Goal: Transaction & Acquisition: Book appointment/travel/reservation

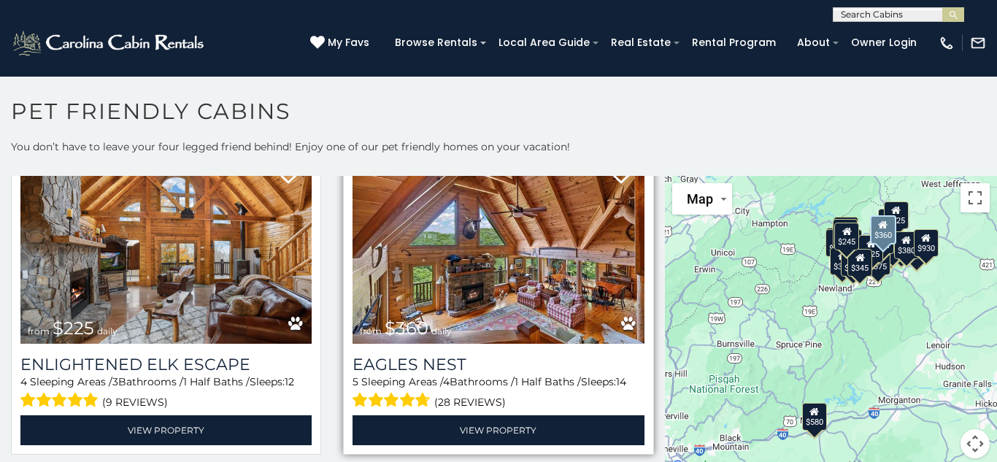
scroll to position [4077, 0]
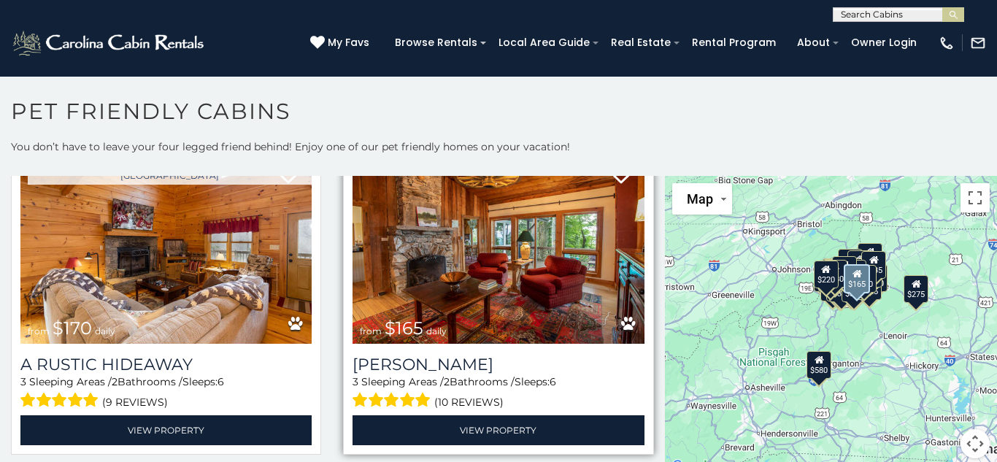
scroll to position [8419, 0]
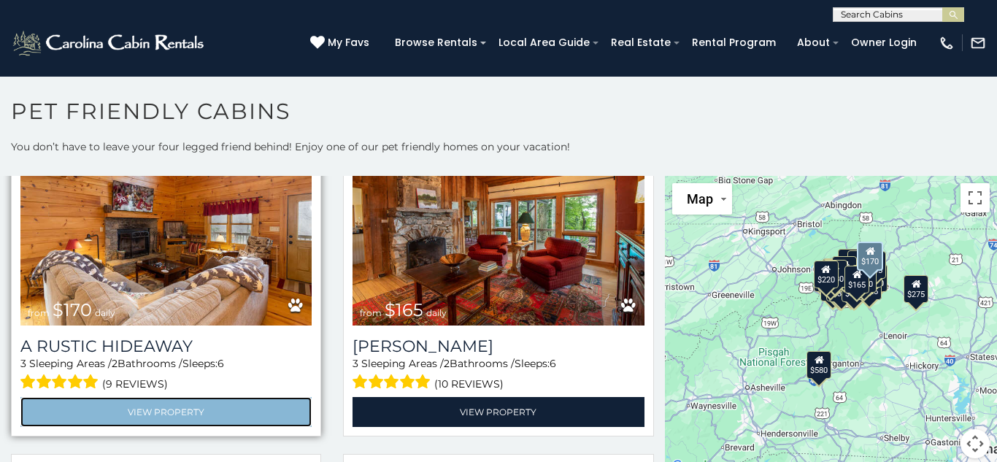
click at [160, 410] on link "View Property" at bounding box center [165, 412] width 291 height 30
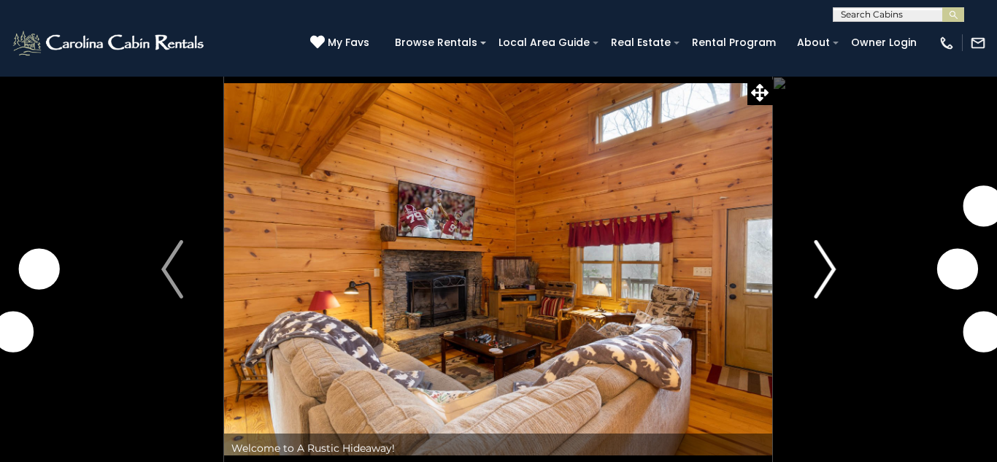
click at [832, 272] on img "Next" at bounding box center [825, 269] width 22 height 58
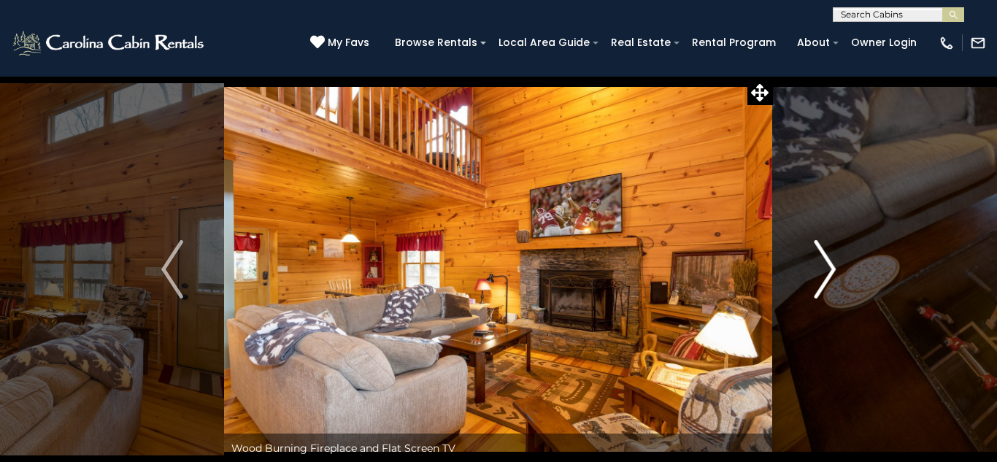
click at [833, 272] on img "Next" at bounding box center [825, 269] width 22 height 58
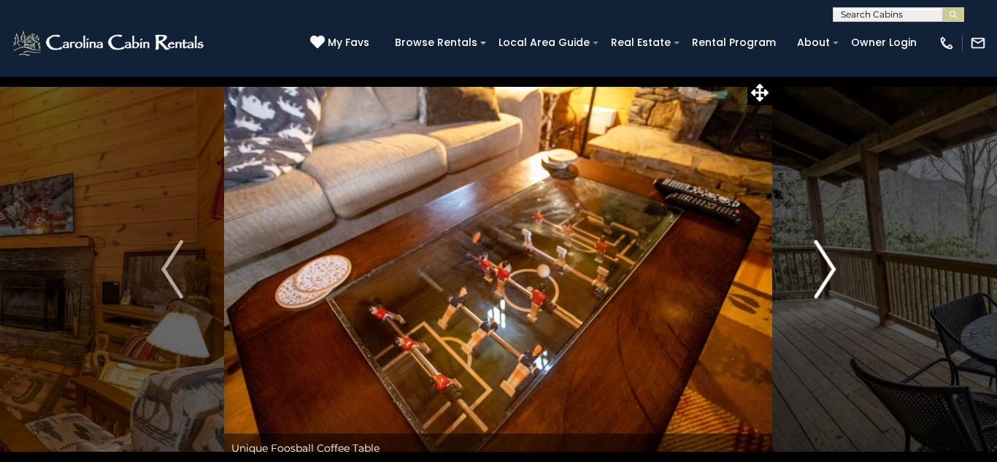
click at [833, 272] on img "Next" at bounding box center [825, 269] width 22 height 58
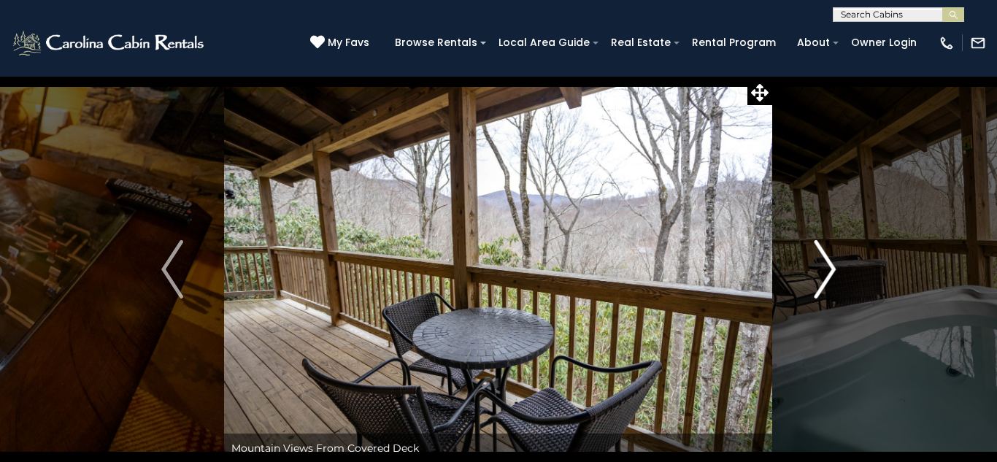
click at [833, 272] on img "Next" at bounding box center [825, 269] width 22 height 58
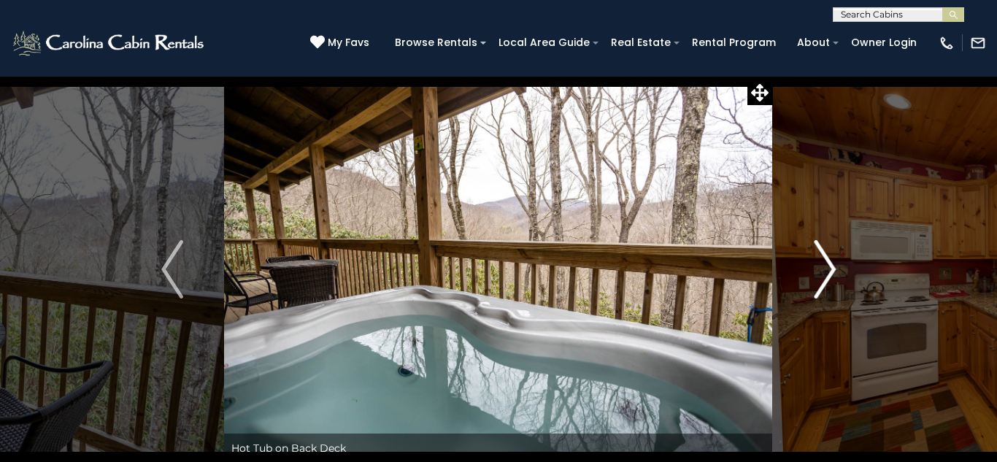
click at [833, 272] on img "Next" at bounding box center [825, 269] width 22 height 58
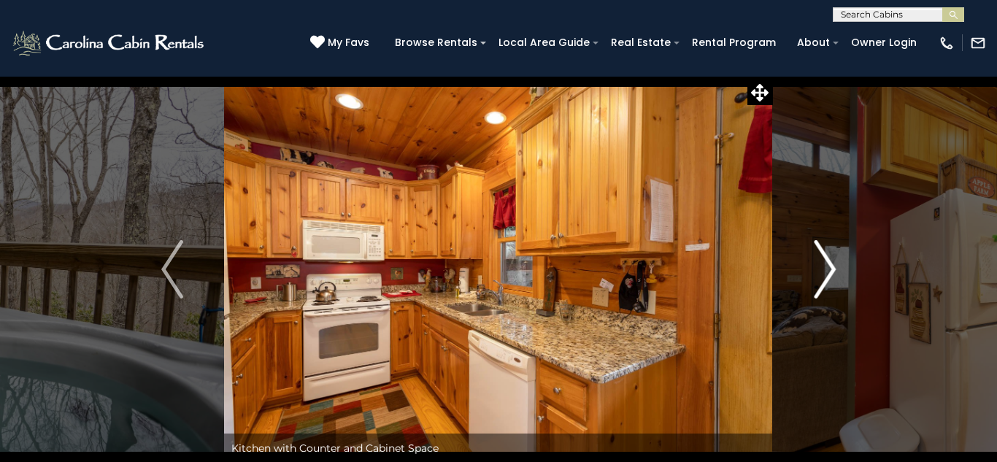
click at [833, 272] on img "Next" at bounding box center [825, 269] width 22 height 58
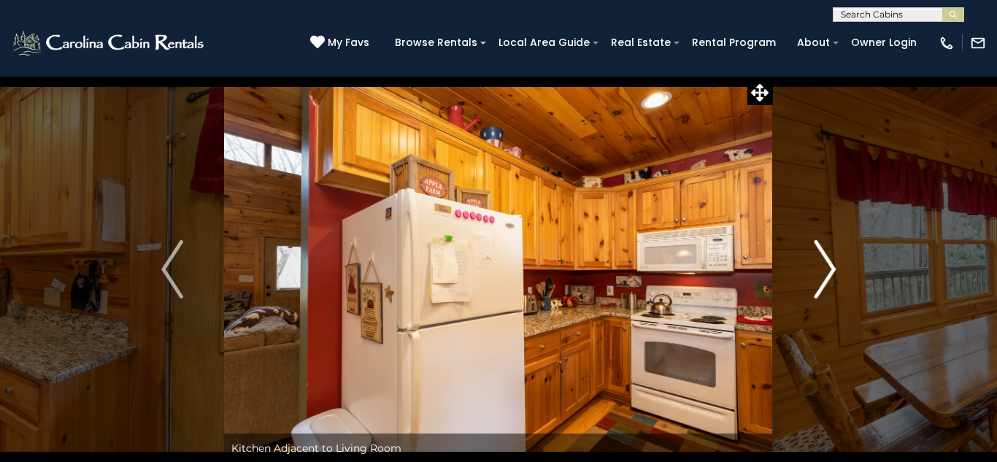
click at [833, 272] on img "Next" at bounding box center [825, 269] width 22 height 58
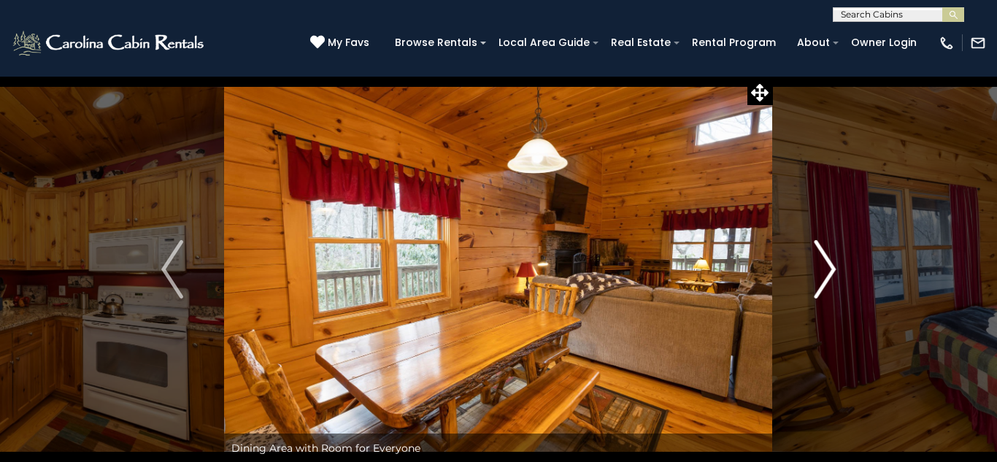
click at [833, 272] on img "Next" at bounding box center [825, 269] width 22 height 58
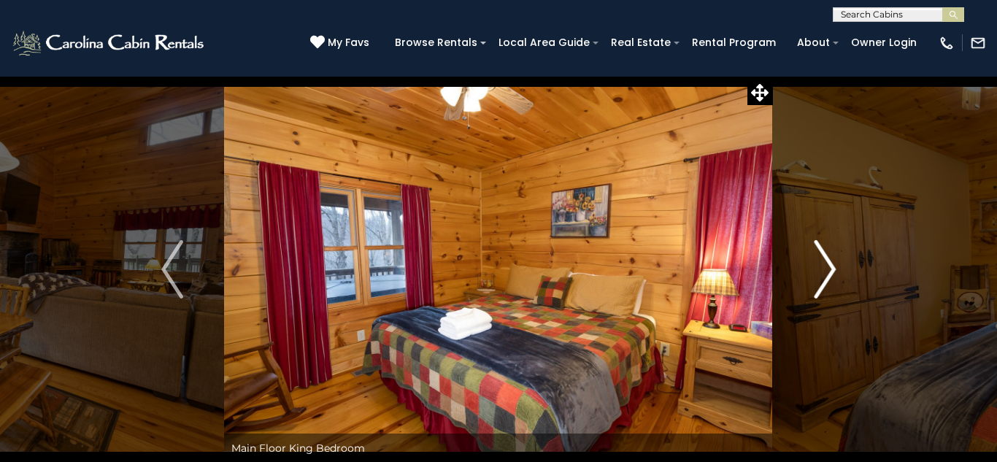
click at [833, 272] on img "Next" at bounding box center [825, 269] width 22 height 58
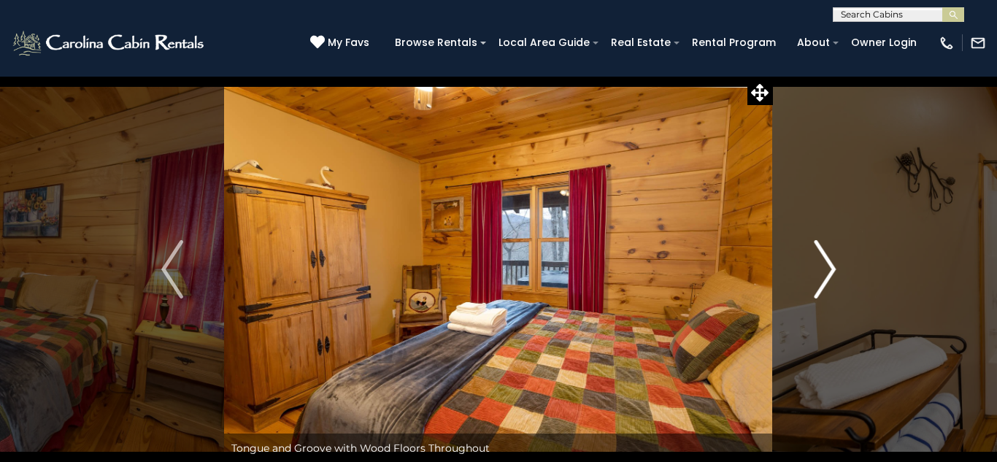
click at [833, 272] on img "Next" at bounding box center [825, 269] width 22 height 58
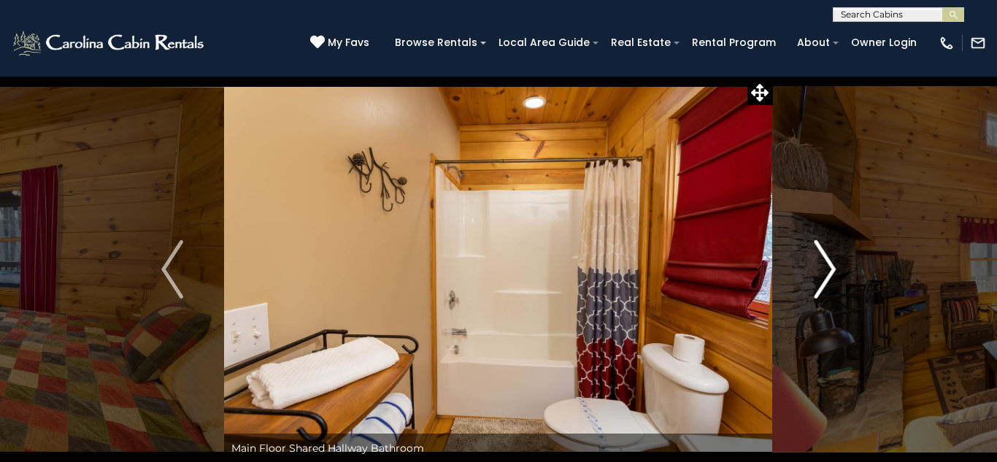
click at [833, 272] on img "Next" at bounding box center [825, 269] width 22 height 58
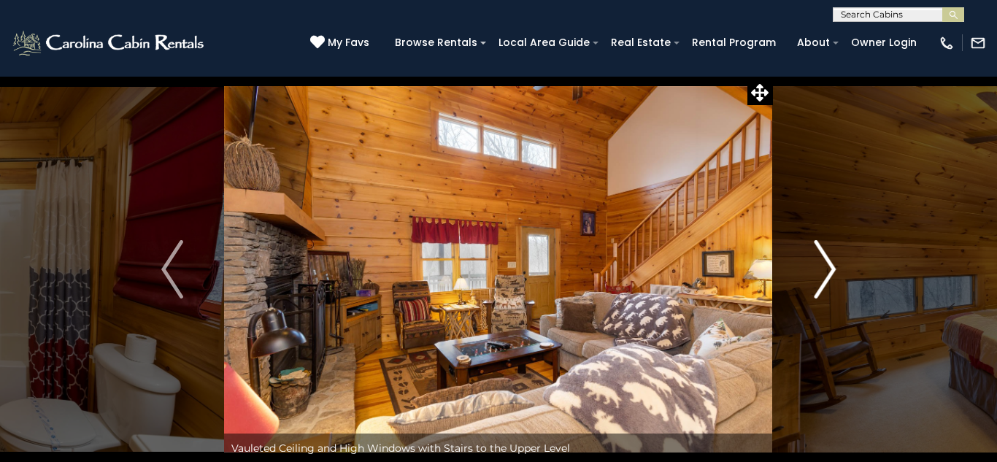
click at [833, 272] on img "Next" at bounding box center [825, 269] width 22 height 58
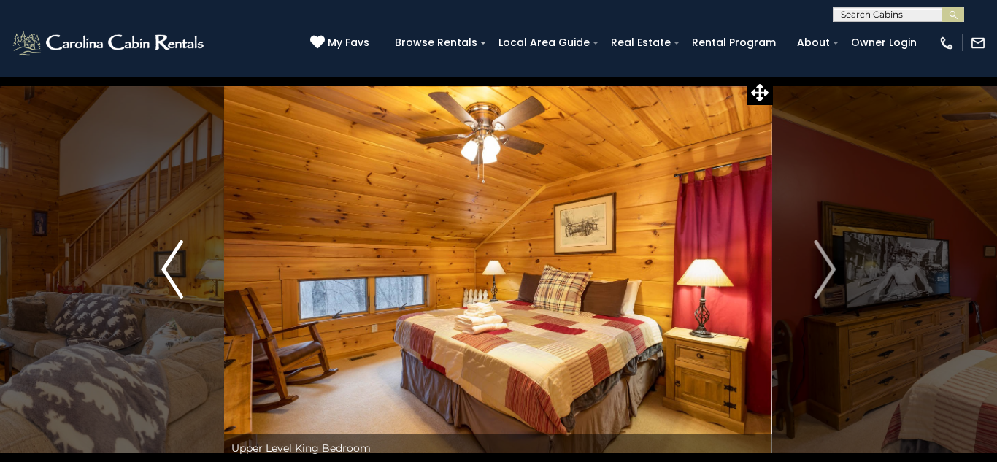
click at [172, 271] on img "Previous" at bounding box center [172, 269] width 22 height 58
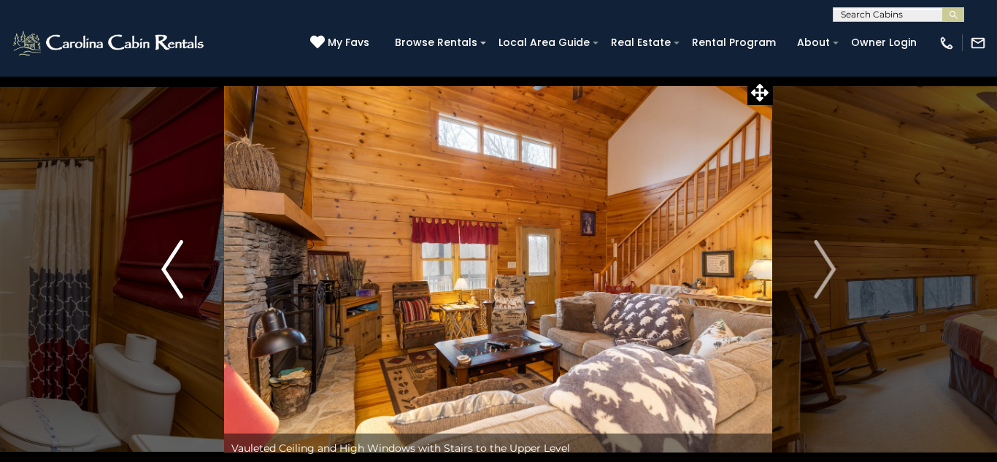
click at [172, 271] on img "Previous" at bounding box center [172, 269] width 22 height 58
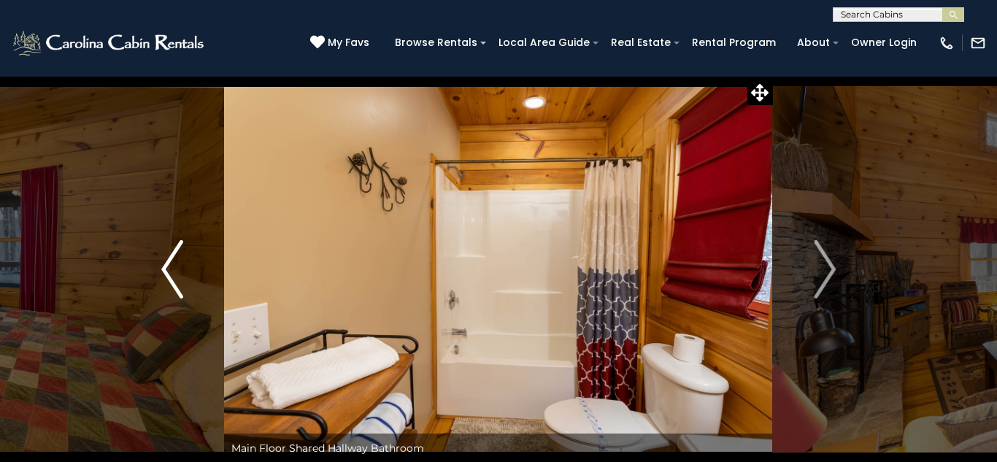
click at [172, 271] on img "Previous" at bounding box center [172, 269] width 22 height 58
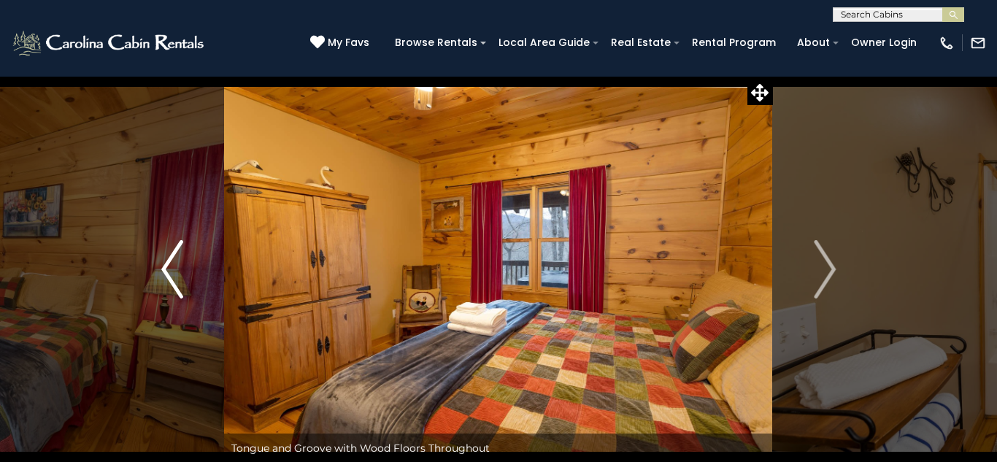
click at [172, 271] on img "Previous" at bounding box center [172, 269] width 22 height 58
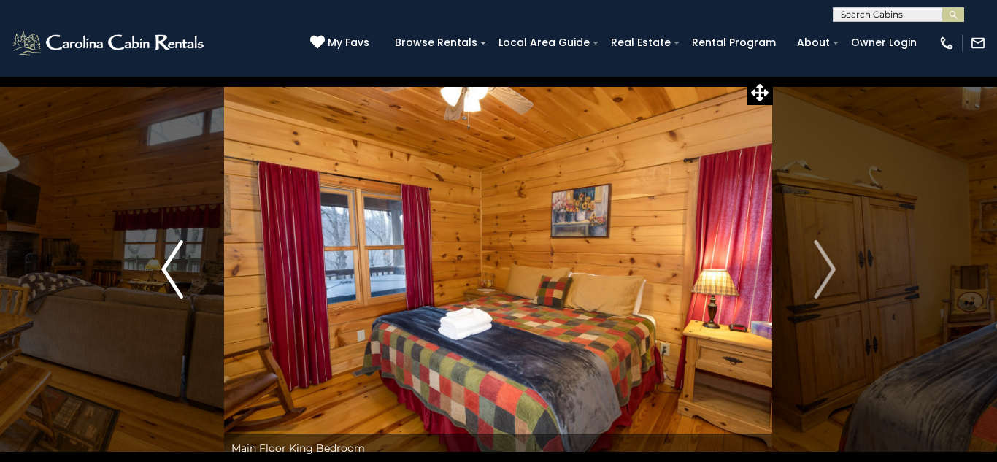
click at [172, 271] on img "Previous" at bounding box center [172, 269] width 22 height 58
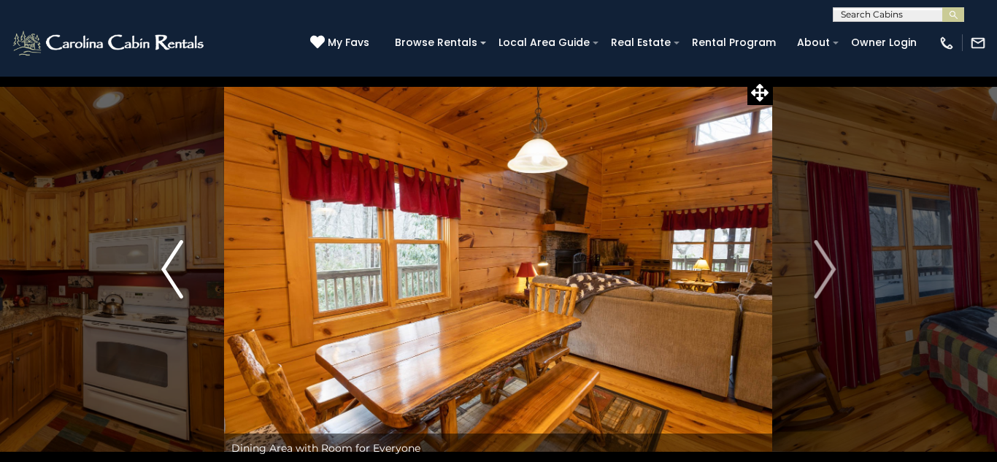
click at [172, 271] on img "Previous" at bounding box center [172, 269] width 22 height 58
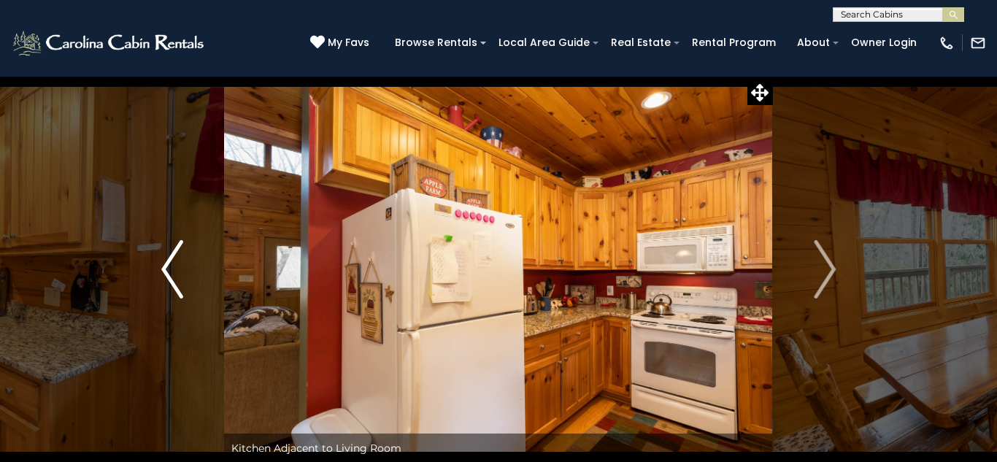
click at [172, 272] on img "Previous" at bounding box center [172, 269] width 22 height 58
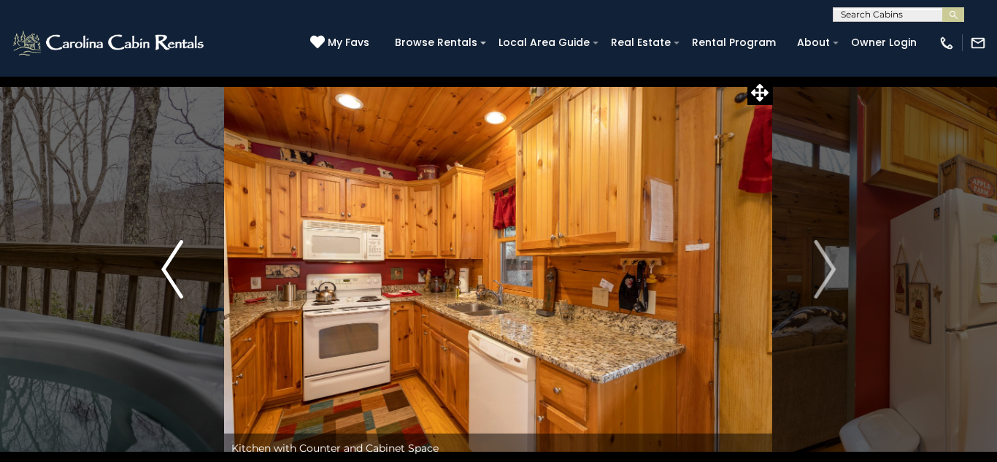
click at [172, 272] on img "Previous" at bounding box center [172, 269] width 22 height 58
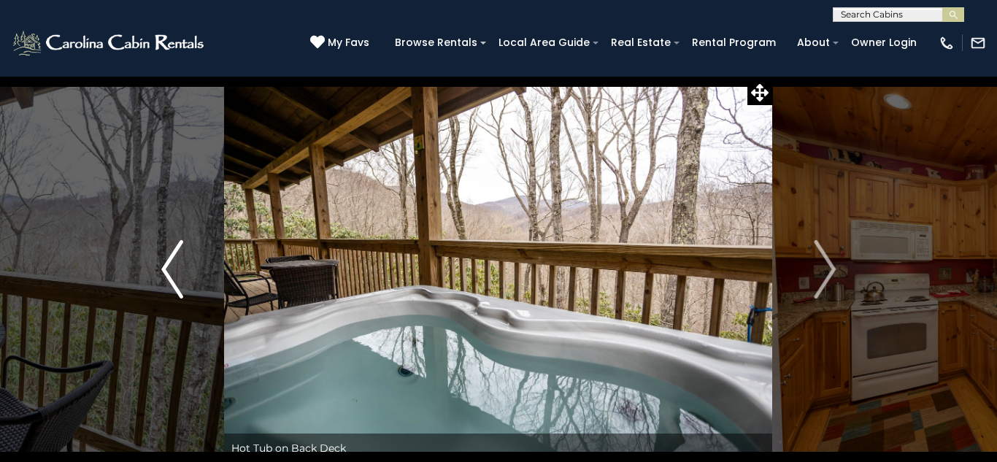
click at [172, 272] on img "Previous" at bounding box center [172, 269] width 22 height 58
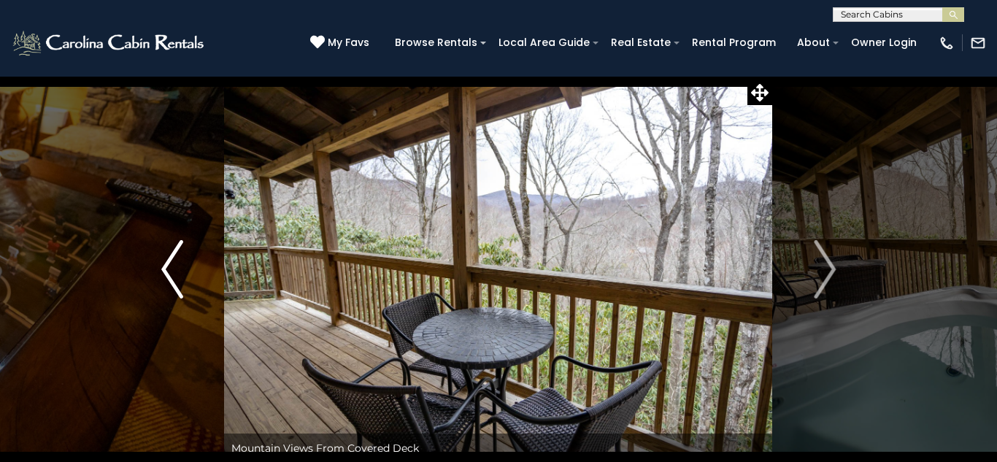
click at [172, 272] on img "Previous" at bounding box center [172, 269] width 22 height 58
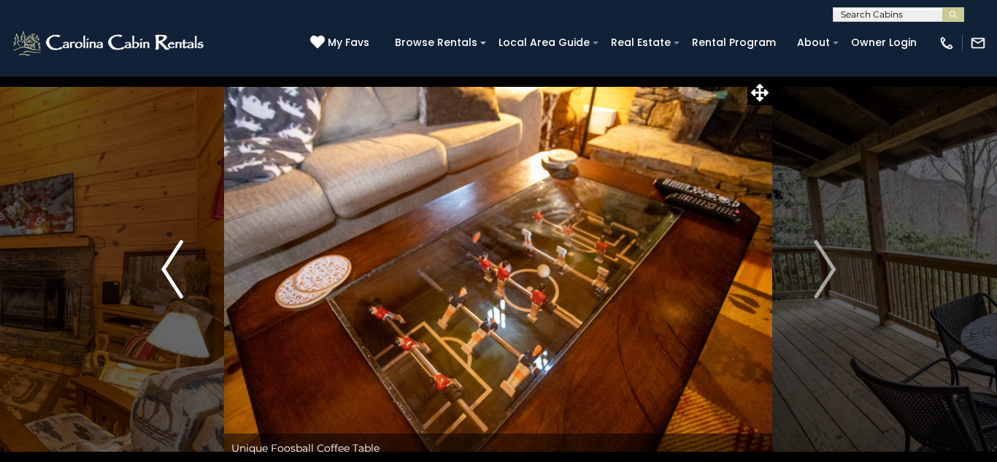
click at [172, 272] on img "Previous" at bounding box center [172, 269] width 22 height 58
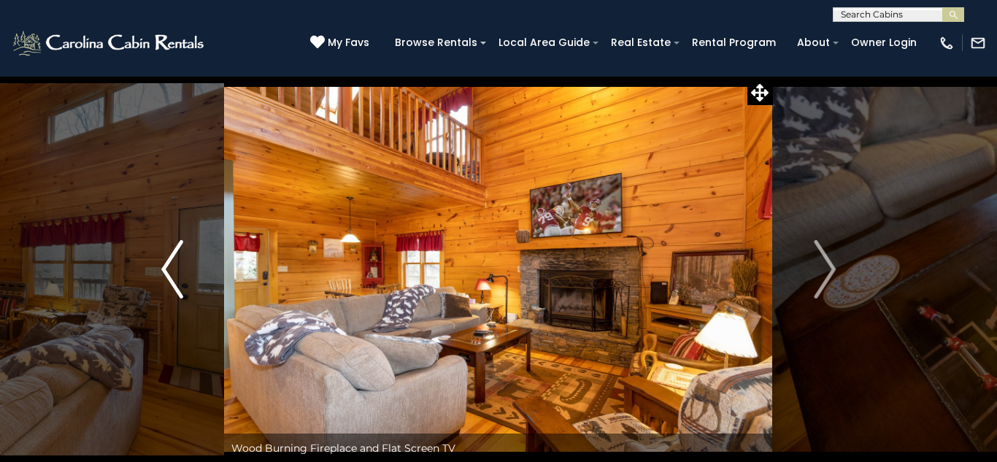
click at [172, 273] on img "Previous" at bounding box center [172, 269] width 22 height 58
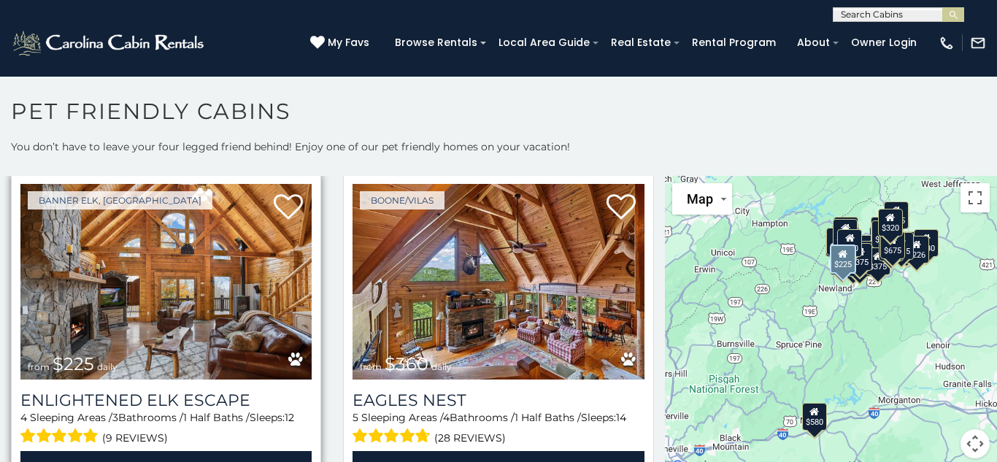
scroll to position [4051, 0]
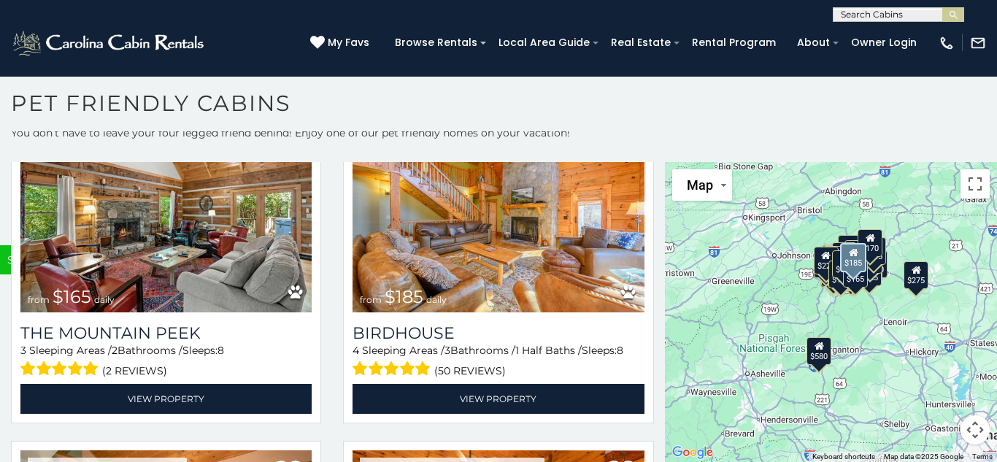
scroll to position [9445, 0]
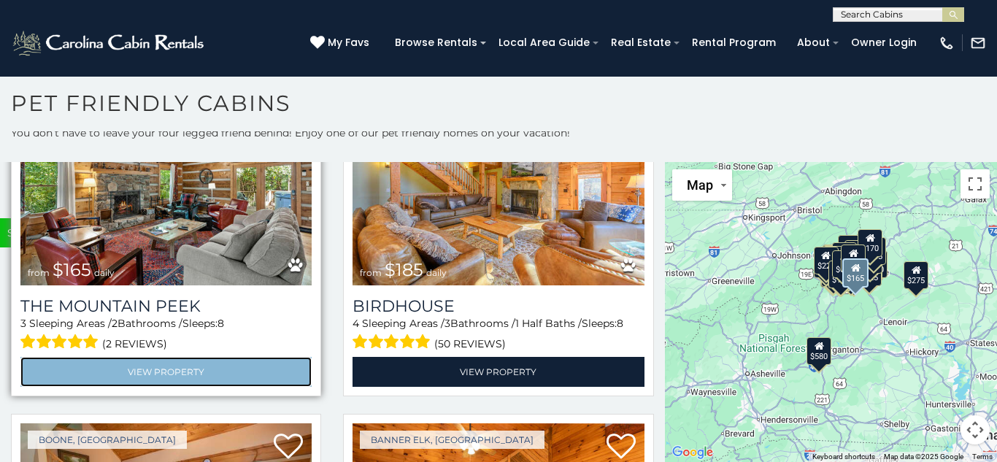
click at [213, 371] on link "View Property" at bounding box center [165, 372] width 291 height 30
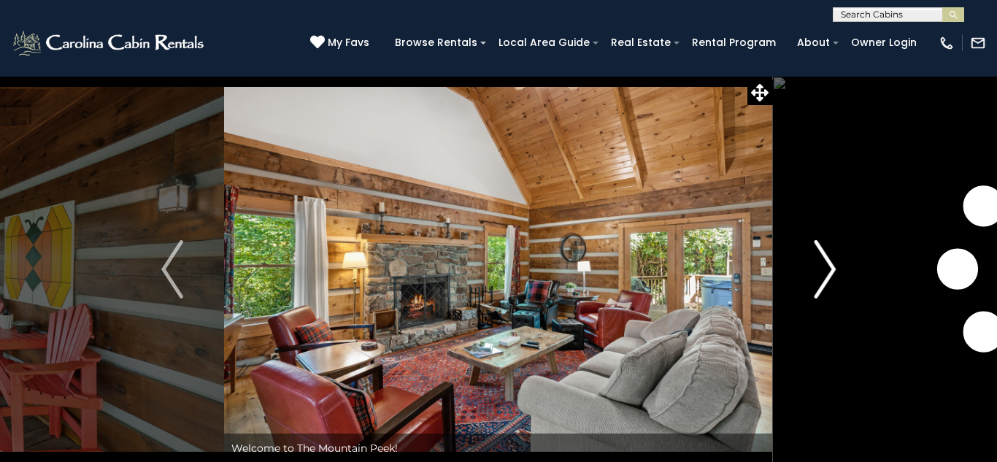
click at [835, 268] on img "Next" at bounding box center [825, 269] width 22 height 58
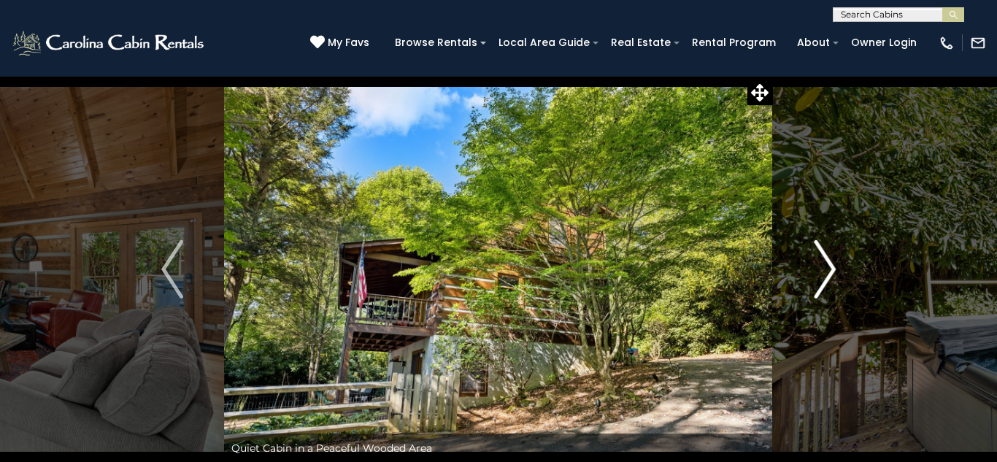
click at [833, 267] on img "Next" at bounding box center [825, 269] width 22 height 58
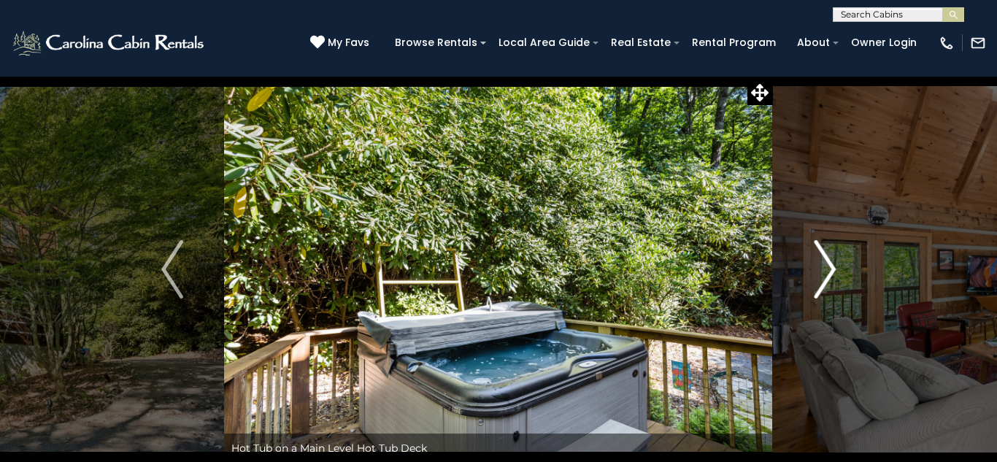
click at [833, 267] on img "Next" at bounding box center [825, 269] width 22 height 58
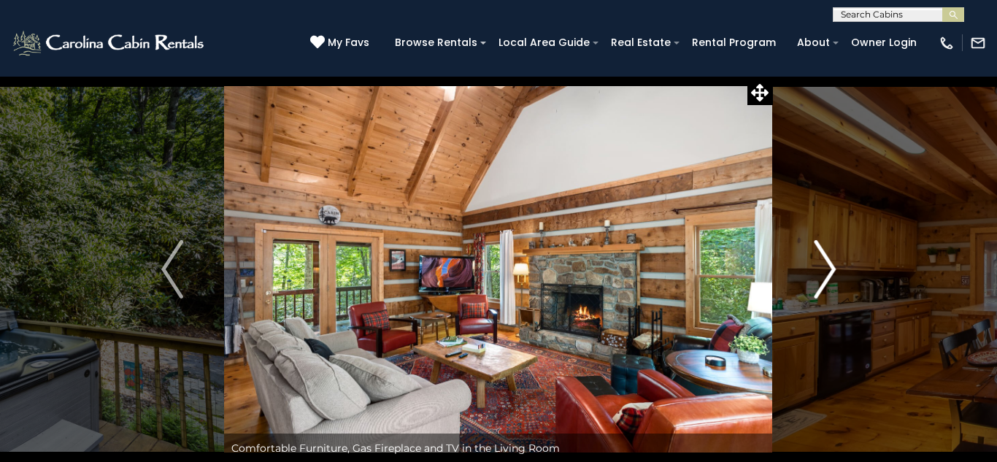
click at [833, 267] on img "Next" at bounding box center [825, 269] width 22 height 58
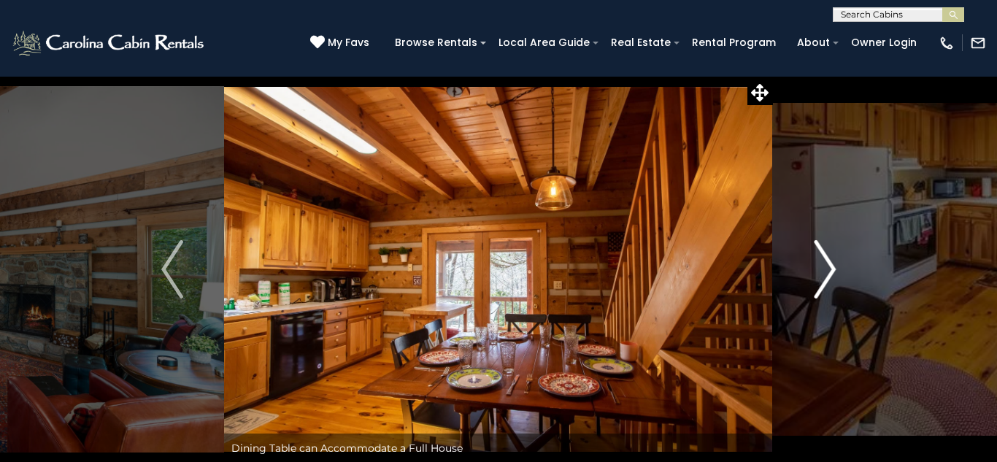
click at [833, 267] on img "Next" at bounding box center [825, 269] width 22 height 58
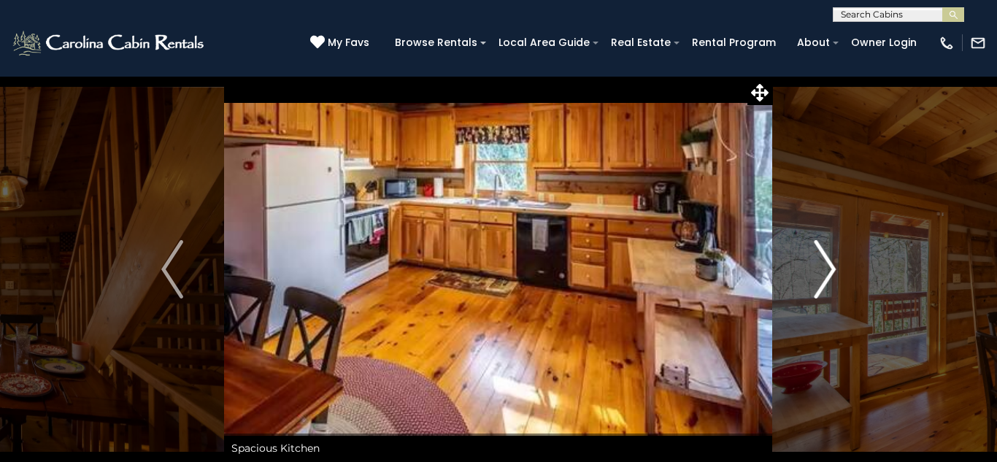
click at [833, 267] on img "Next" at bounding box center [825, 269] width 22 height 58
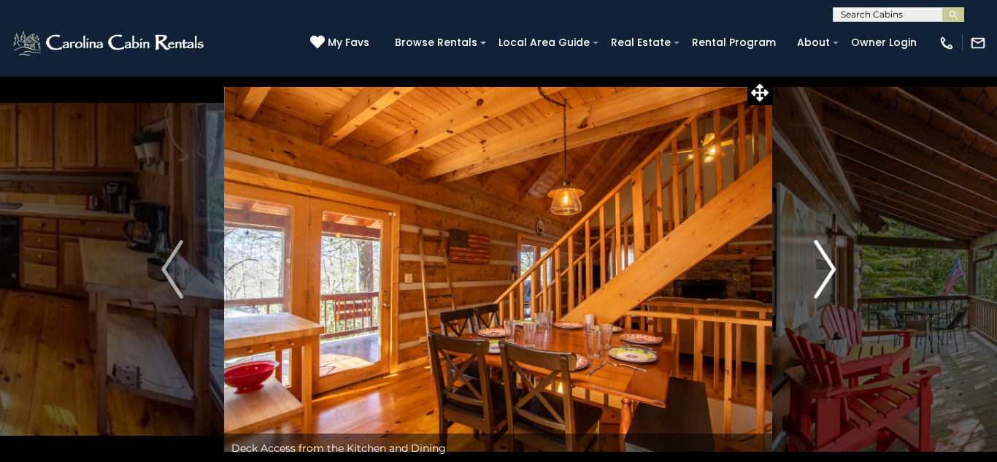
click at [833, 267] on img "Next" at bounding box center [825, 269] width 22 height 58
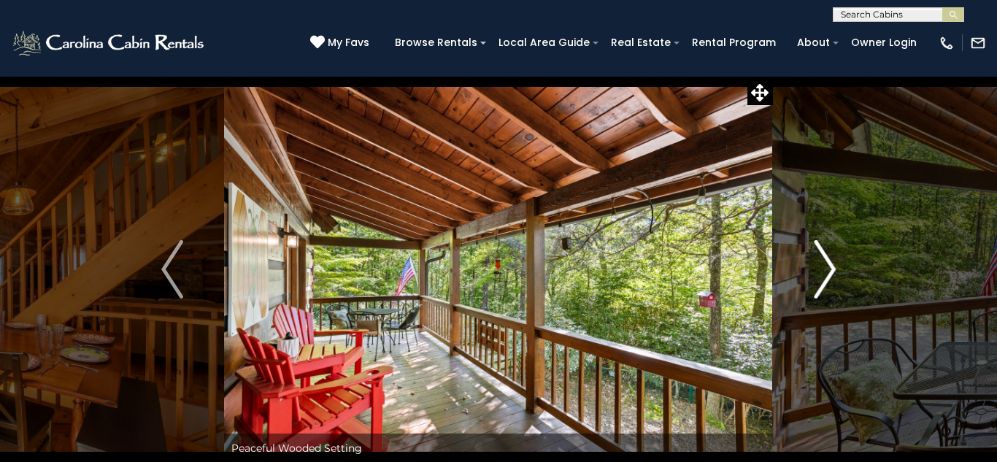
click at [833, 267] on img "Next" at bounding box center [825, 269] width 22 height 58
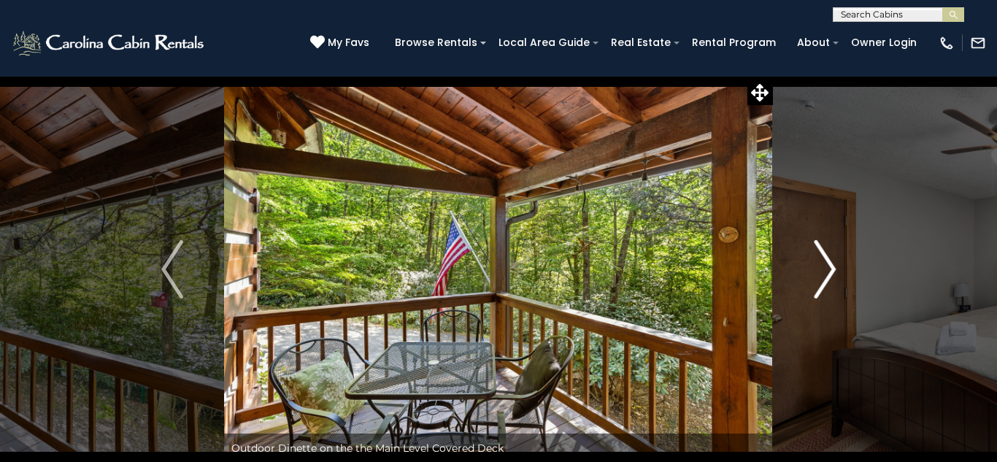
click at [833, 267] on img "Next" at bounding box center [825, 269] width 22 height 58
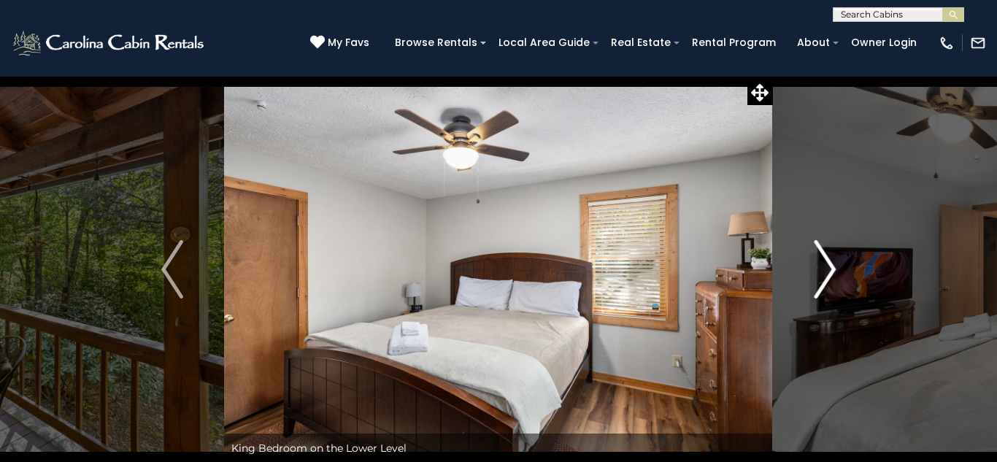
click at [833, 267] on img "Next" at bounding box center [825, 269] width 22 height 58
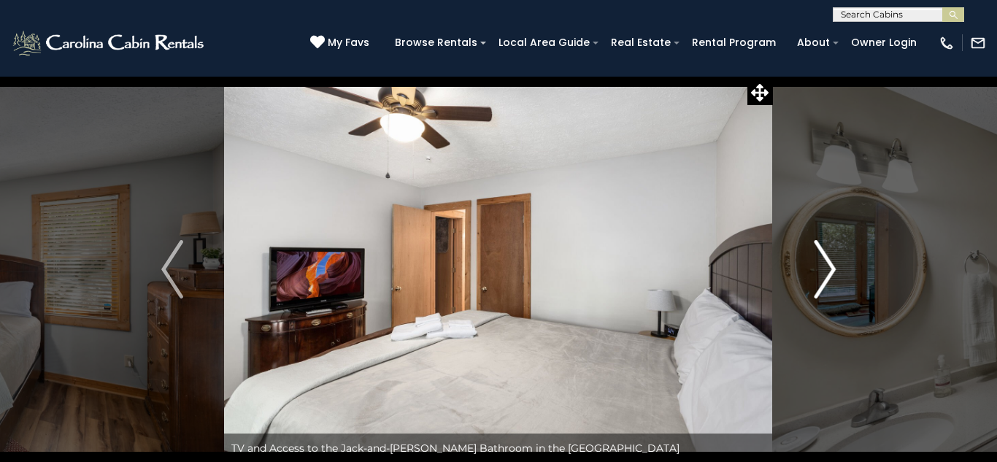
click at [833, 267] on img "Next" at bounding box center [825, 269] width 22 height 58
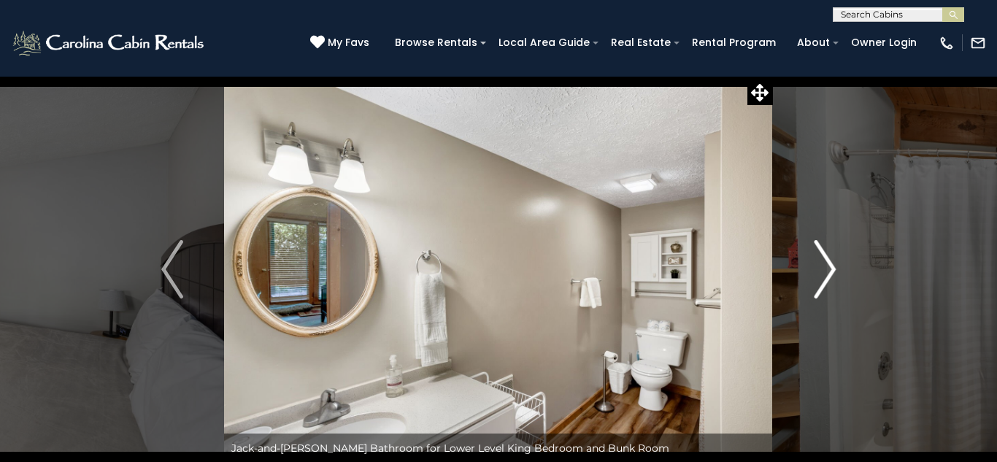
click at [833, 267] on img "Next" at bounding box center [825, 269] width 22 height 58
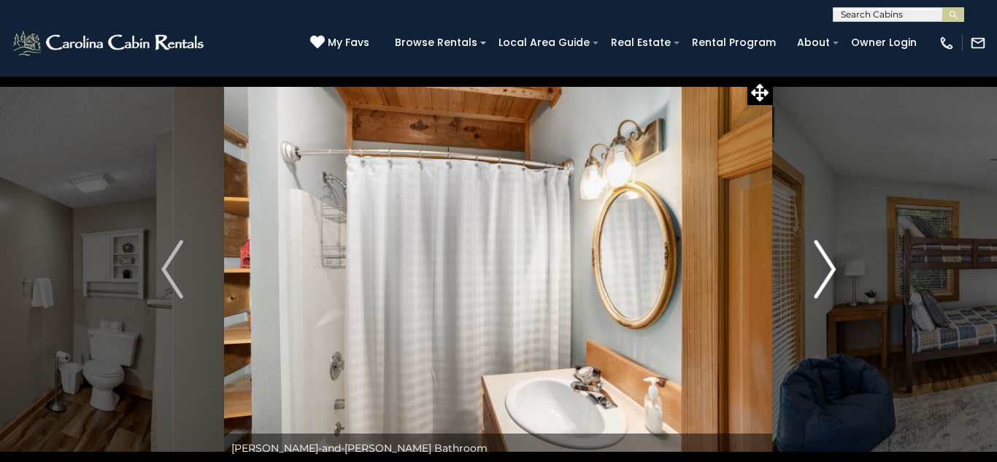
click at [833, 267] on img "Next" at bounding box center [825, 269] width 22 height 58
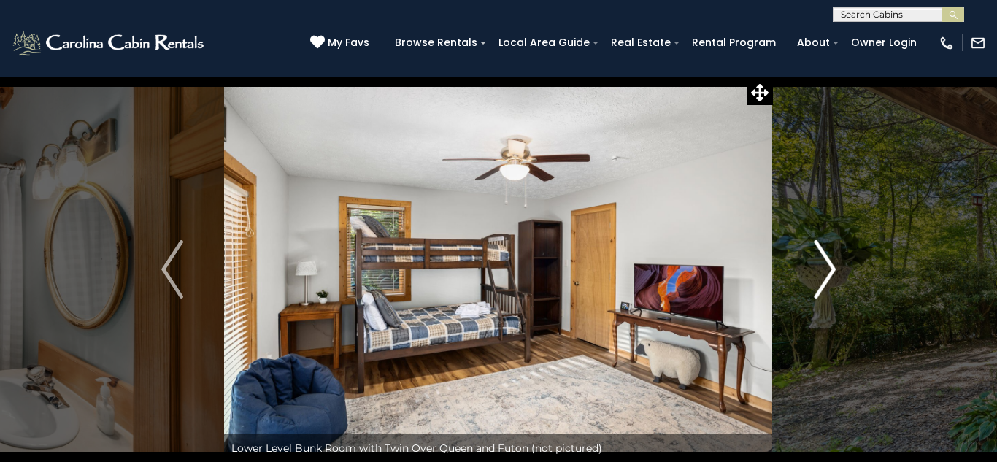
click at [833, 267] on img "Next" at bounding box center [825, 269] width 22 height 58
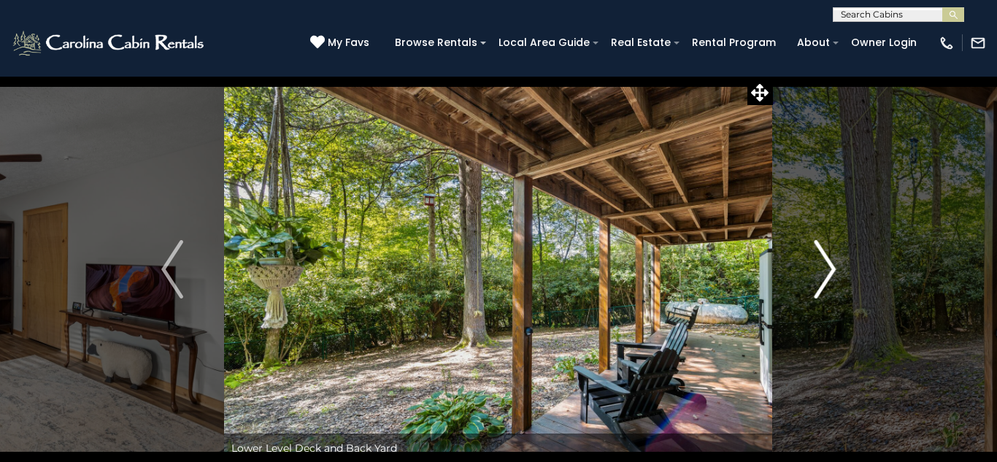
click at [833, 267] on img "Next" at bounding box center [825, 269] width 22 height 58
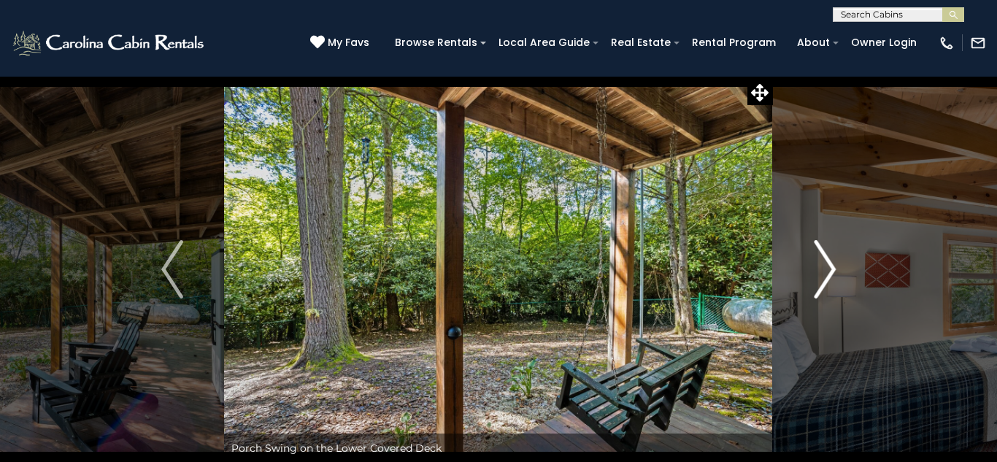
click at [833, 267] on img "Next" at bounding box center [825, 269] width 22 height 58
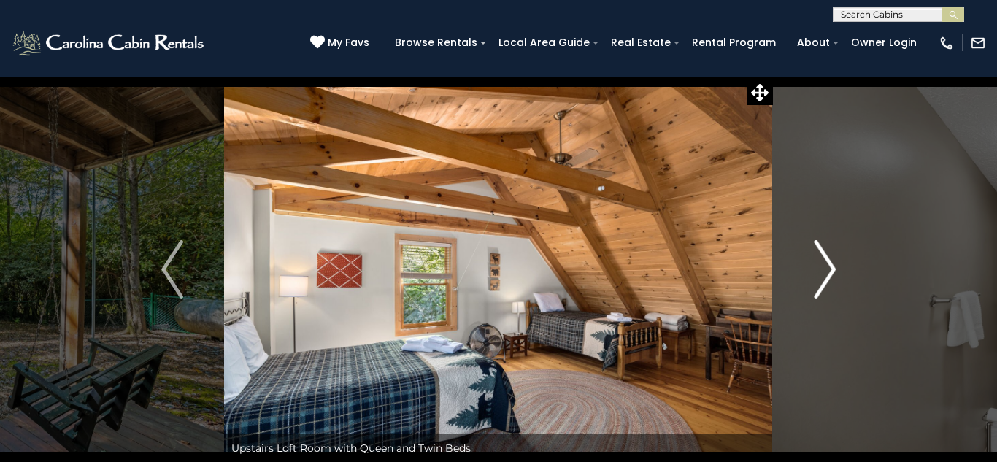
click at [833, 267] on img "Next" at bounding box center [825, 269] width 22 height 58
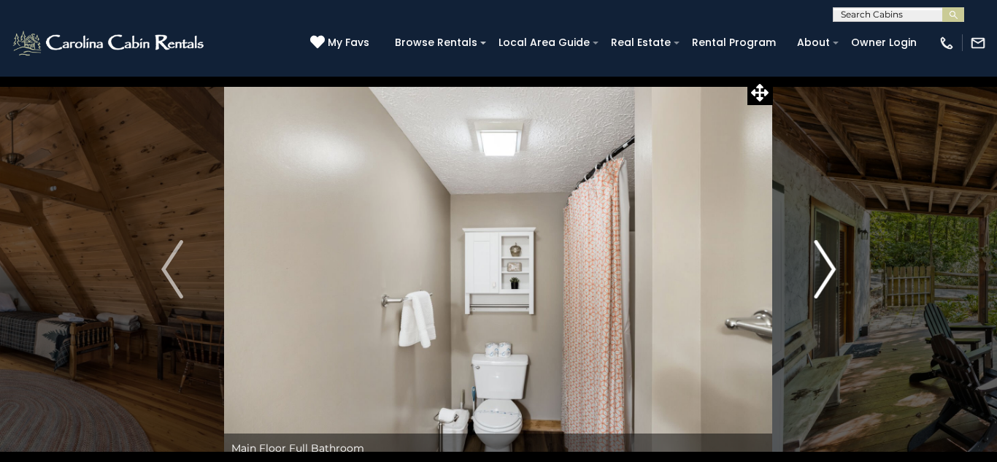
click at [833, 267] on img "Next" at bounding box center [825, 269] width 22 height 58
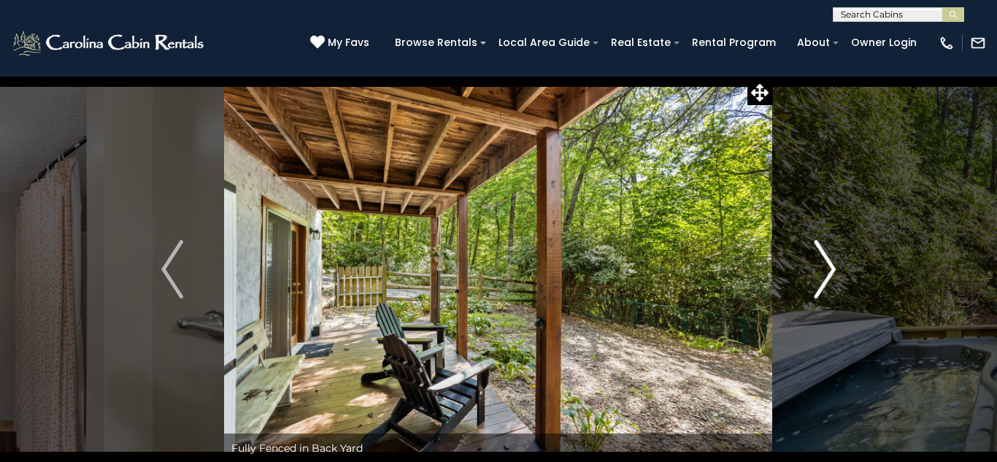
click at [833, 267] on img "Next" at bounding box center [825, 269] width 22 height 58
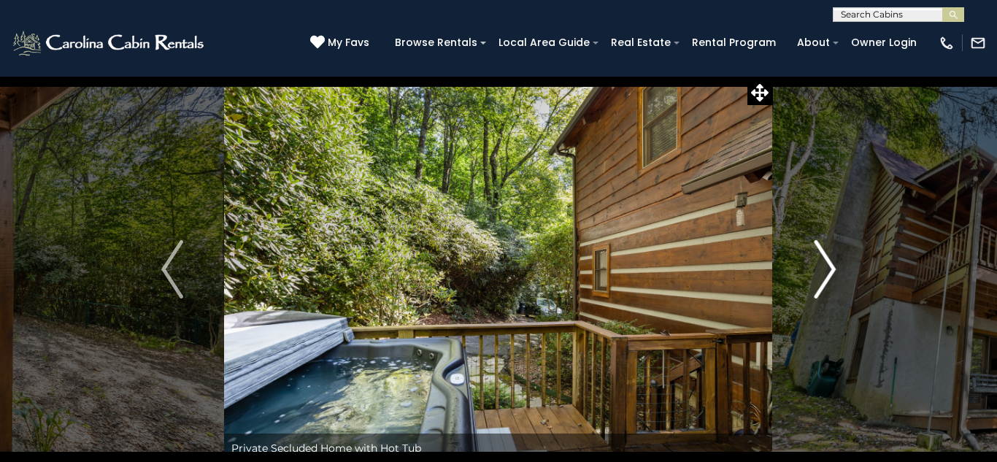
click at [833, 267] on img "Next" at bounding box center [825, 269] width 22 height 58
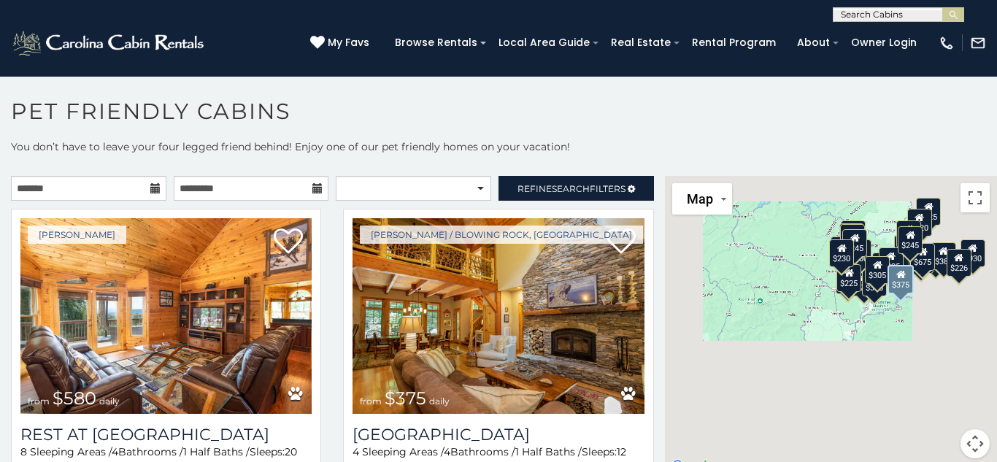
scroll to position [8, 0]
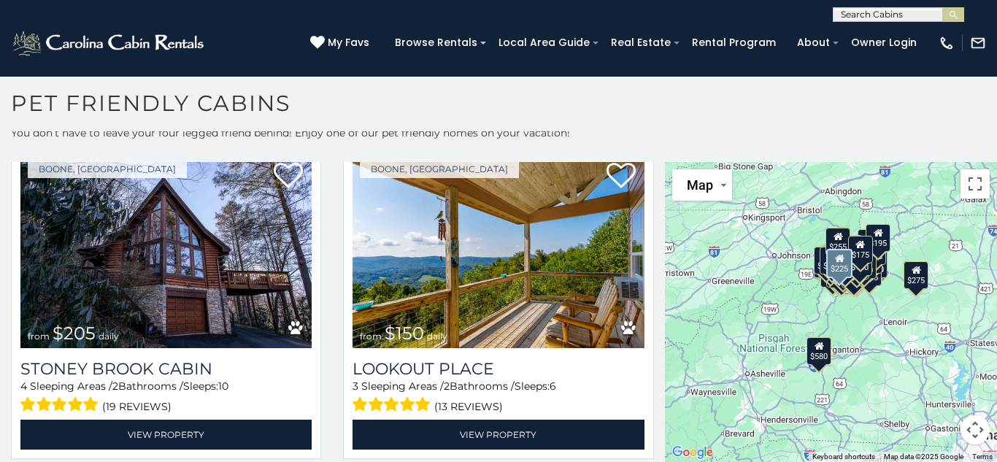
scroll to position [12420, 0]
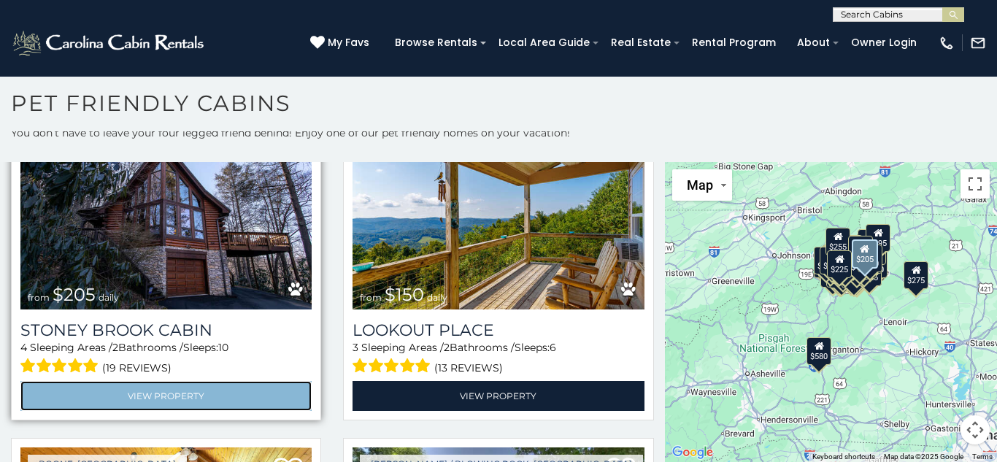
click at [205, 393] on link "View Property" at bounding box center [165, 396] width 291 height 30
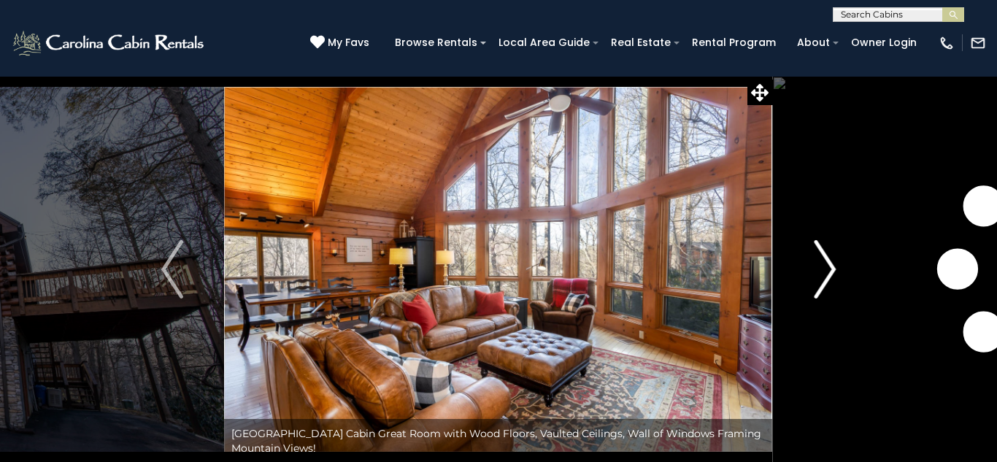
click at [833, 260] on img "Next" at bounding box center [825, 269] width 22 height 58
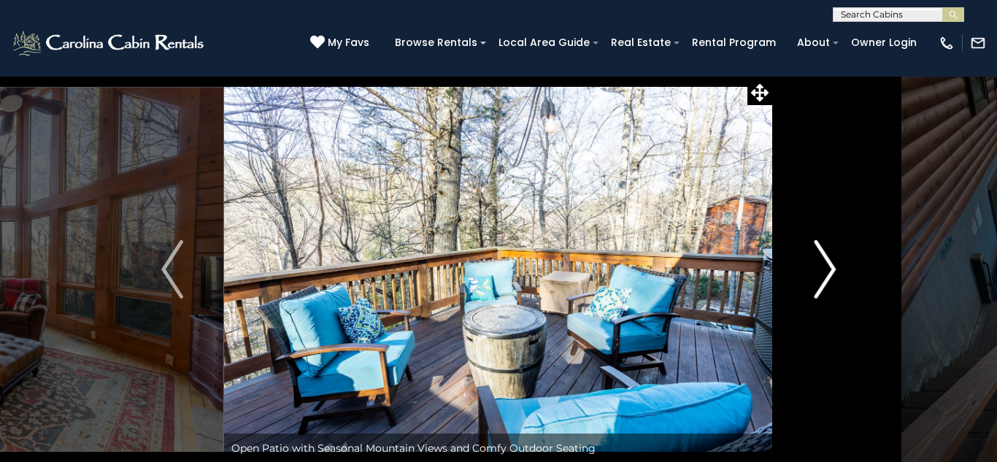
click at [833, 260] on img "Next" at bounding box center [825, 269] width 22 height 58
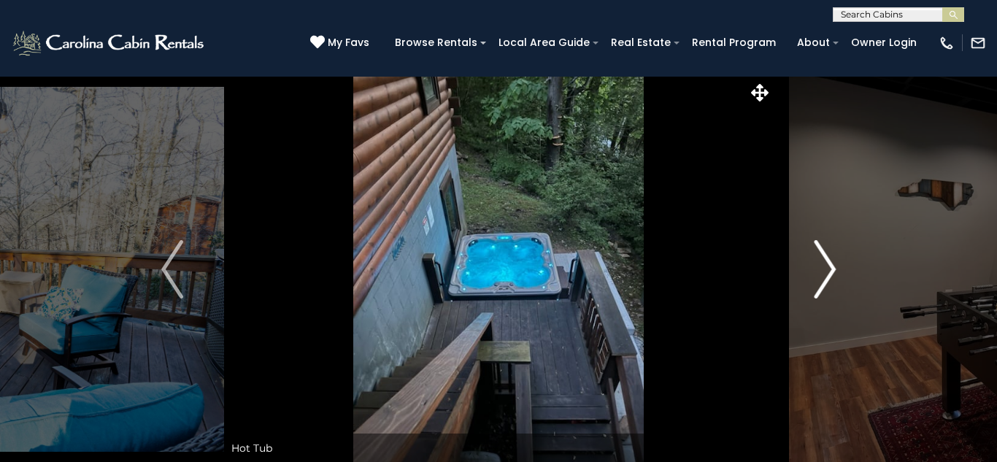
click at [833, 259] on img "Next" at bounding box center [825, 269] width 22 height 58
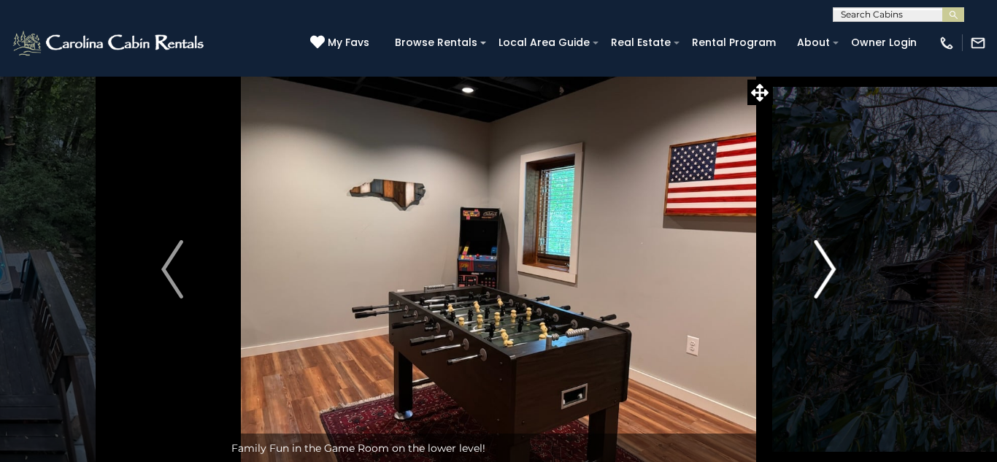
click at [833, 259] on img "Next" at bounding box center [825, 269] width 22 height 58
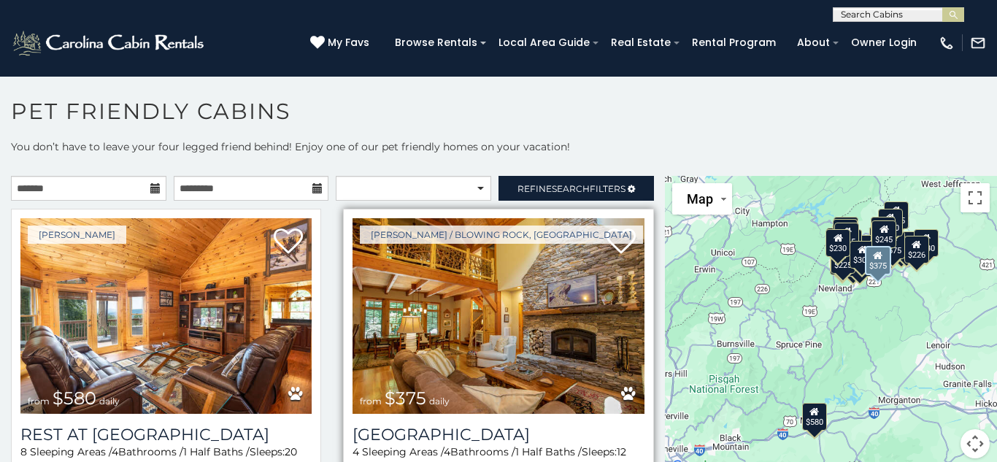
scroll to position [8, 0]
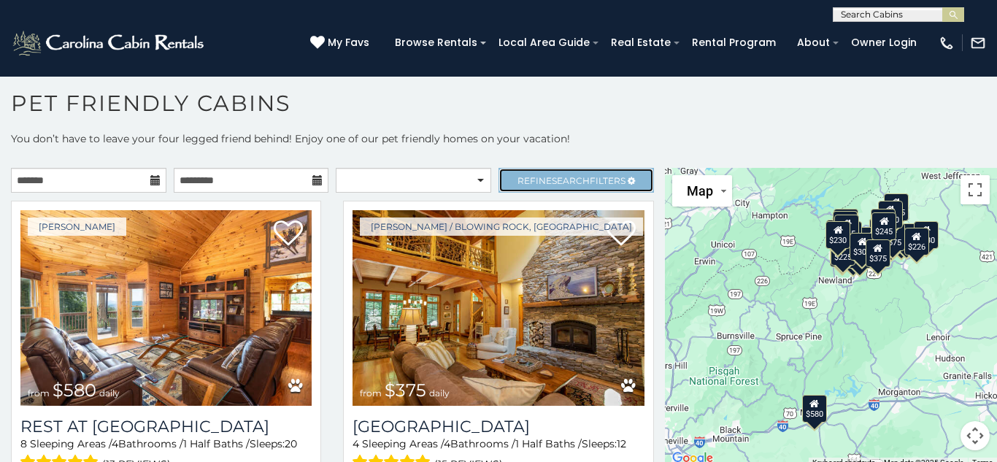
click at [565, 177] on span "Search" at bounding box center [571, 180] width 38 height 11
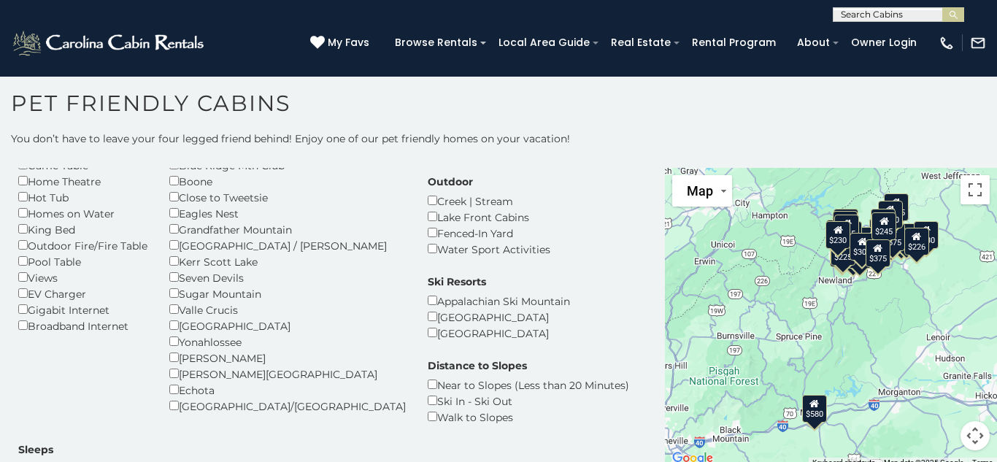
scroll to position [173, 0]
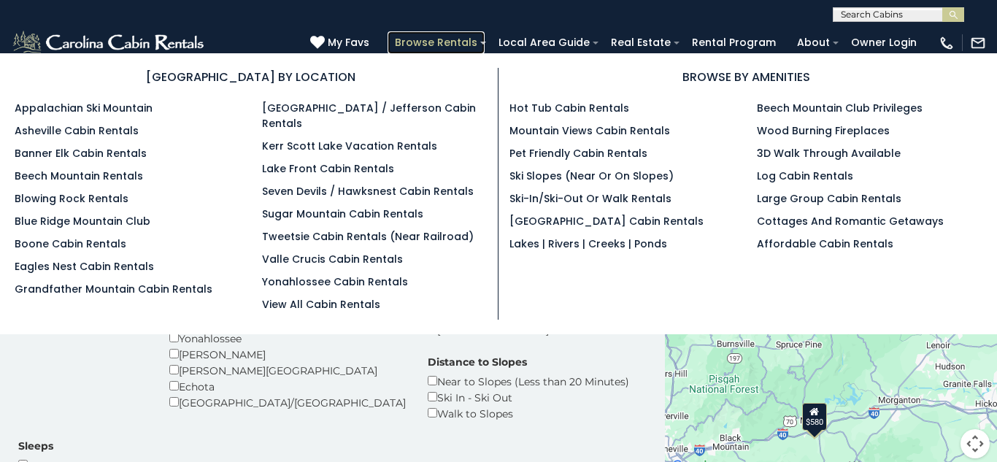
click at [468, 42] on link "Browse Rentals" at bounding box center [435, 42] width 97 height 23
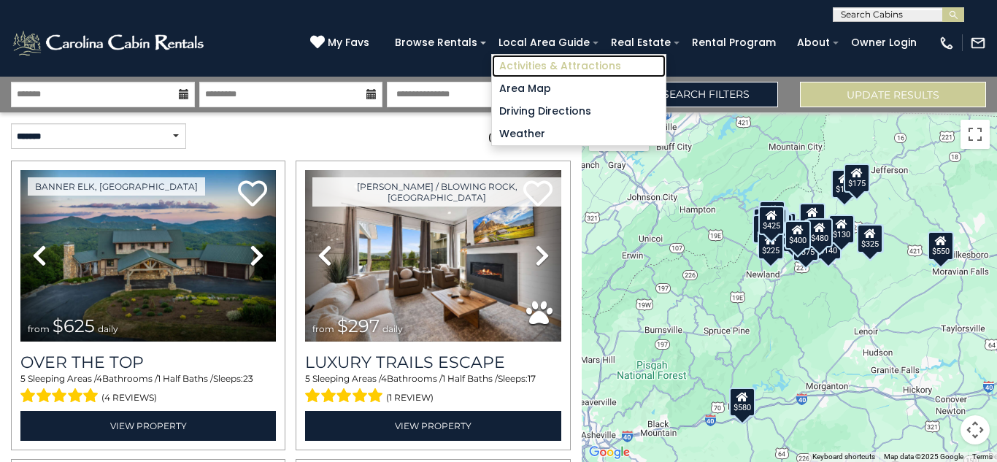
click at [557, 66] on link "Activities & Attractions" at bounding box center [579, 66] width 174 height 23
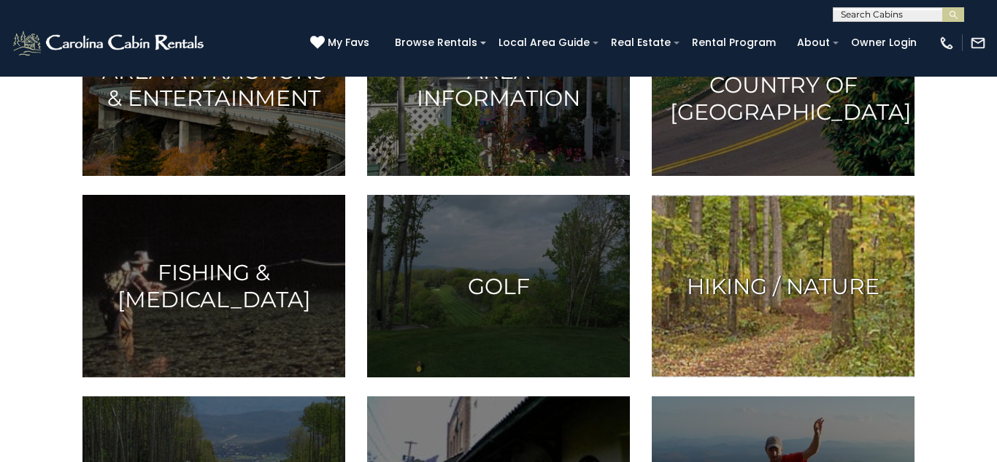
scroll to position [501, 0]
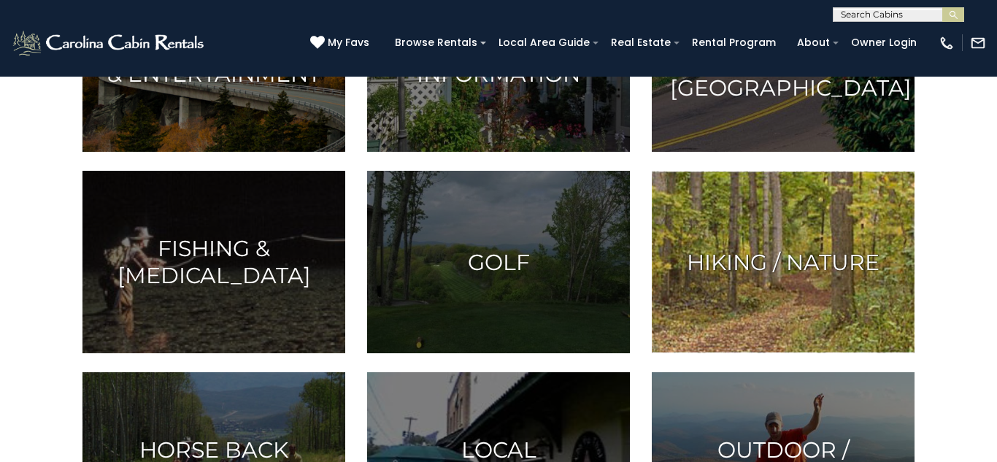
click at [804, 269] on h3 "Hiking / Nature" at bounding box center [783, 262] width 226 height 27
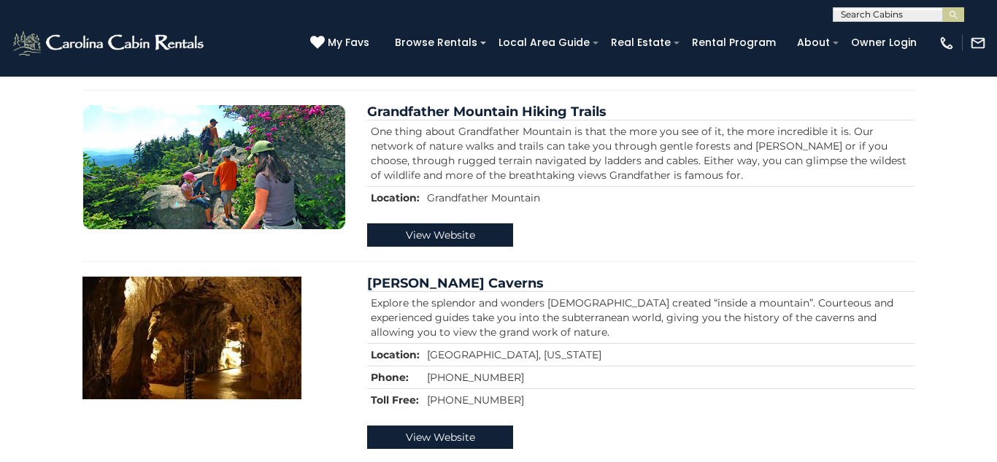
scroll to position [844, 0]
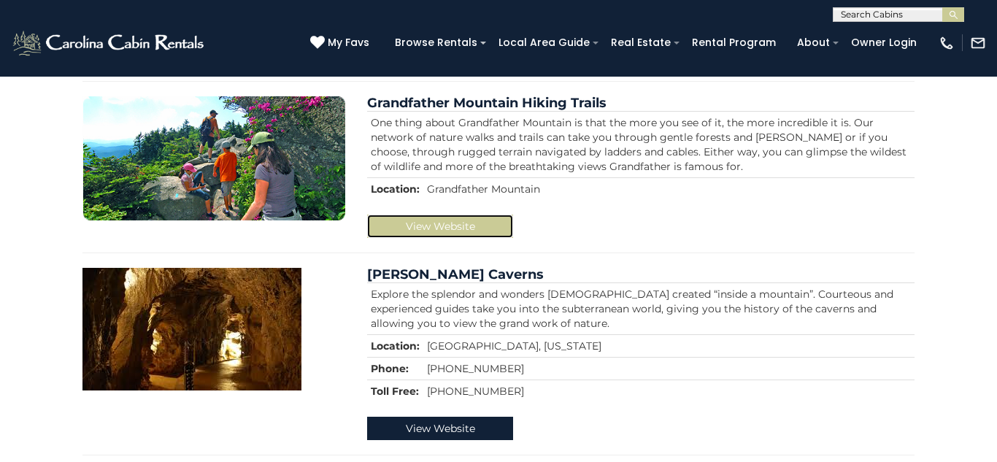
click at [468, 230] on link "View Website" at bounding box center [440, 226] width 146 height 23
click at [483, 227] on link "View Website" at bounding box center [440, 226] width 146 height 23
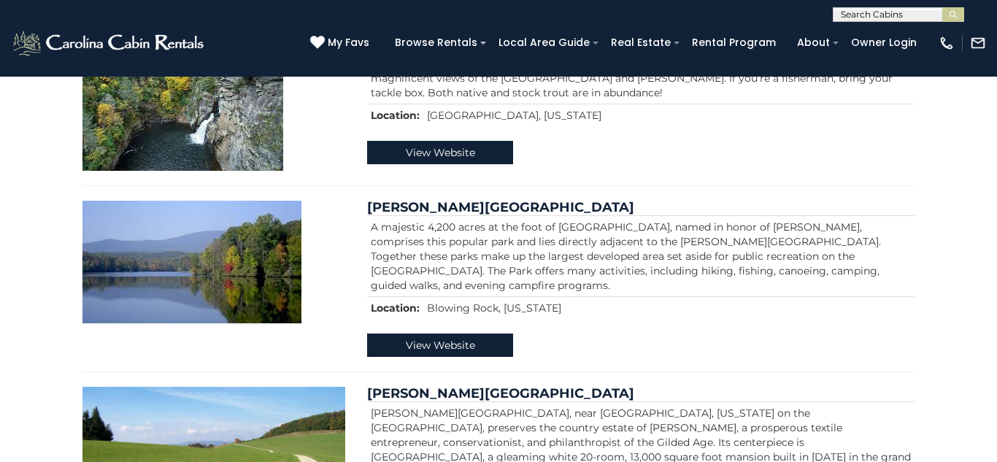
scroll to position [1296, 0]
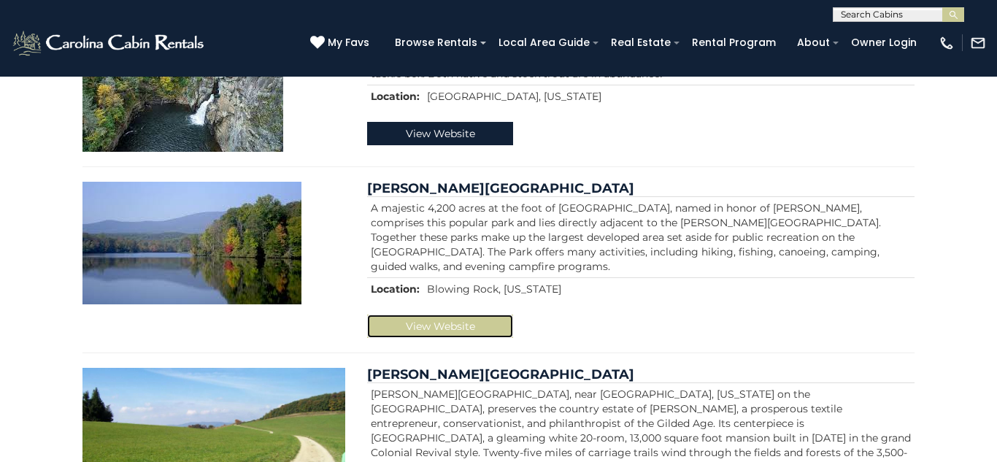
click at [409, 330] on link "View Website" at bounding box center [440, 326] width 146 height 23
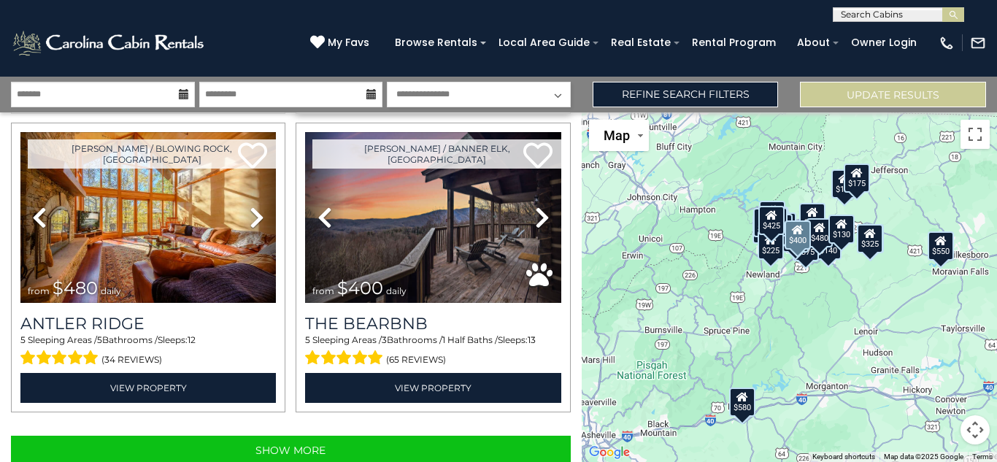
scroll to position [4256, 0]
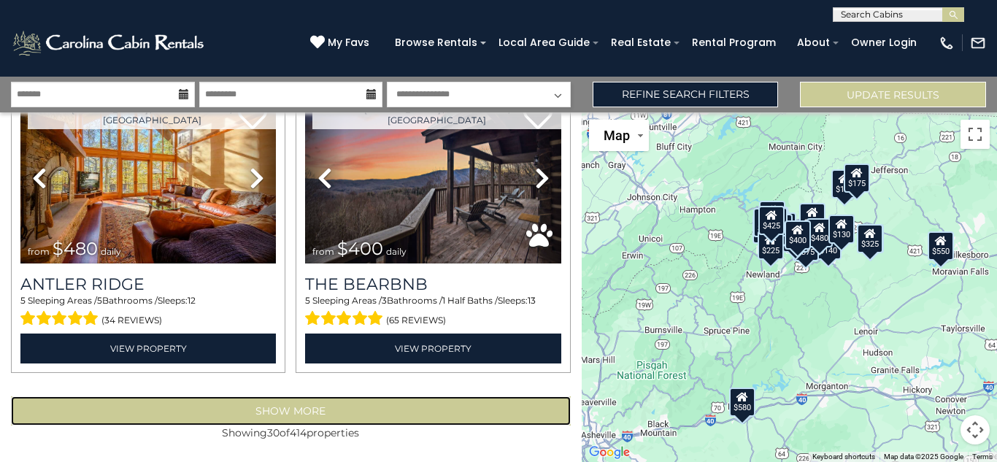
click at [324, 411] on button "Show More" at bounding box center [291, 410] width 560 height 29
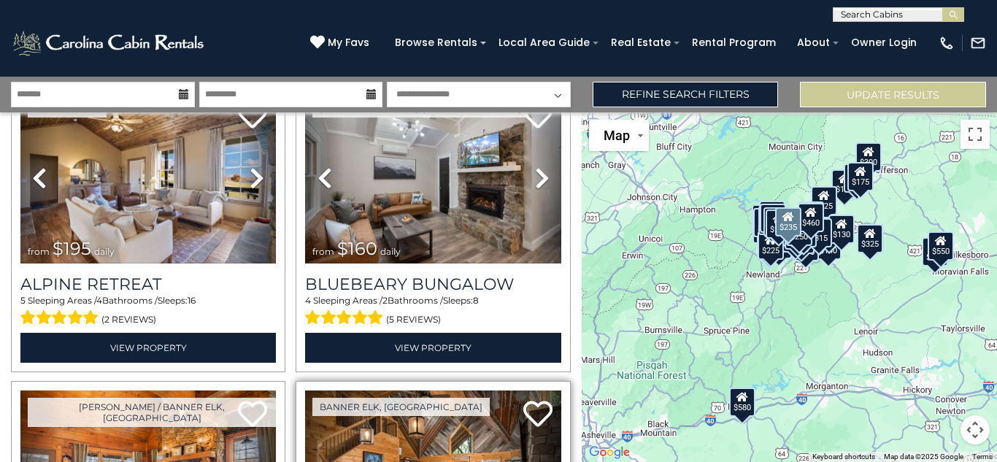
scroll to position [7541, 0]
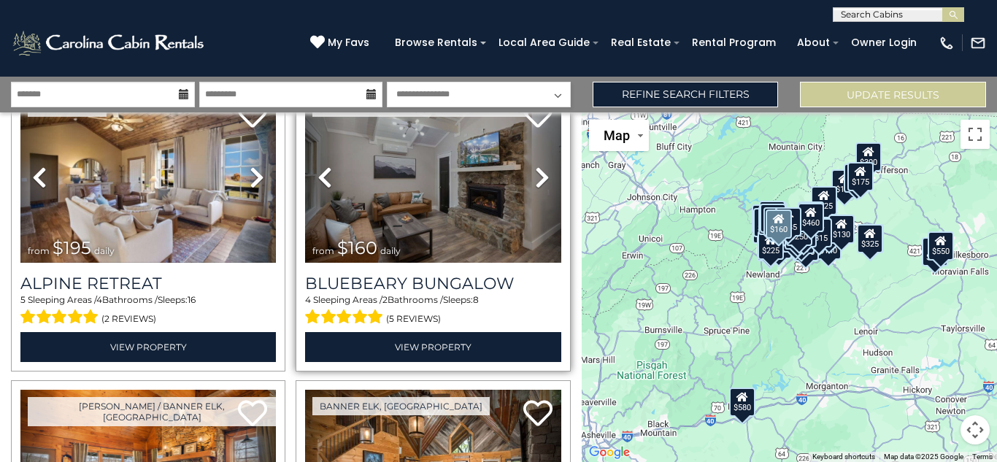
click at [540, 180] on icon at bounding box center [542, 177] width 15 height 23
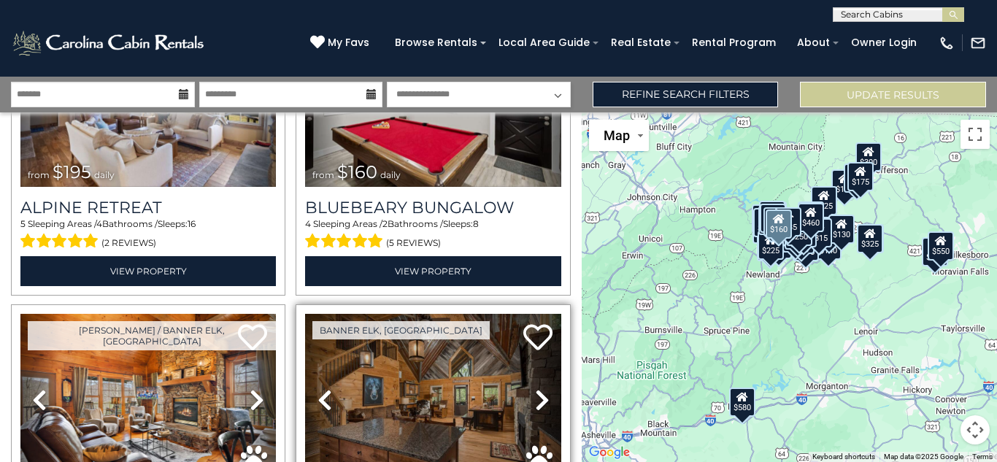
scroll to position [7750, 0]
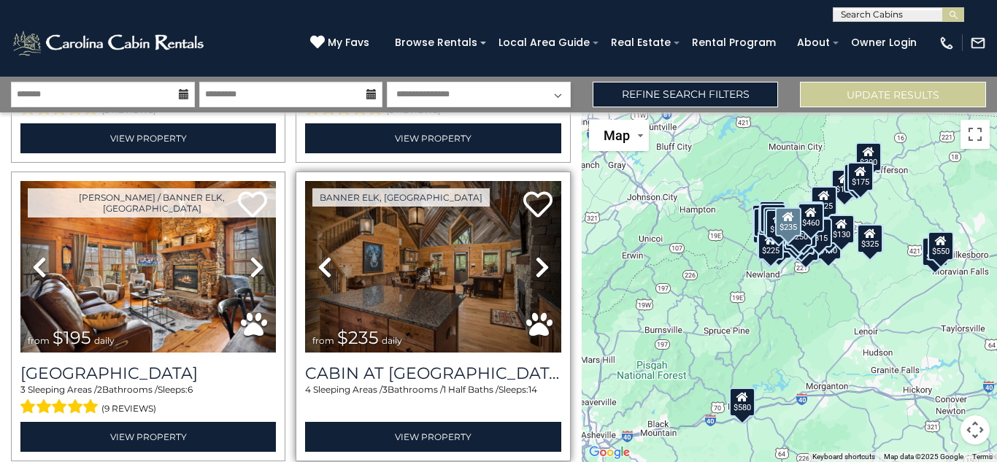
click at [538, 263] on icon at bounding box center [542, 266] width 15 height 23
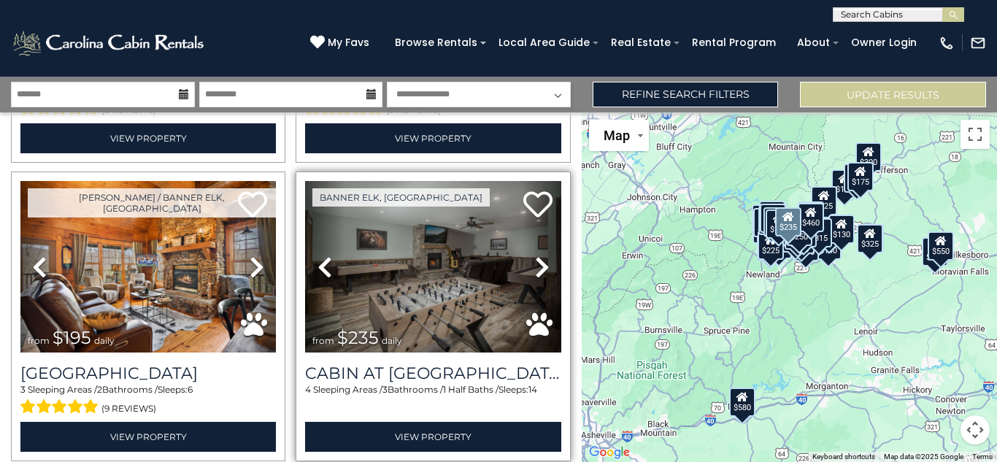
click at [538, 263] on icon at bounding box center [542, 266] width 15 height 23
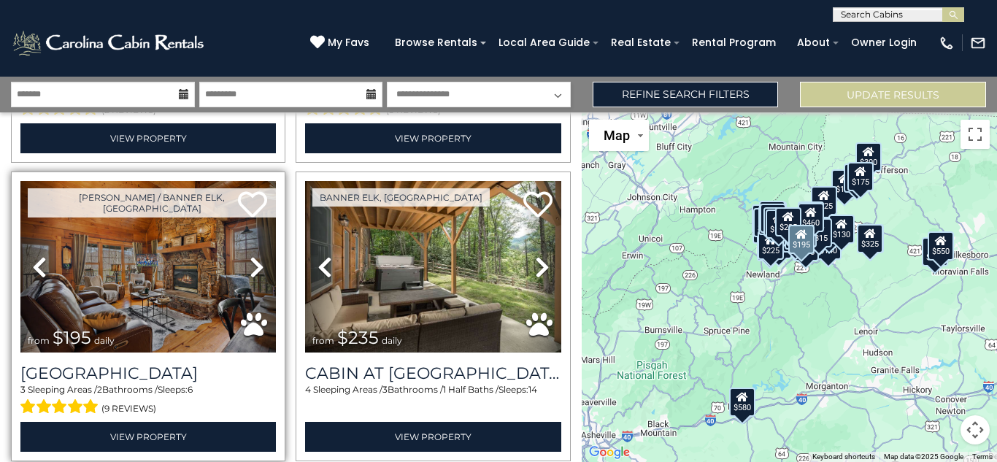
click at [262, 269] on icon at bounding box center [257, 266] width 15 height 23
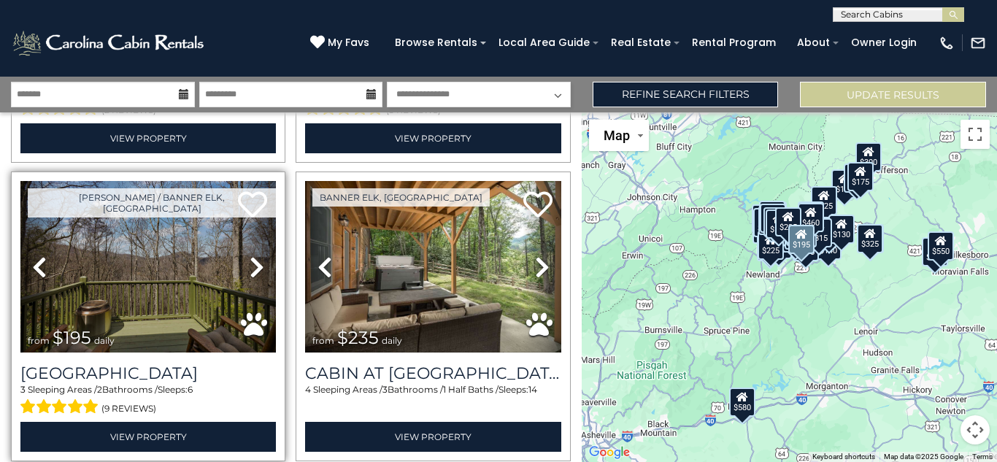
click at [262, 269] on icon at bounding box center [257, 266] width 15 height 23
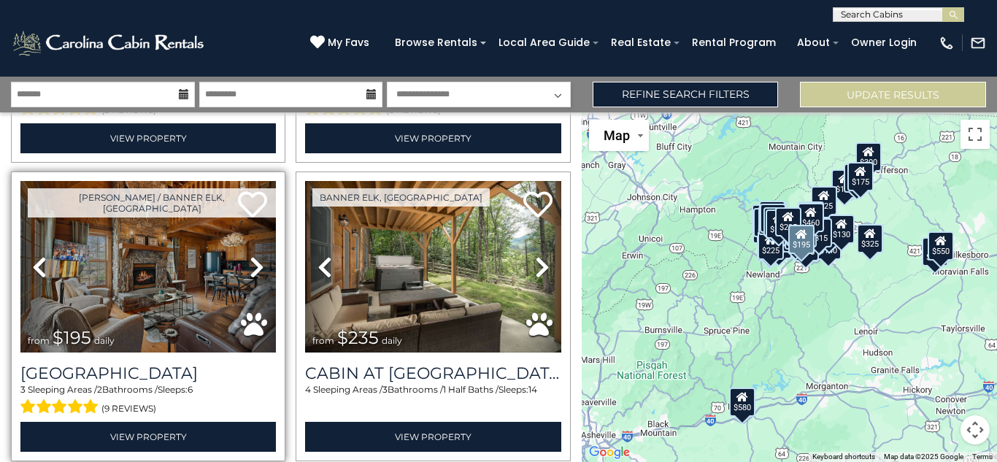
click at [258, 263] on icon at bounding box center [257, 266] width 15 height 23
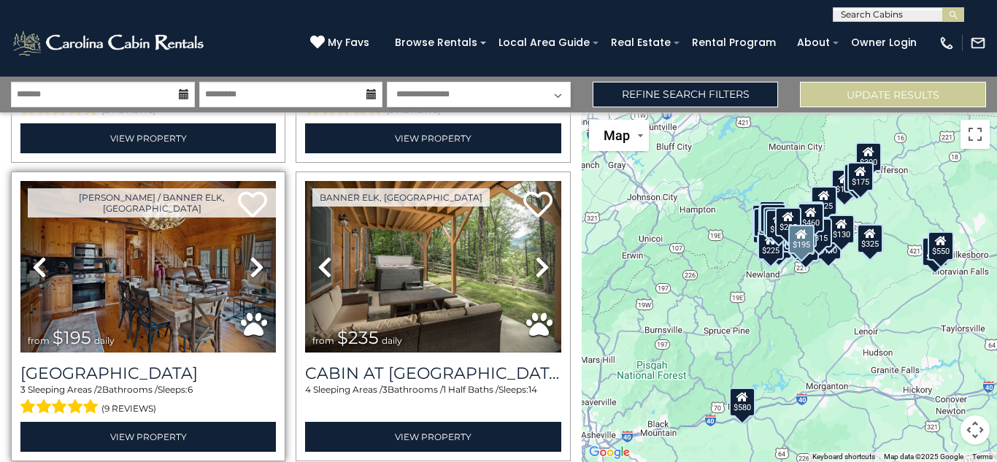
click at [258, 263] on icon at bounding box center [257, 266] width 15 height 23
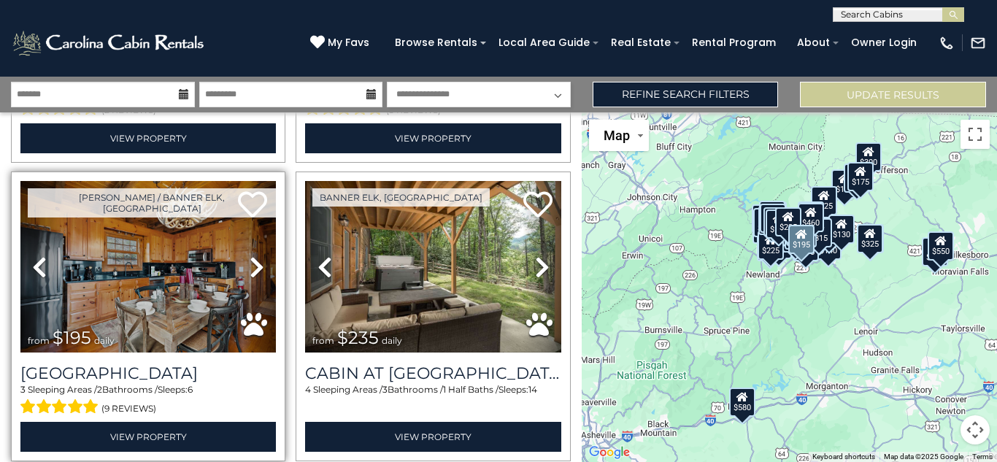
click at [258, 263] on icon at bounding box center [257, 266] width 15 height 23
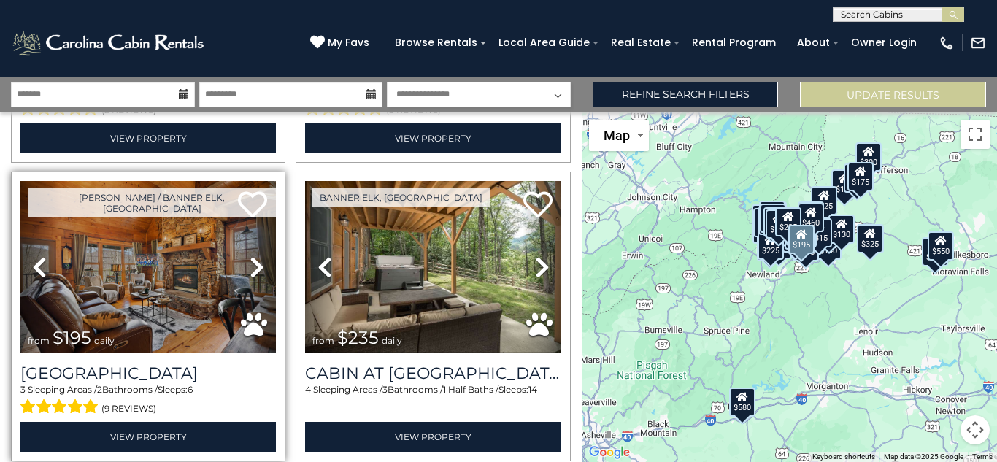
click at [258, 263] on icon at bounding box center [257, 266] width 15 height 23
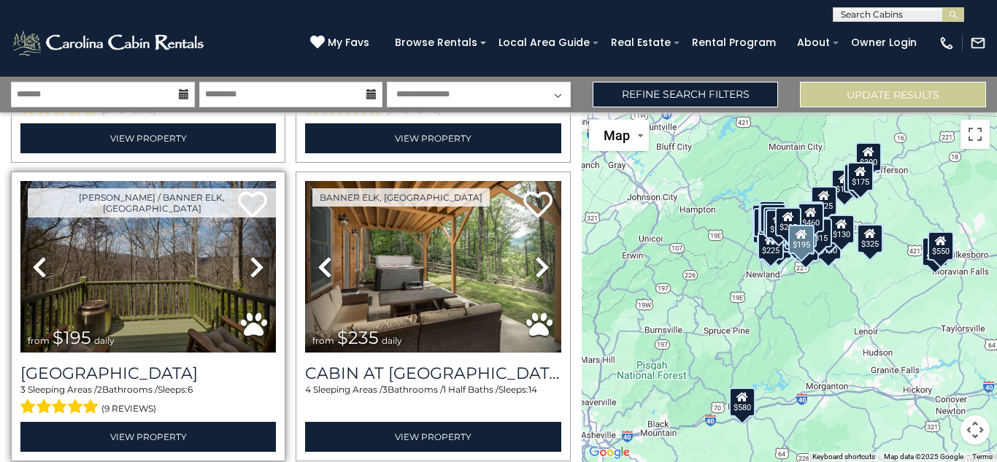
click at [258, 263] on icon at bounding box center [257, 266] width 15 height 23
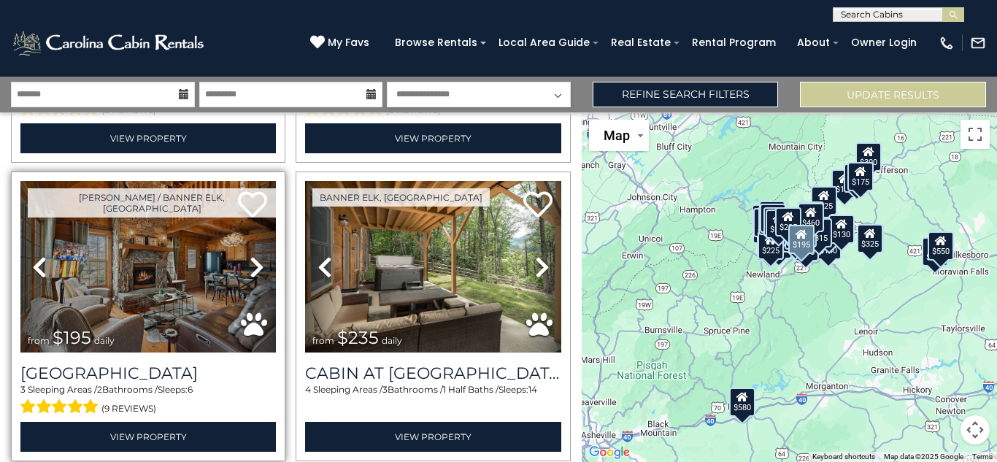
click at [256, 273] on icon at bounding box center [257, 266] width 15 height 23
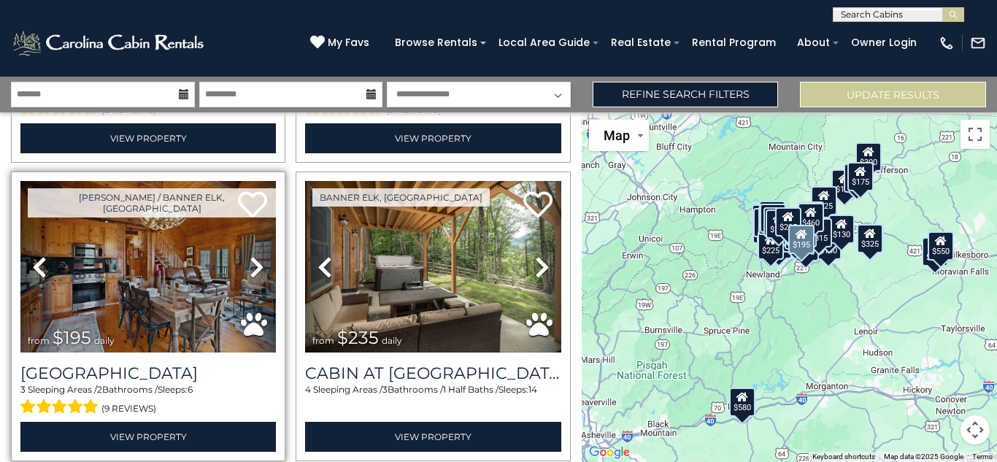
click at [255, 273] on icon at bounding box center [257, 266] width 15 height 23
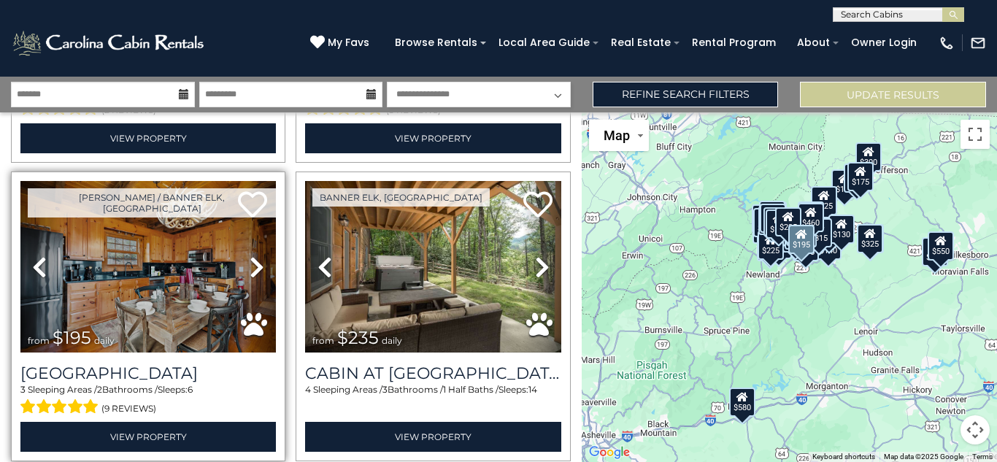
click at [256, 272] on icon at bounding box center [257, 266] width 15 height 23
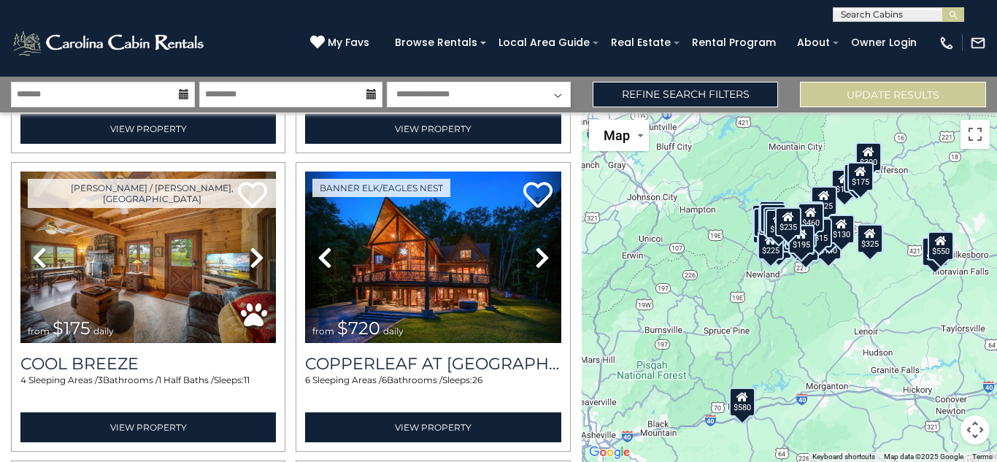
scroll to position [8059, 0]
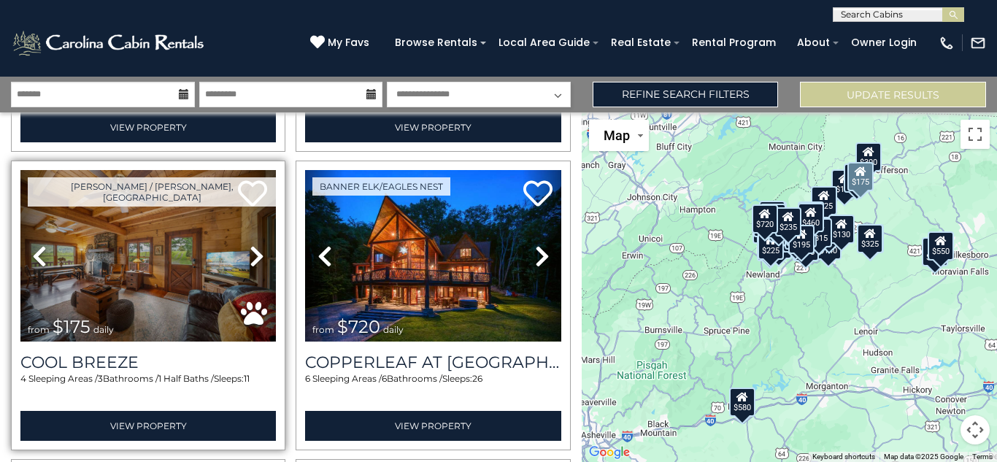
click at [258, 257] on icon at bounding box center [257, 255] width 15 height 23
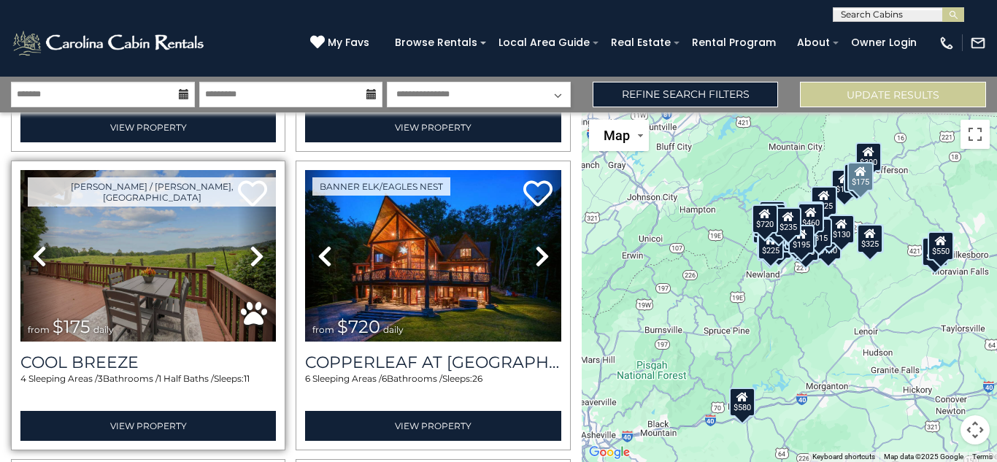
click at [259, 262] on icon at bounding box center [257, 255] width 15 height 23
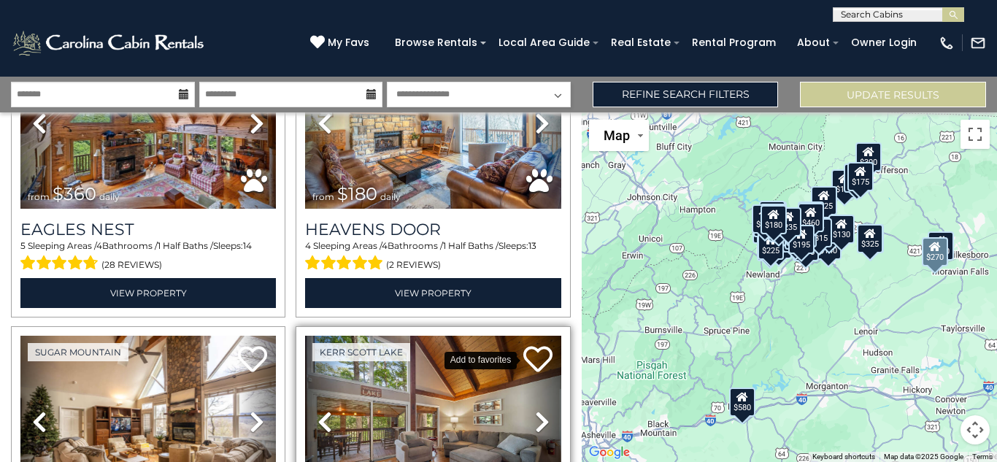
scroll to position [8355, 0]
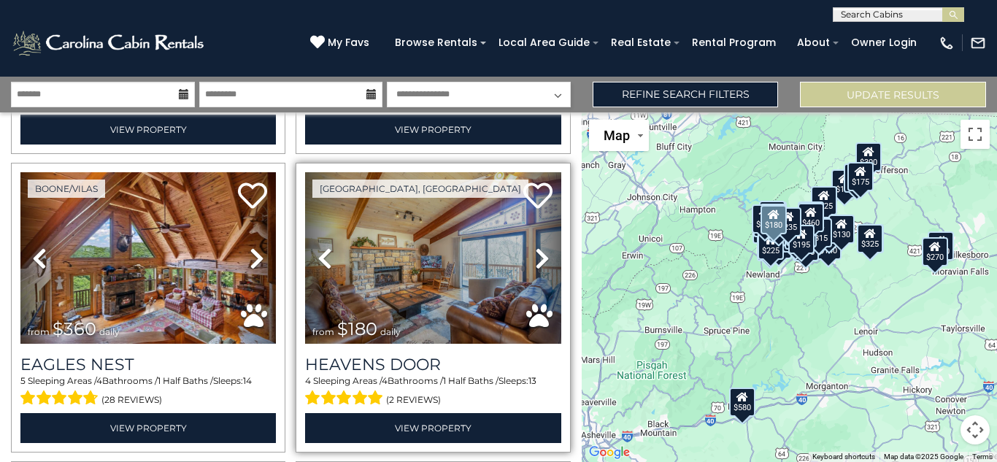
click at [541, 252] on icon at bounding box center [542, 258] width 15 height 23
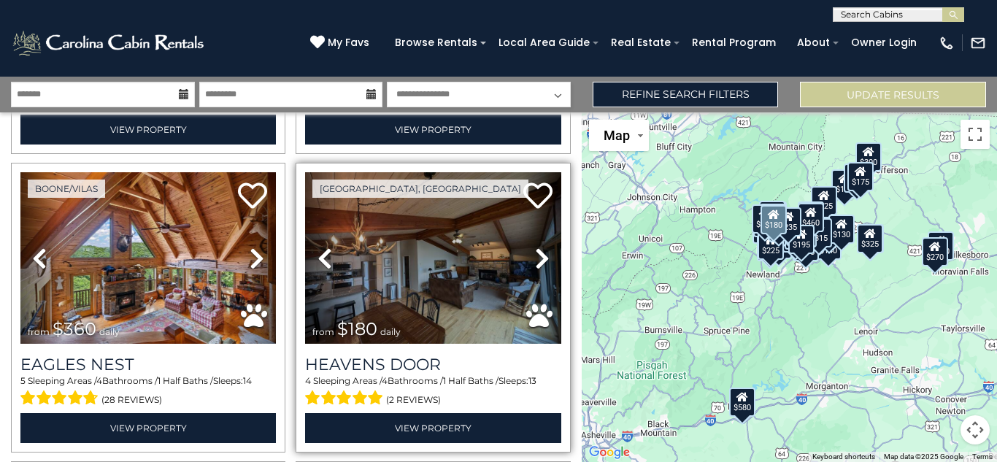
click at [541, 252] on icon at bounding box center [542, 258] width 15 height 23
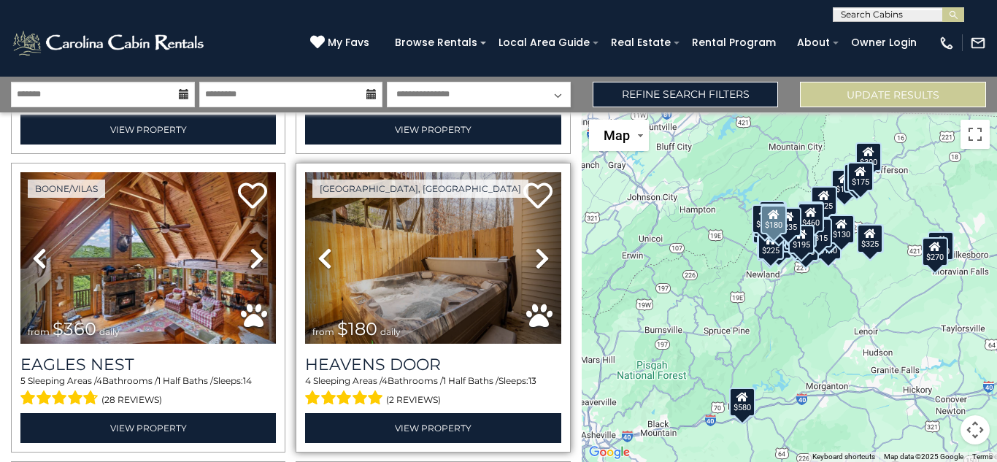
click at [541, 252] on icon at bounding box center [542, 258] width 15 height 23
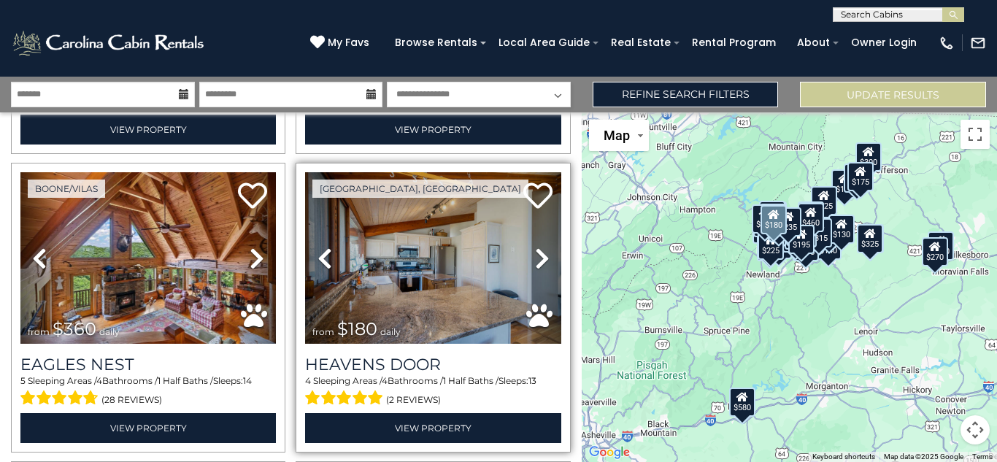
click at [541, 252] on icon at bounding box center [542, 258] width 15 height 23
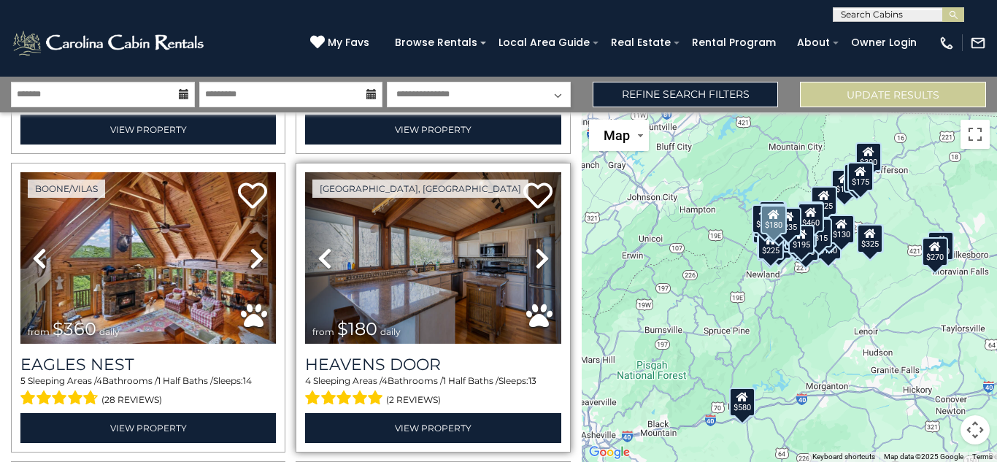
click at [541, 252] on icon at bounding box center [542, 258] width 15 height 23
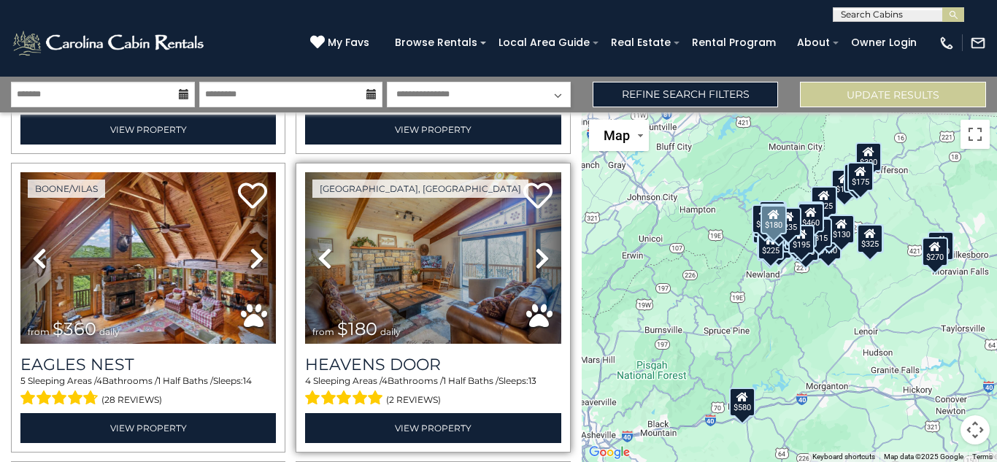
click at [541, 252] on icon at bounding box center [542, 258] width 15 height 23
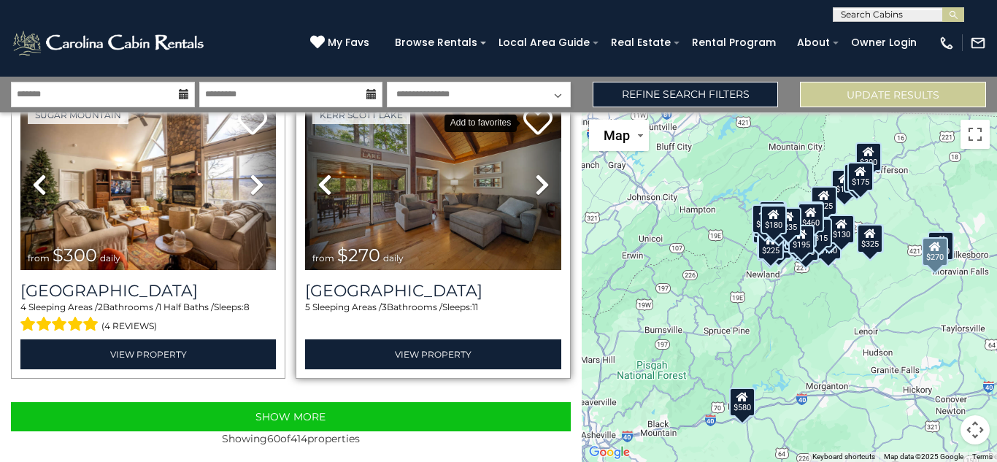
scroll to position [8733, 0]
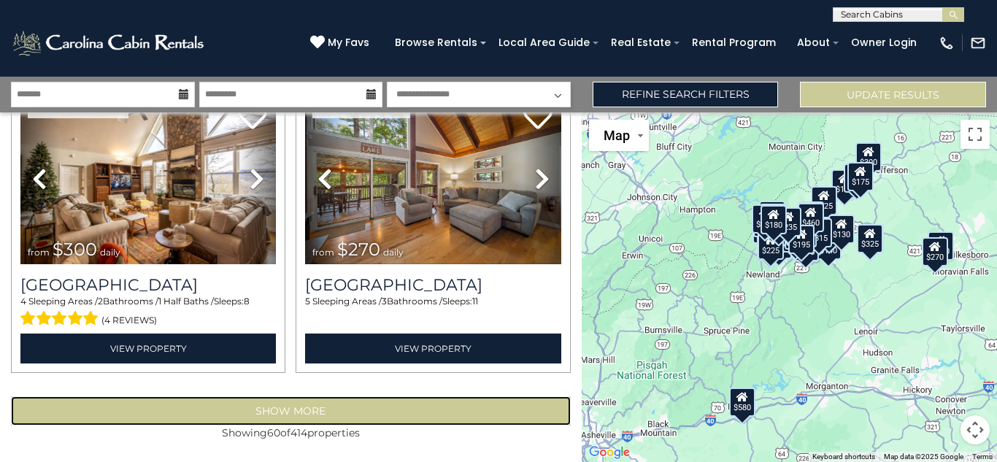
click at [343, 411] on button "Show More" at bounding box center [291, 410] width 560 height 29
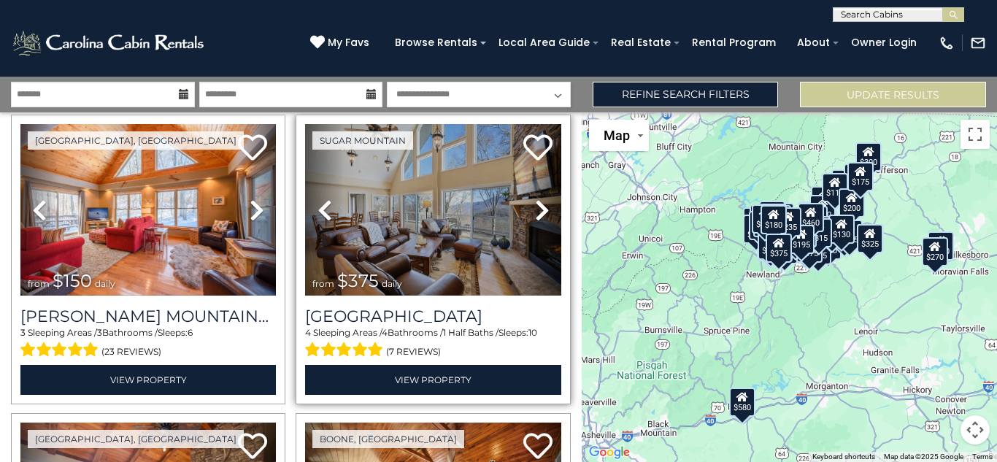
scroll to position [8906, 0]
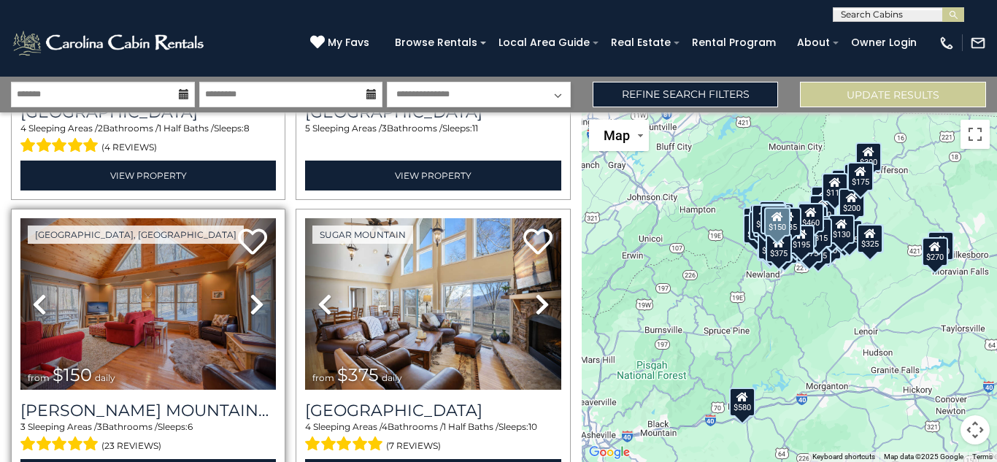
click at [253, 306] on icon at bounding box center [257, 304] width 15 height 23
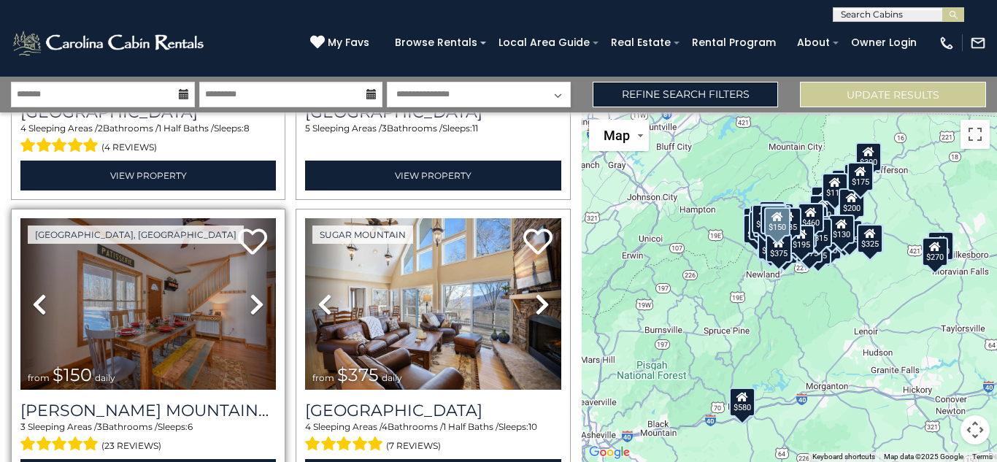
click at [253, 306] on icon at bounding box center [257, 304] width 15 height 23
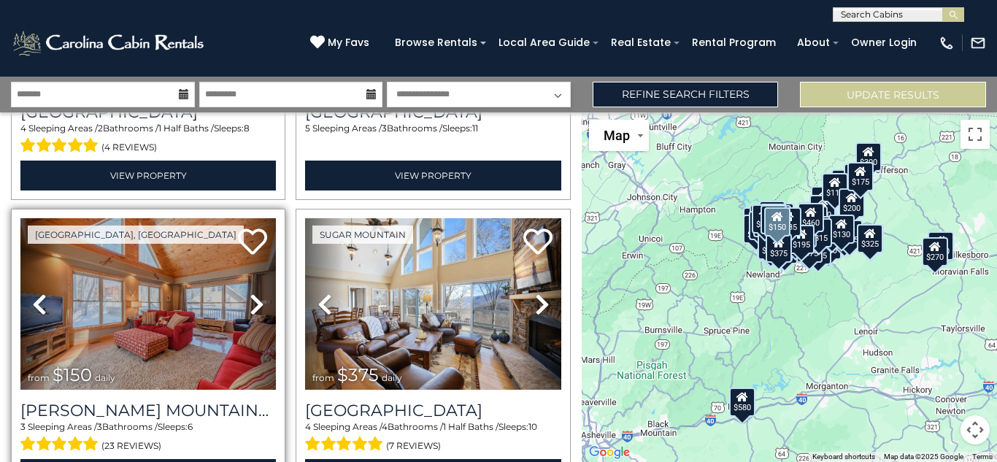
click at [253, 306] on icon at bounding box center [257, 304] width 15 height 23
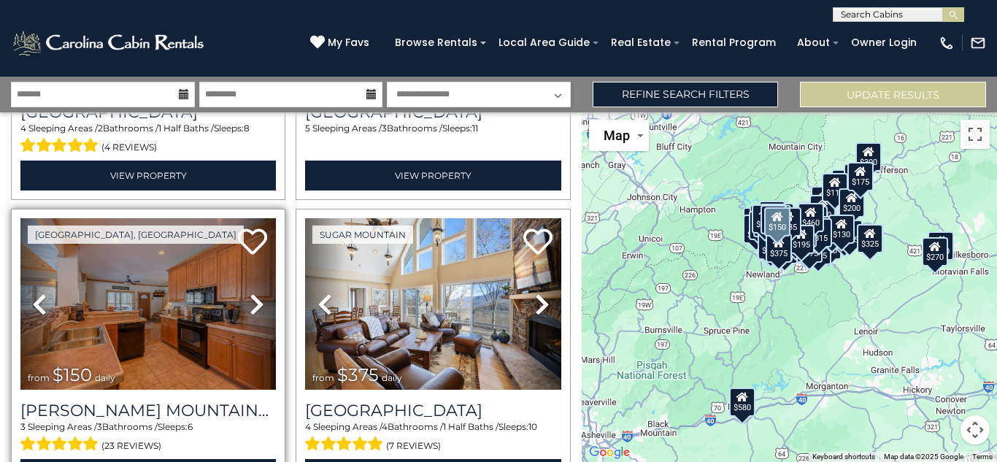
click at [253, 306] on icon at bounding box center [257, 304] width 15 height 23
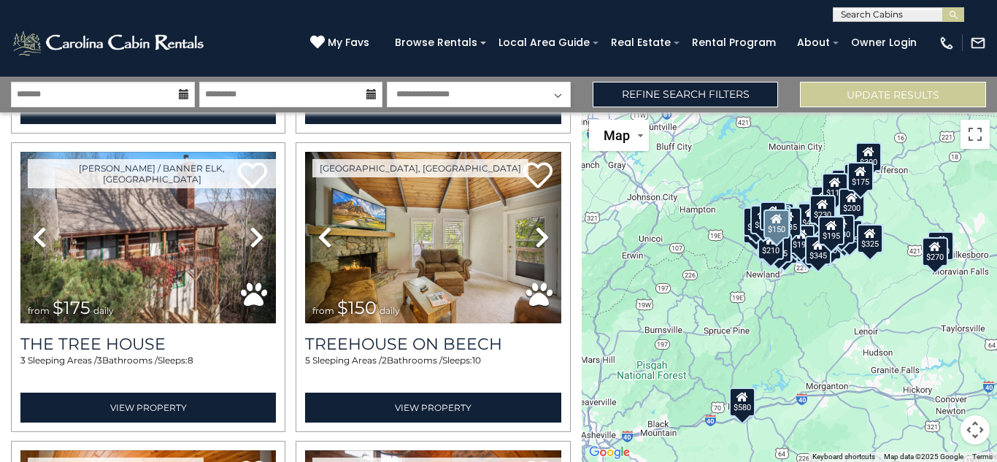
scroll to position [11704, 0]
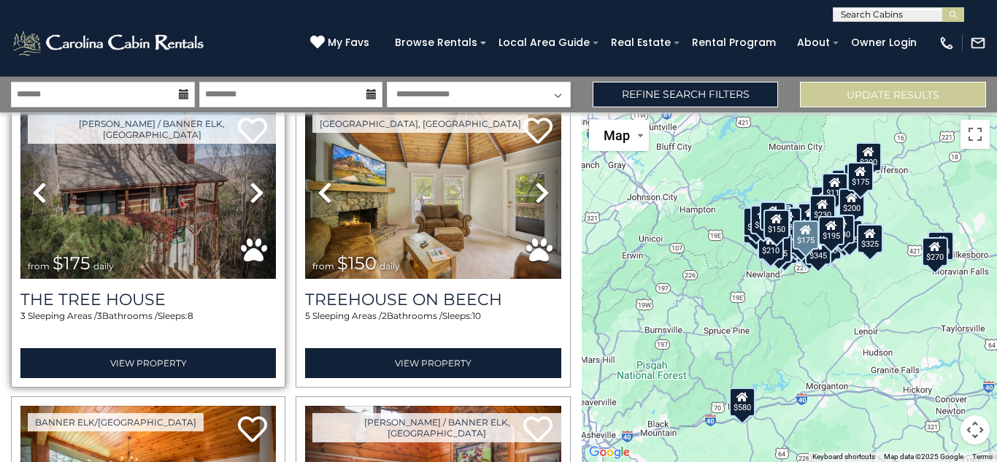
click at [257, 195] on icon at bounding box center [257, 192] width 15 height 23
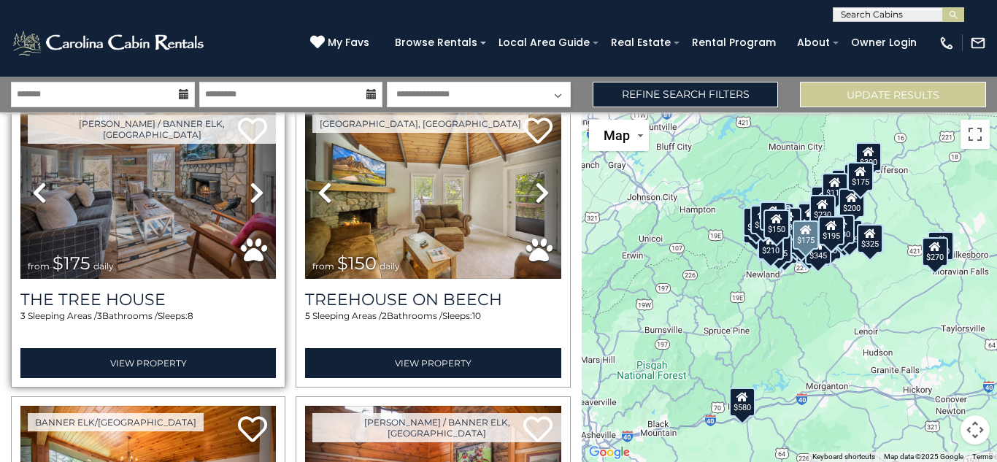
click at [257, 195] on icon at bounding box center [257, 192] width 15 height 23
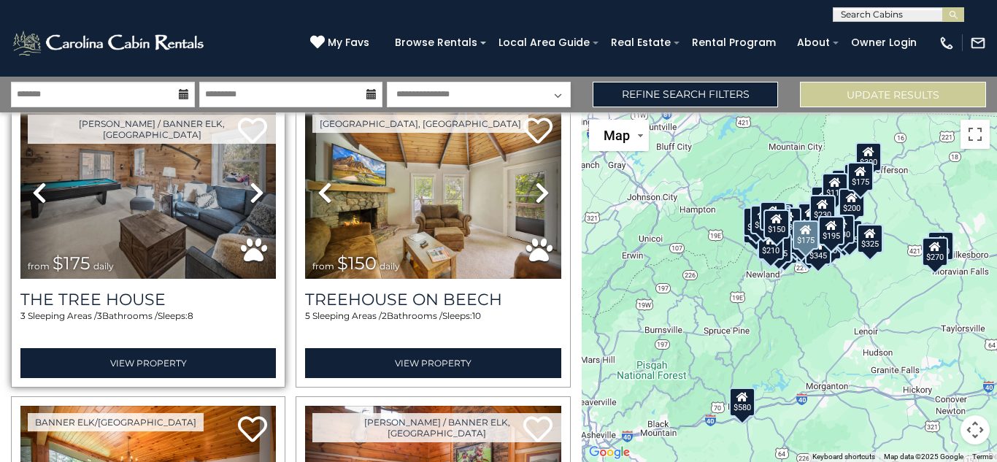
click at [257, 195] on icon at bounding box center [257, 192] width 15 height 23
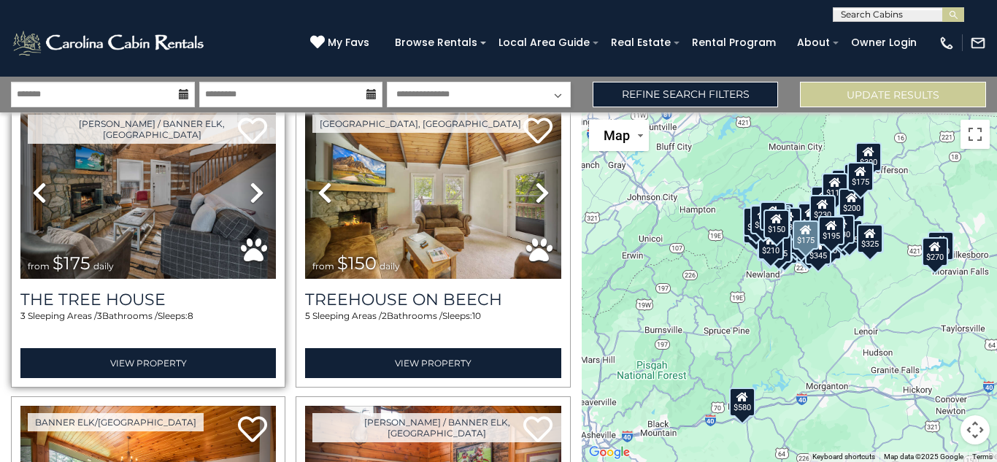
click at [258, 195] on icon at bounding box center [257, 192] width 15 height 23
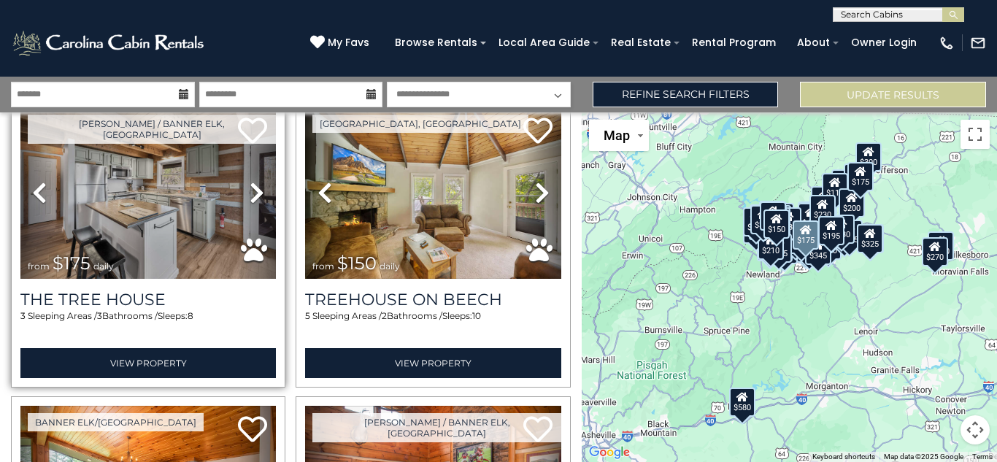
click at [258, 195] on icon at bounding box center [257, 192] width 15 height 23
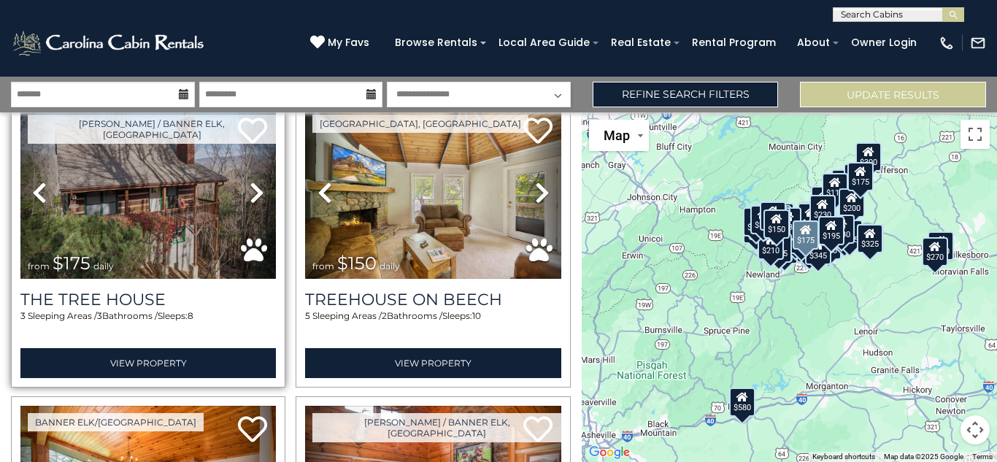
click at [258, 195] on icon at bounding box center [257, 192] width 15 height 23
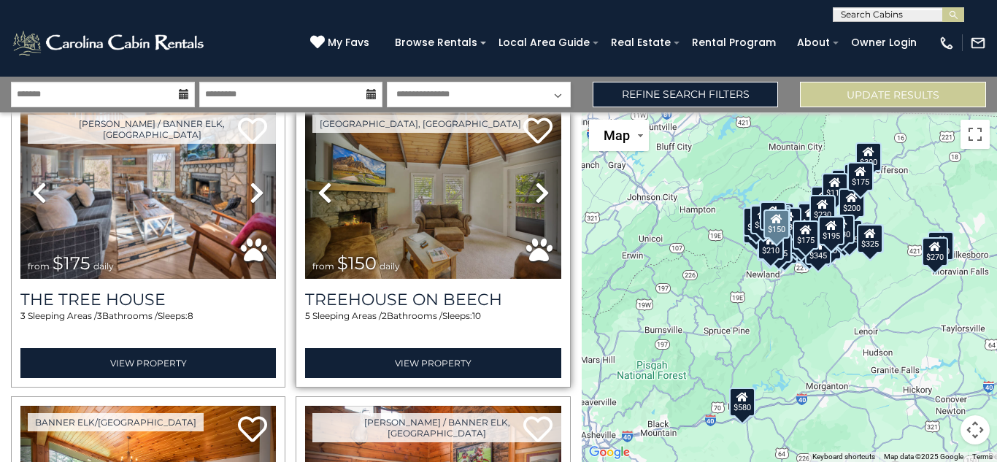
click at [539, 190] on icon at bounding box center [542, 192] width 15 height 23
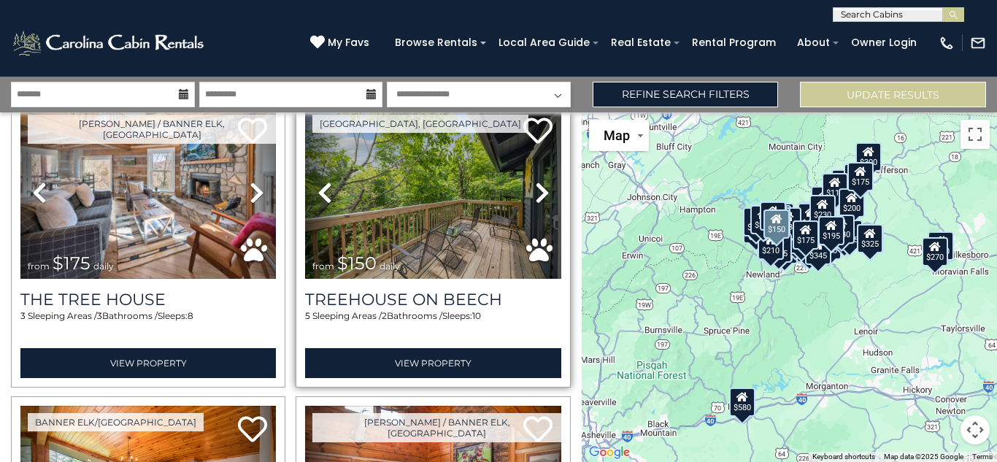
click at [539, 190] on icon at bounding box center [542, 192] width 15 height 23
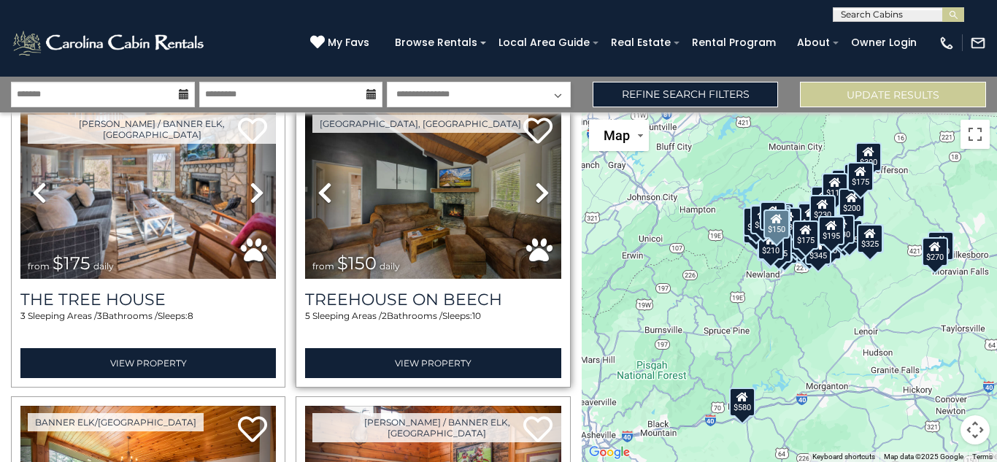
click at [540, 190] on icon at bounding box center [542, 192] width 15 height 23
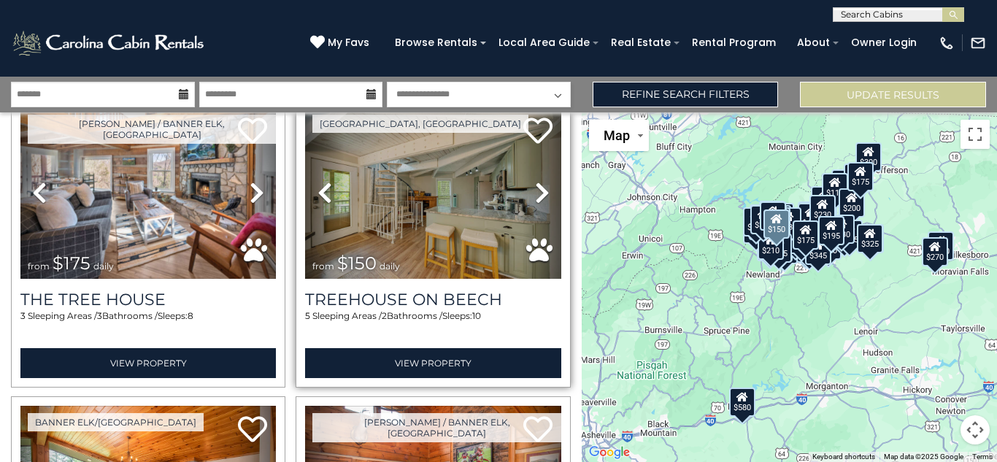
click at [540, 190] on icon at bounding box center [542, 192] width 15 height 23
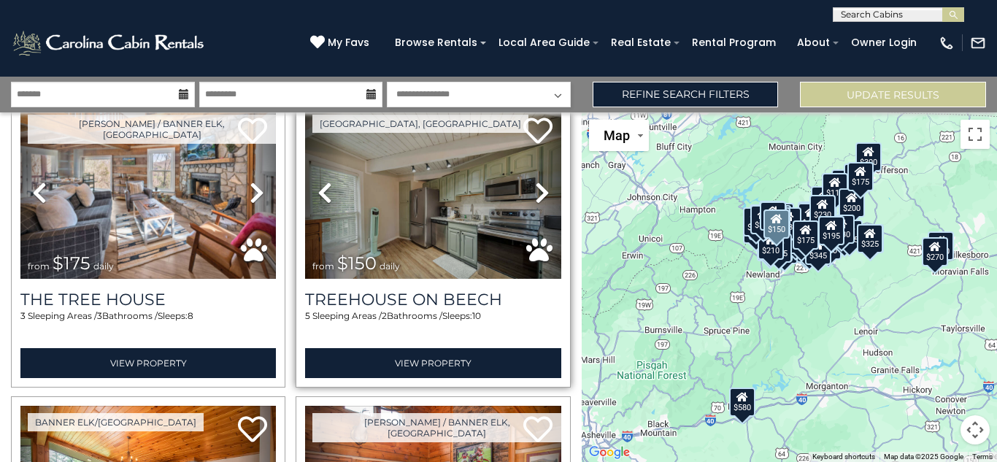
click at [540, 190] on icon at bounding box center [542, 192] width 15 height 23
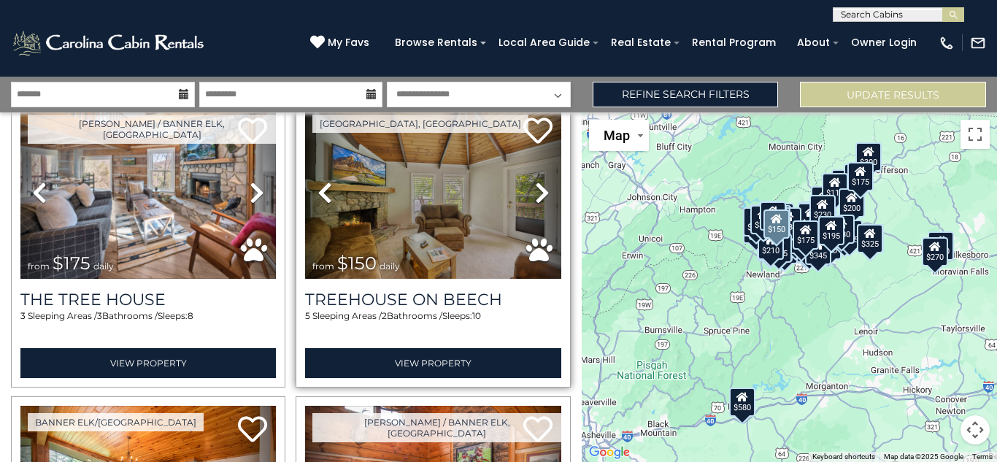
click at [540, 190] on icon at bounding box center [542, 192] width 15 height 23
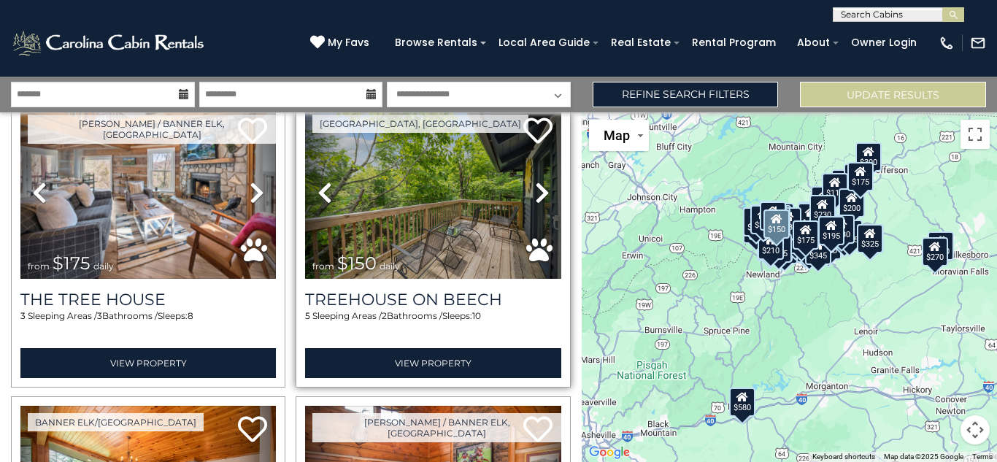
click at [540, 190] on icon at bounding box center [542, 192] width 15 height 23
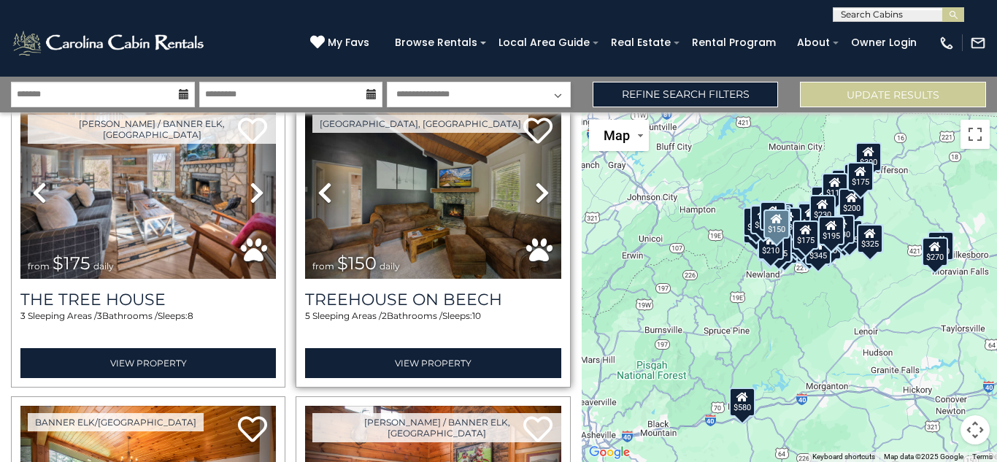
click at [540, 189] on icon at bounding box center [542, 192] width 15 height 23
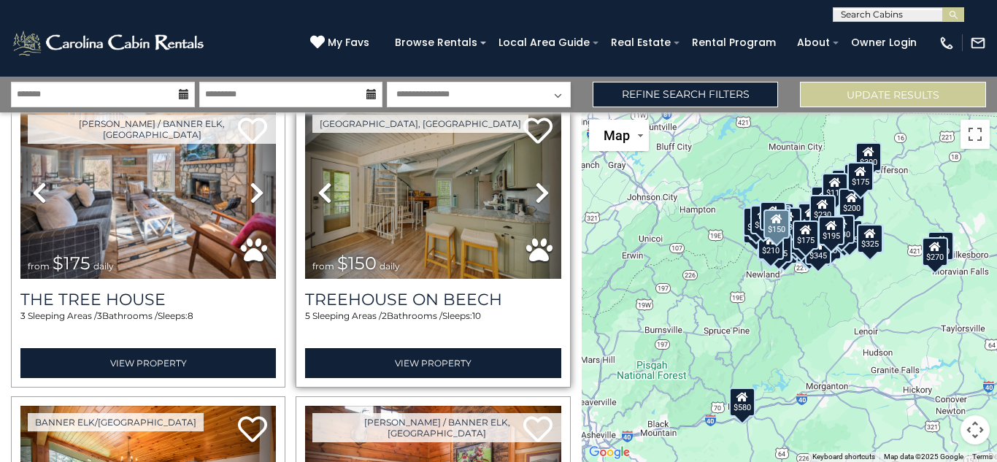
click at [540, 189] on icon at bounding box center [542, 192] width 15 height 23
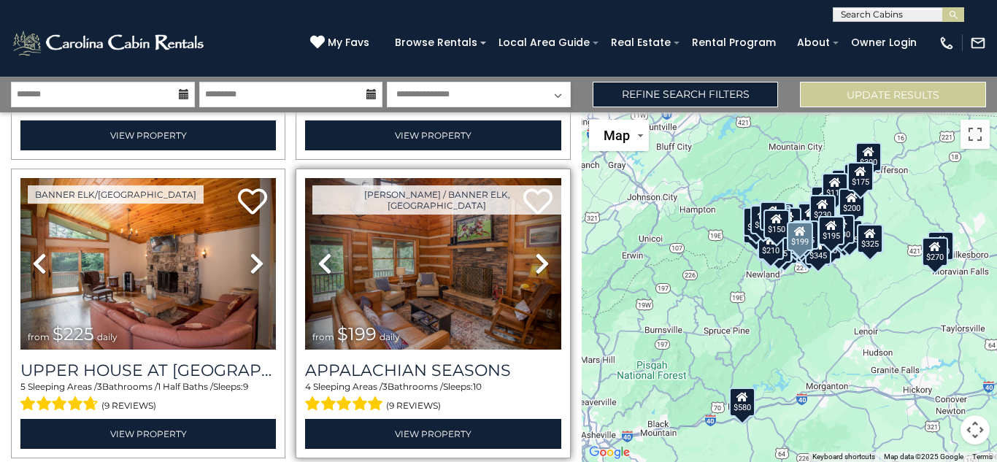
scroll to position [11942, 0]
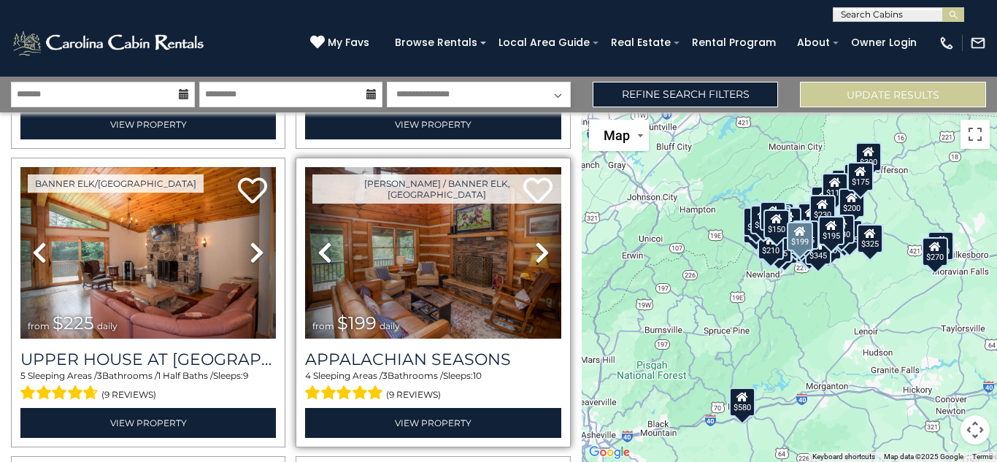
click at [541, 248] on icon at bounding box center [542, 252] width 15 height 23
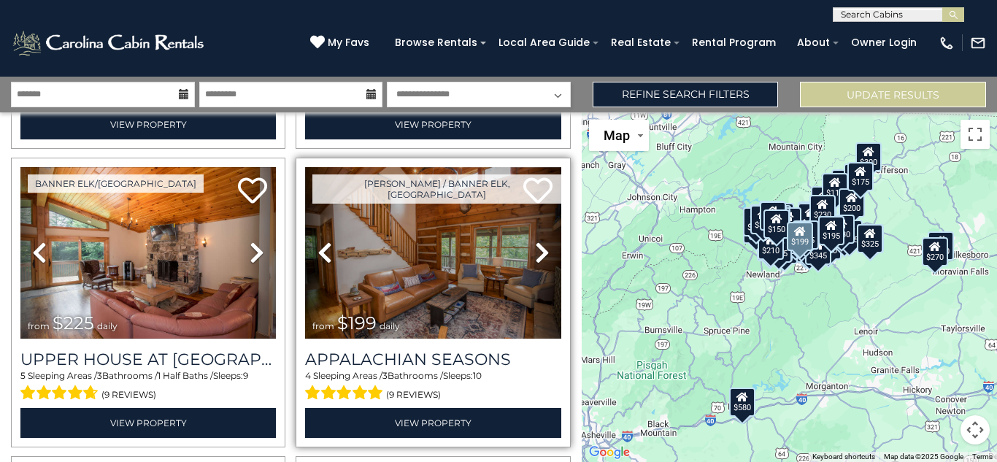
click at [541, 248] on icon at bounding box center [542, 252] width 15 height 23
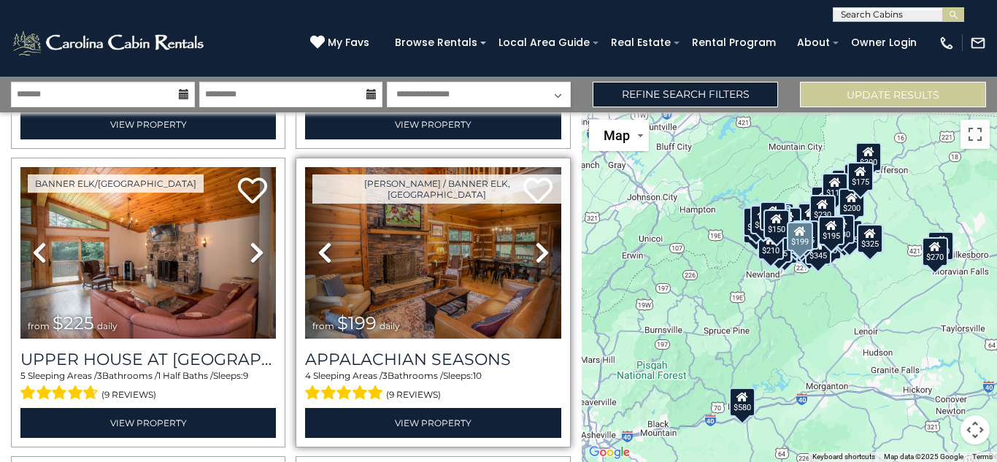
click at [542, 248] on icon at bounding box center [542, 252] width 15 height 23
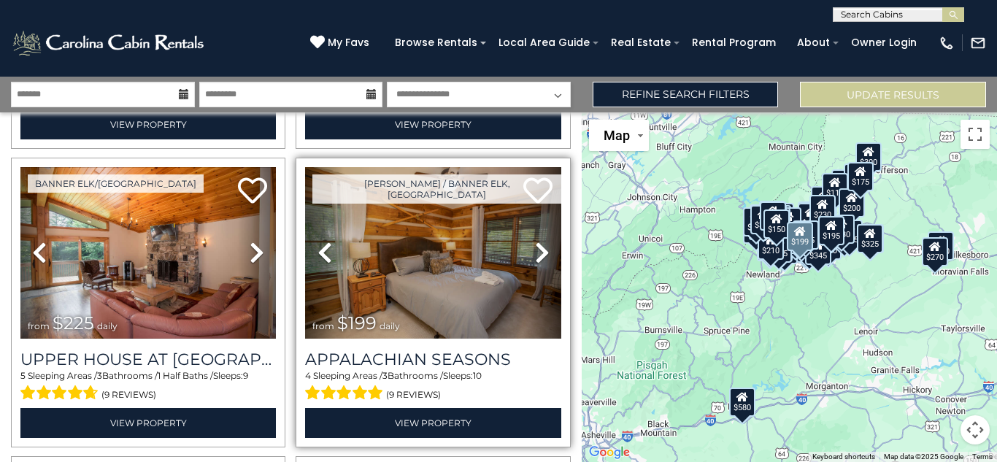
click at [542, 248] on icon at bounding box center [542, 252] width 15 height 23
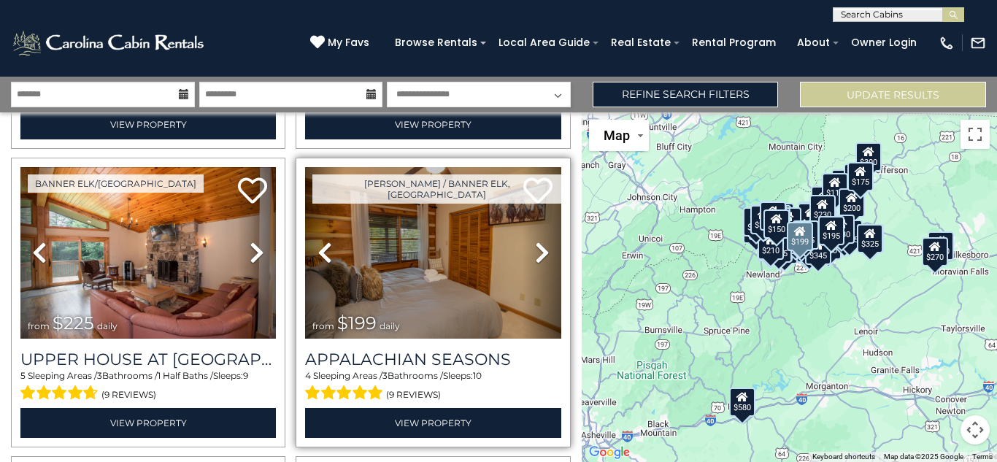
click at [542, 248] on icon at bounding box center [542, 252] width 15 height 23
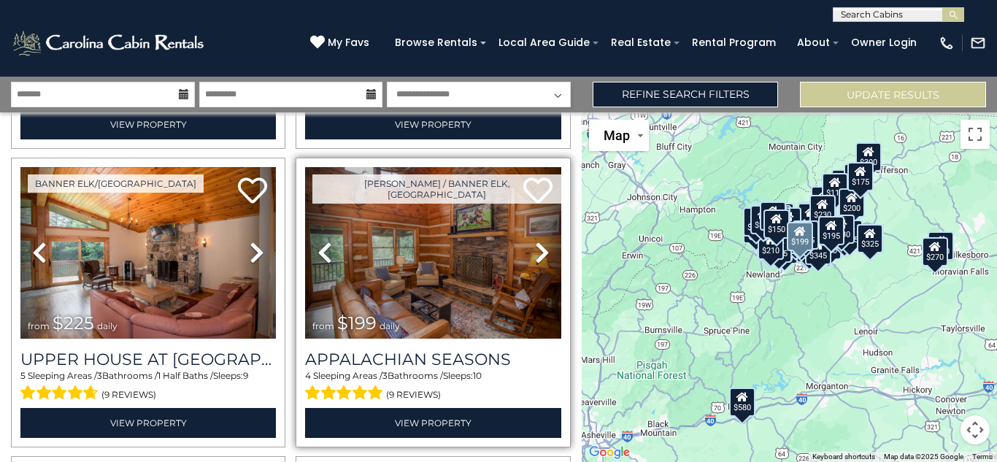
click at [542, 248] on icon at bounding box center [542, 252] width 15 height 23
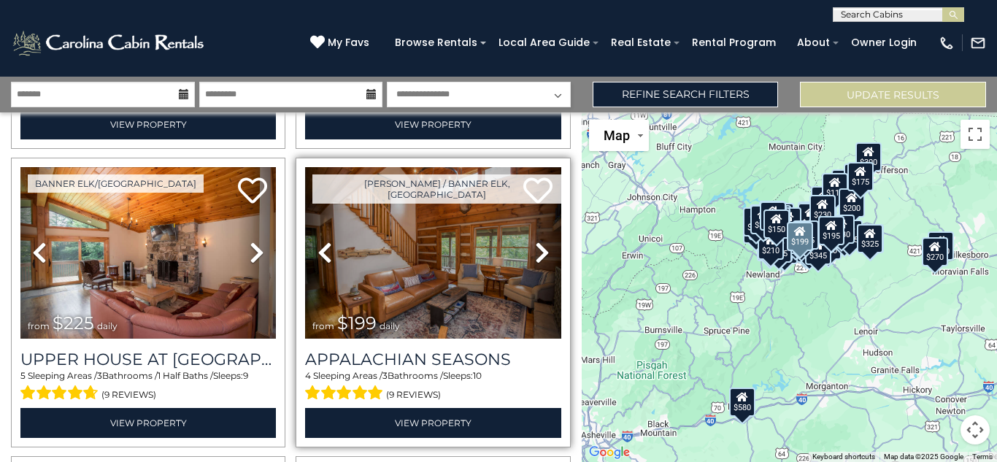
click at [542, 247] on icon at bounding box center [542, 252] width 15 height 23
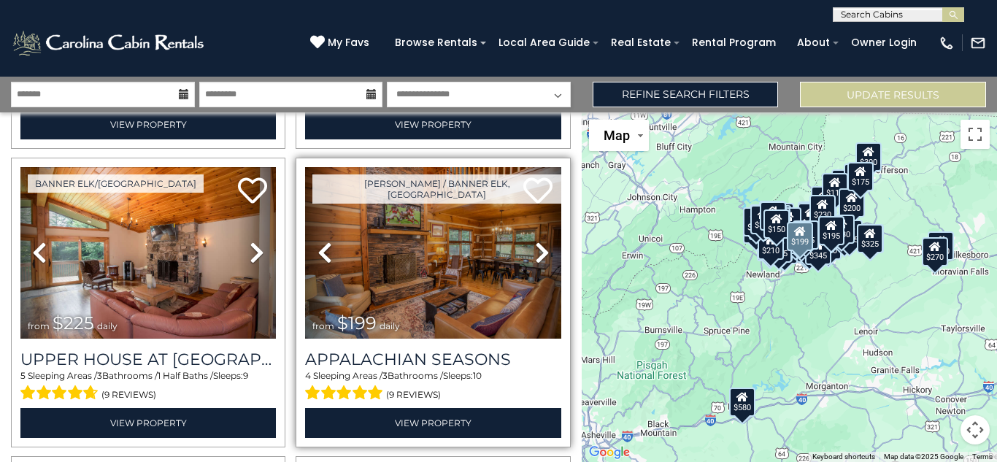
click at [542, 247] on icon at bounding box center [542, 252] width 15 height 23
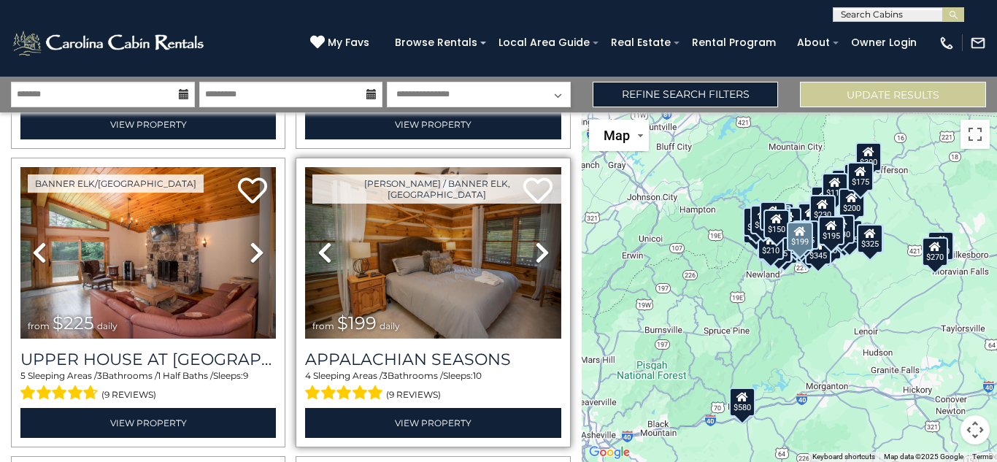
click at [542, 247] on icon at bounding box center [542, 252] width 15 height 23
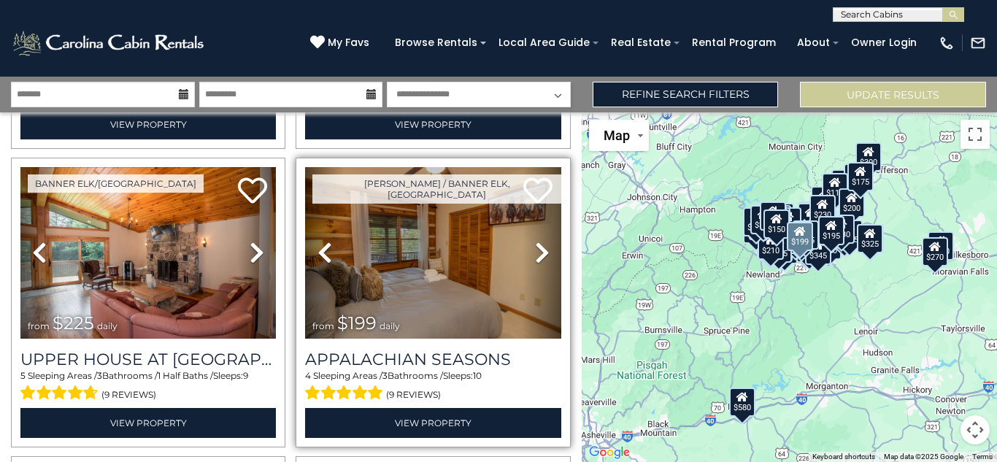
click at [542, 247] on icon at bounding box center [542, 252] width 15 height 23
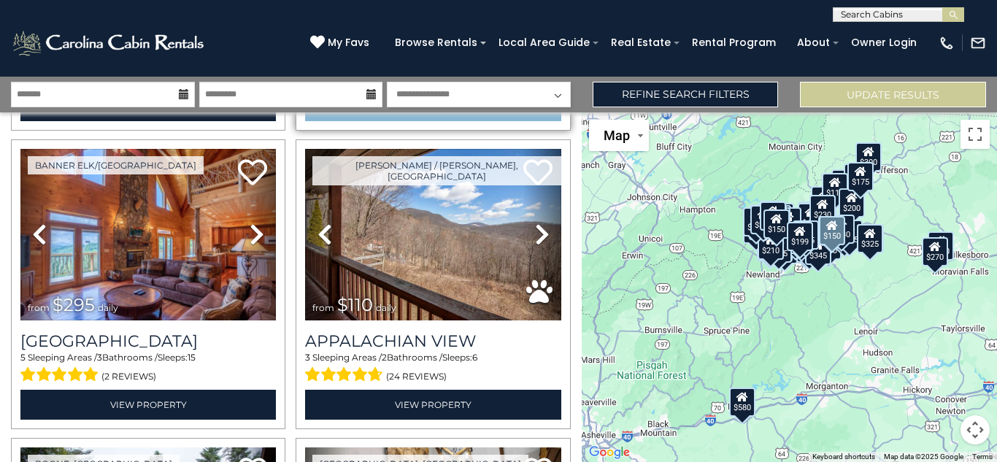
scroll to position [12563, 0]
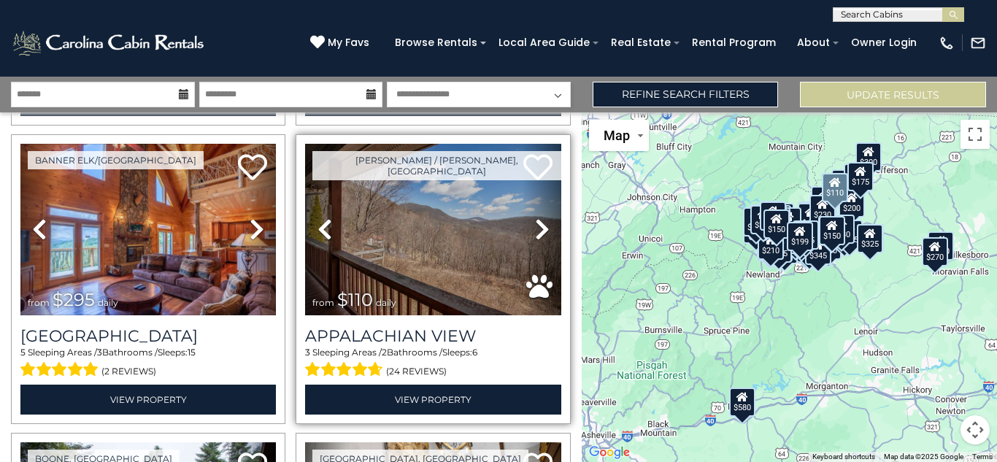
click at [547, 227] on icon at bounding box center [542, 228] width 15 height 23
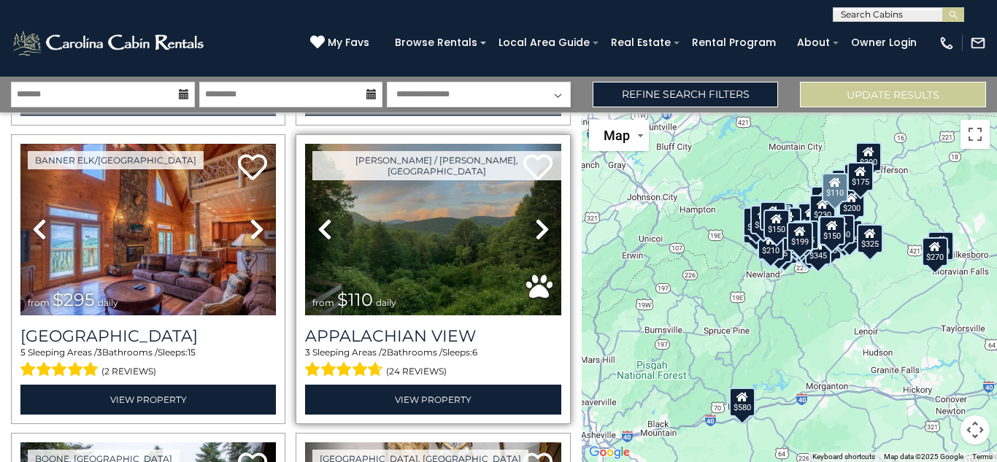
click at [547, 227] on icon at bounding box center [542, 228] width 15 height 23
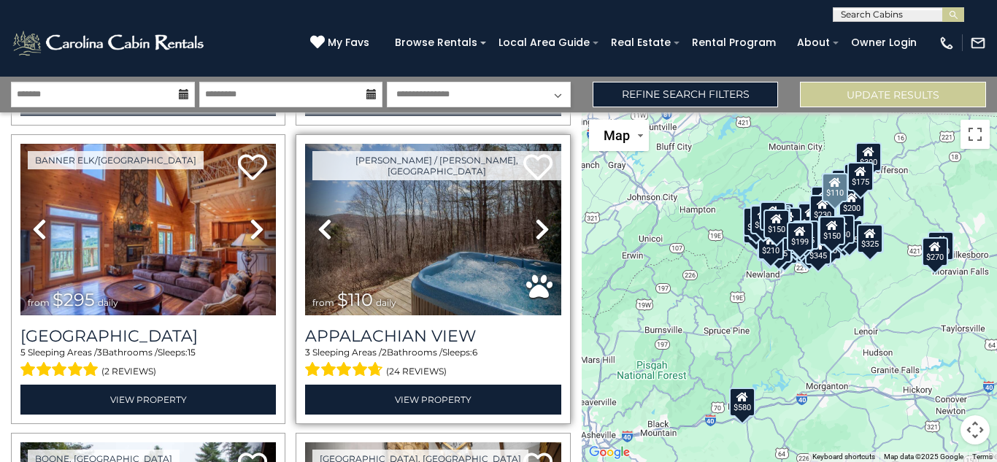
click at [547, 227] on icon at bounding box center [542, 228] width 15 height 23
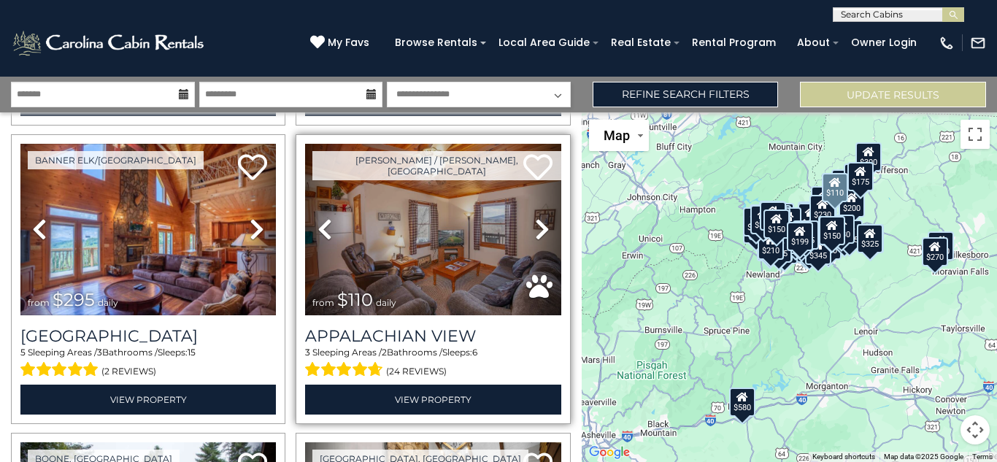
click at [547, 227] on icon at bounding box center [542, 228] width 15 height 23
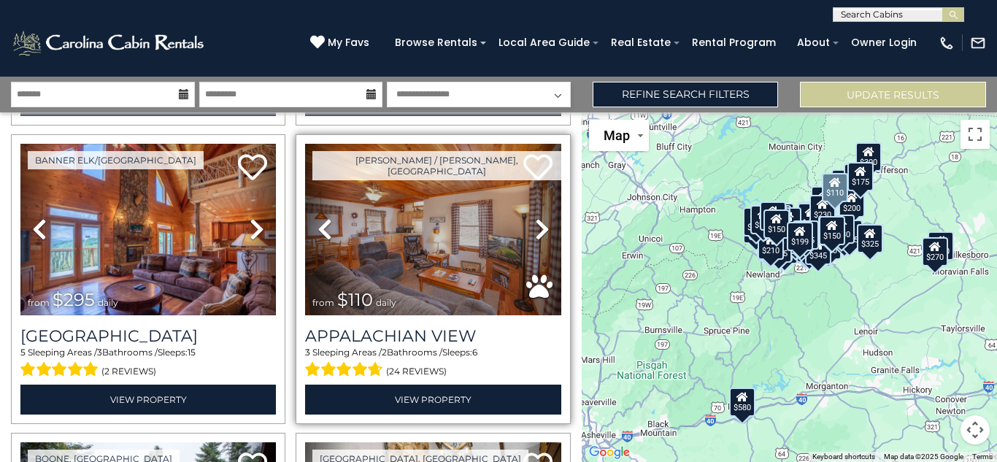
click at [547, 228] on icon at bounding box center [542, 228] width 15 height 23
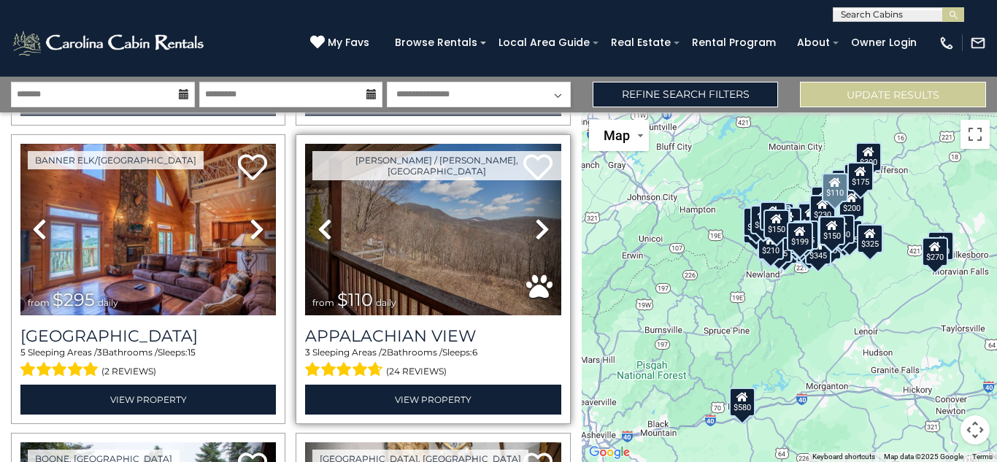
click at [538, 229] on icon at bounding box center [542, 228] width 15 height 23
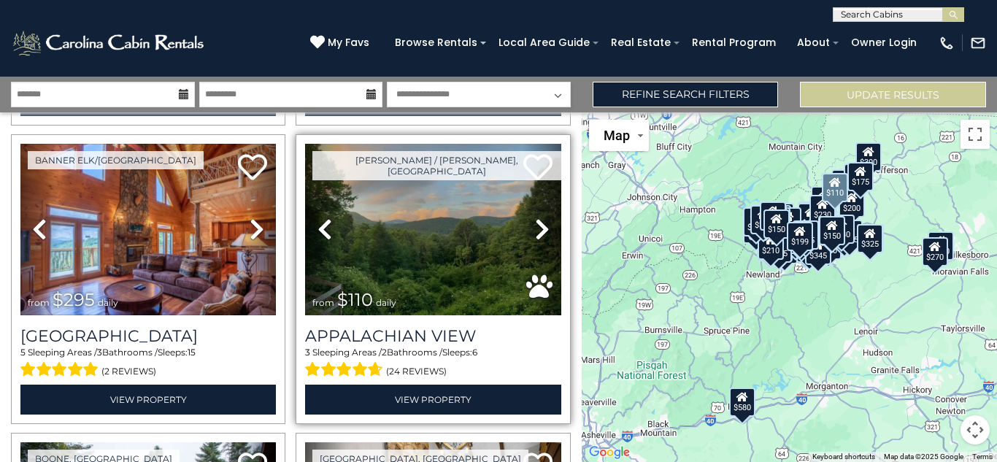
click at [538, 230] on icon at bounding box center [542, 228] width 15 height 23
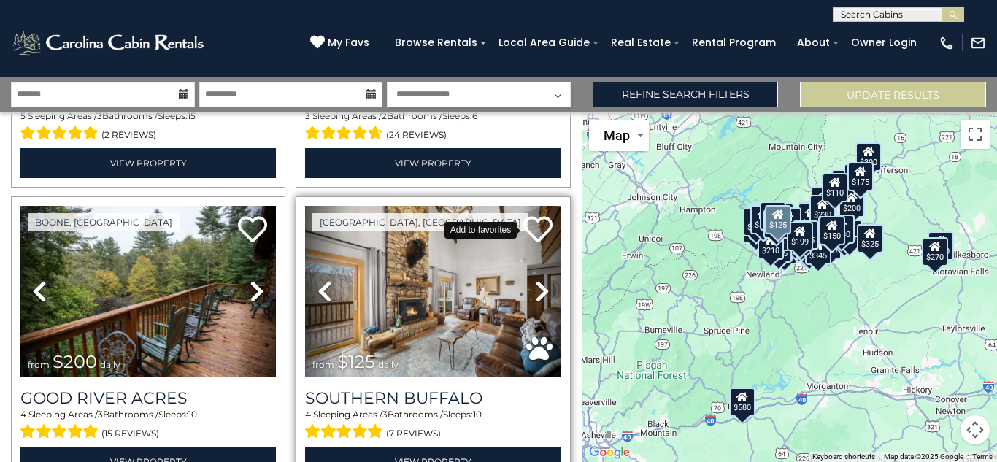
scroll to position [12865, 0]
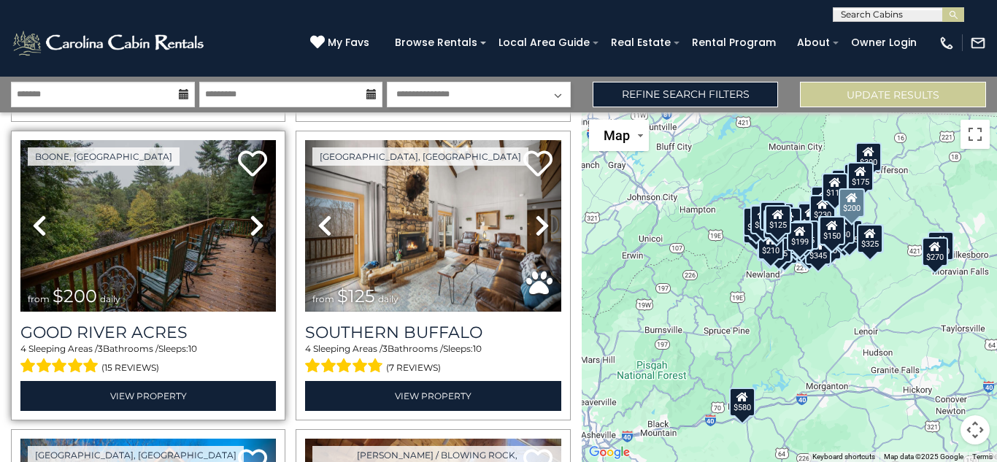
click at [253, 230] on icon at bounding box center [257, 225] width 15 height 23
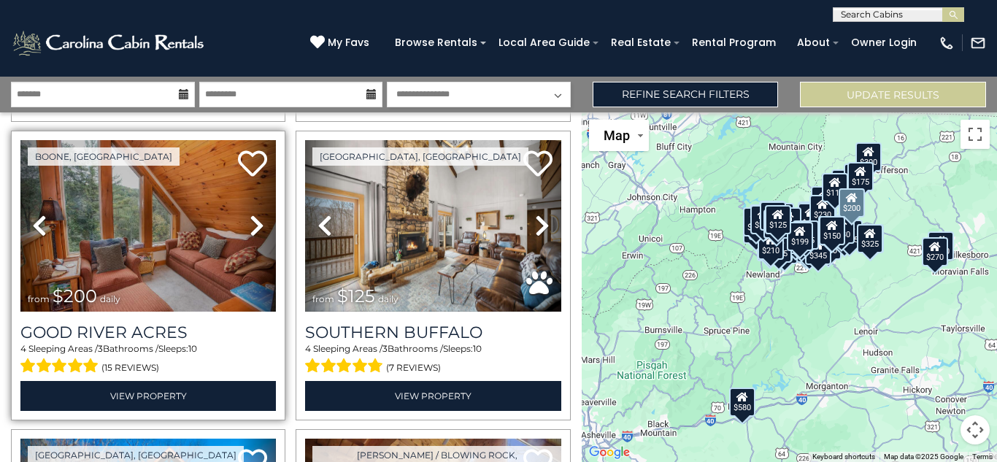
click at [253, 229] on icon at bounding box center [257, 225] width 15 height 23
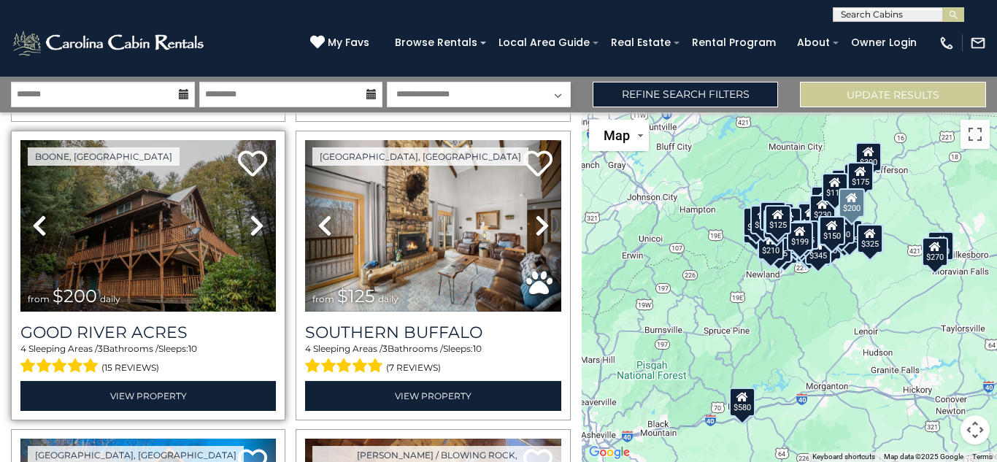
click at [253, 229] on icon at bounding box center [257, 225] width 15 height 23
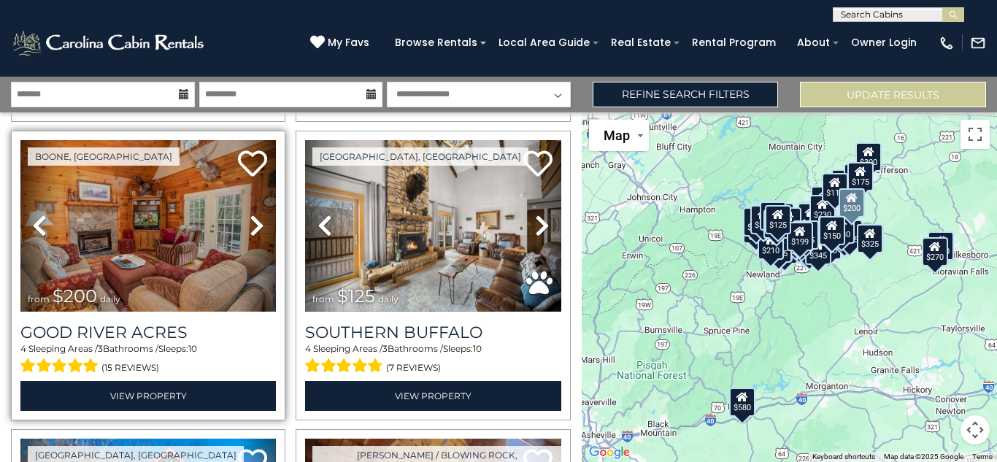
click at [252, 229] on icon at bounding box center [257, 225] width 15 height 23
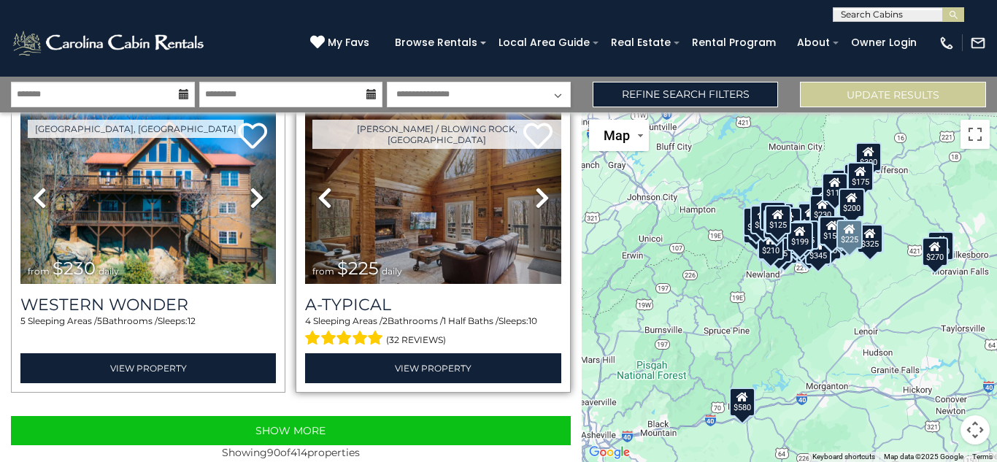
scroll to position [13192, 0]
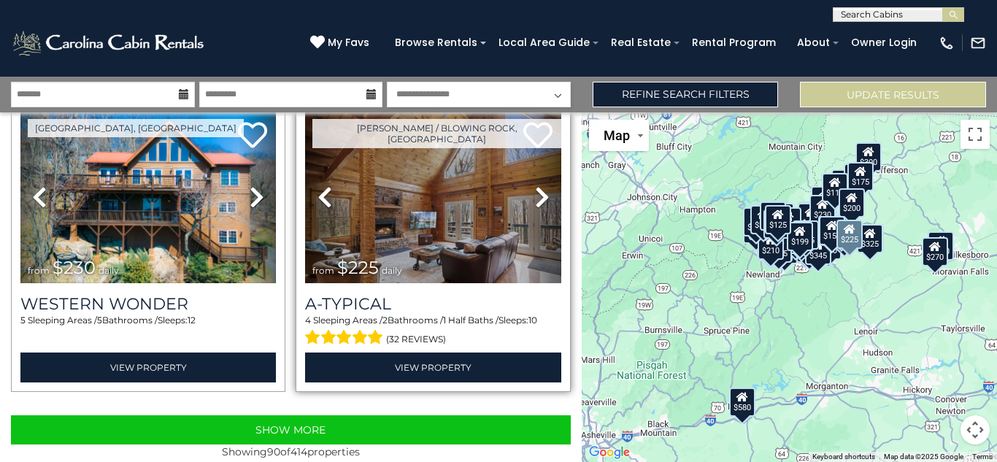
click at [539, 201] on icon at bounding box center [542, 196] width 15 height 23
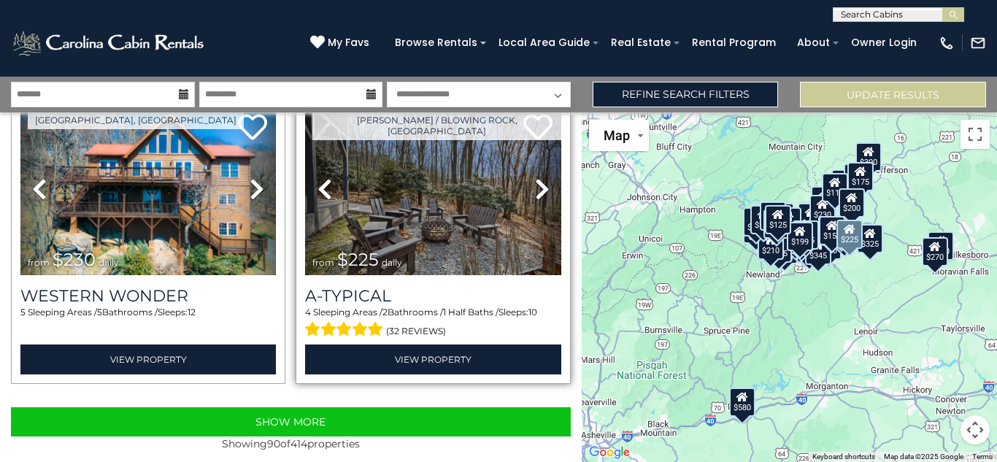
scroll to position [13211, 0]
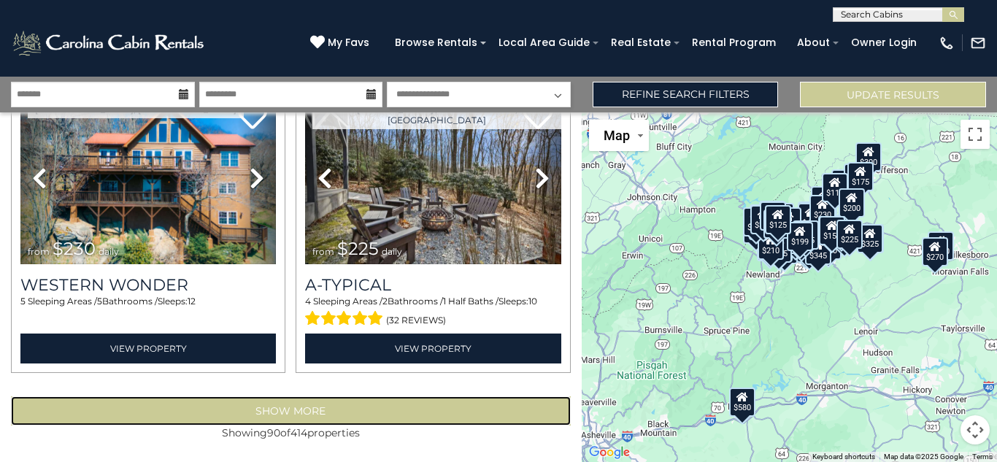
click at [273, 407] on button "Show More" at bounding box center [291, 410] width 560 height 29
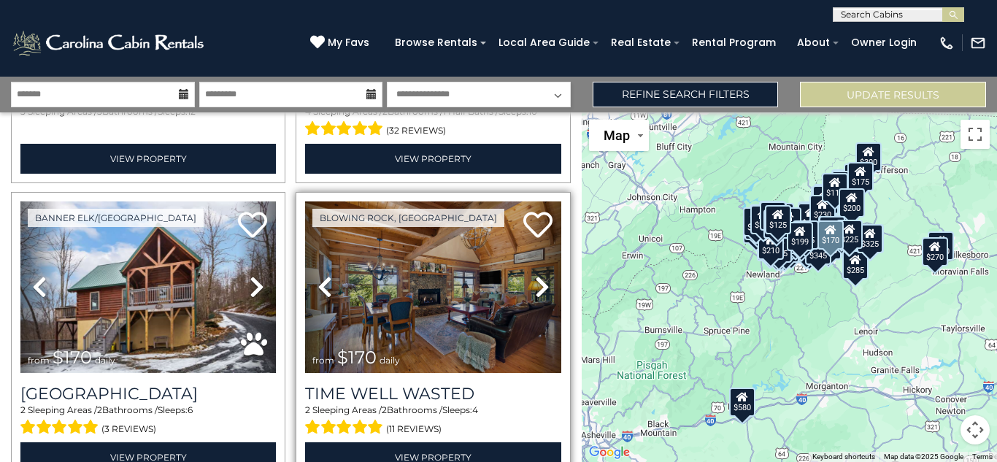
scroll to position [13402, 0]
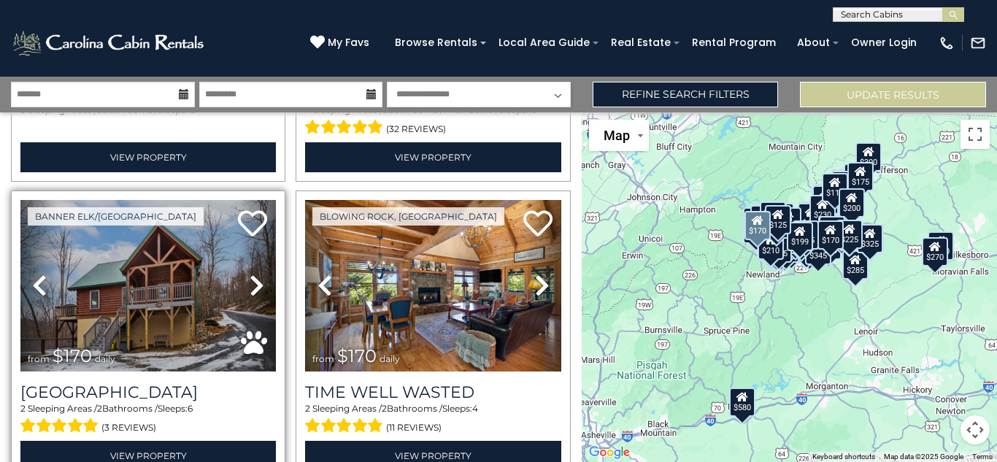
click at [256, 287] on icon at bounding box center [257, 285] width 15 height 23
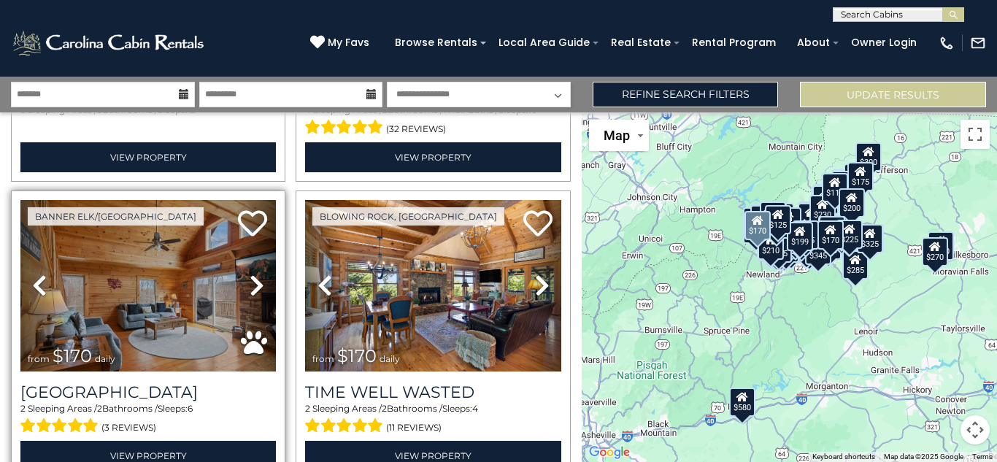
click at [257, 287] on icon at bounding box center [257, 285] width 15 height 23
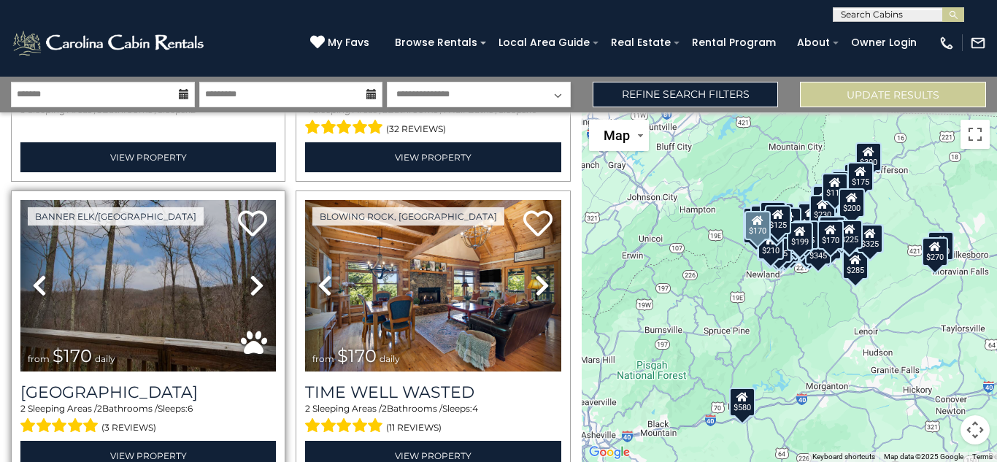
click at [256, 287] on icon at bounding box center [257, 285] width 15 height 23
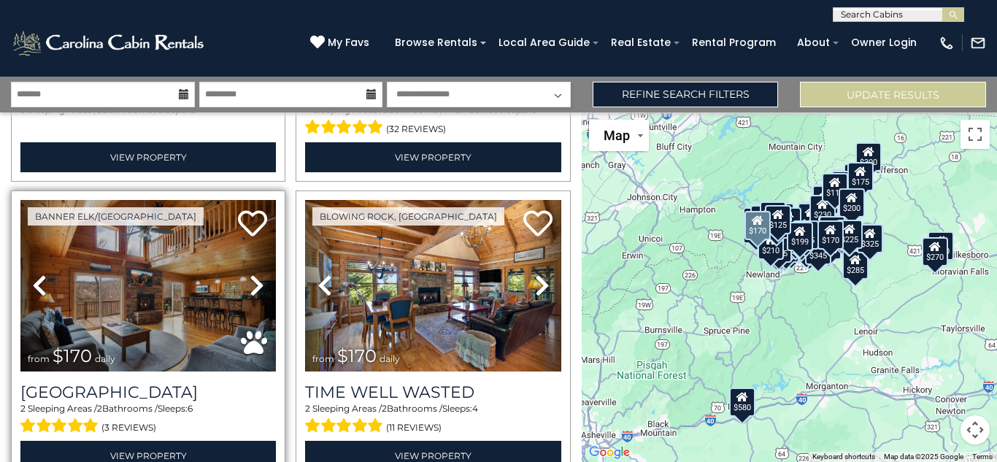
click at [256, 287] on icon at bounding box center [257, 285] width 15 height 23
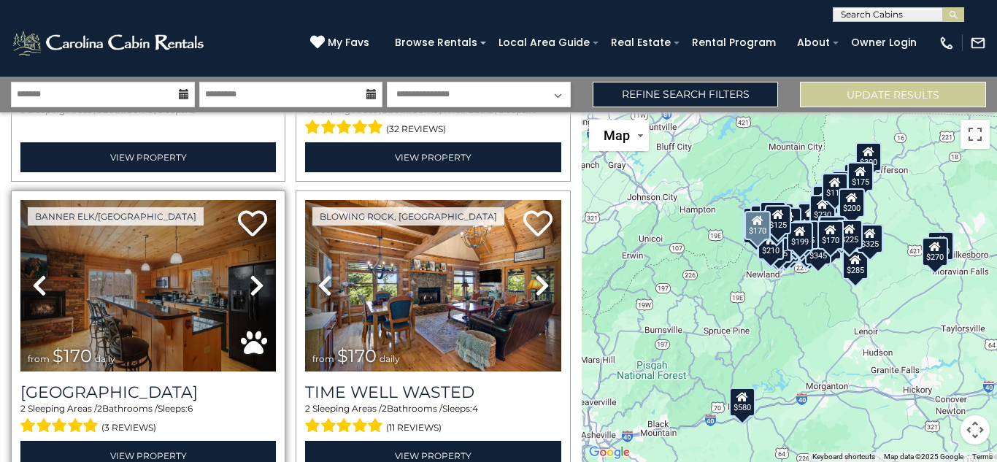
click at [256, 287] on icon at bounding box center [257, 285] width 15 height 23
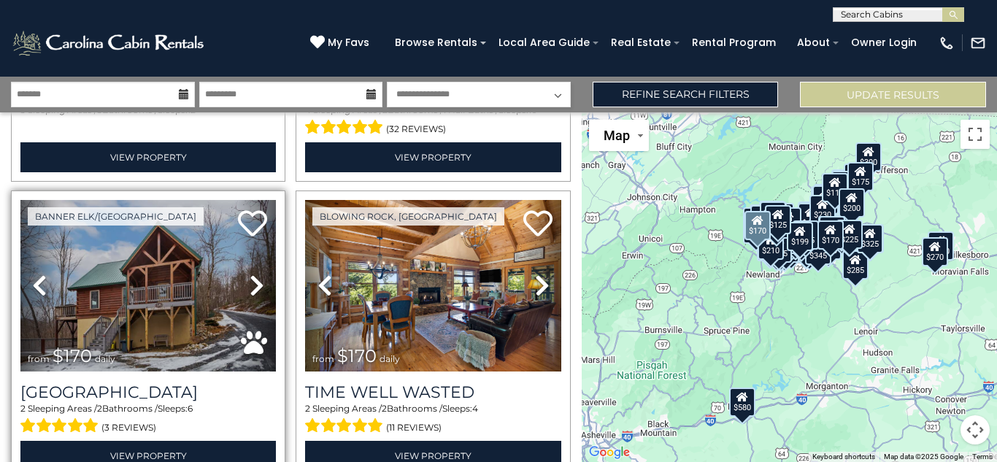
click at [256, 287] on icon at bounding box center [257, 285] width 15 height 23
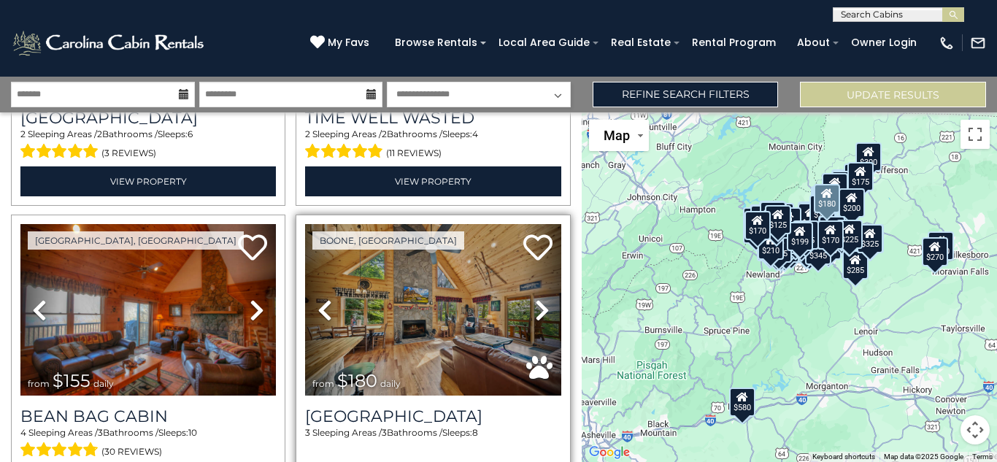
scroll to position [13704, 0]
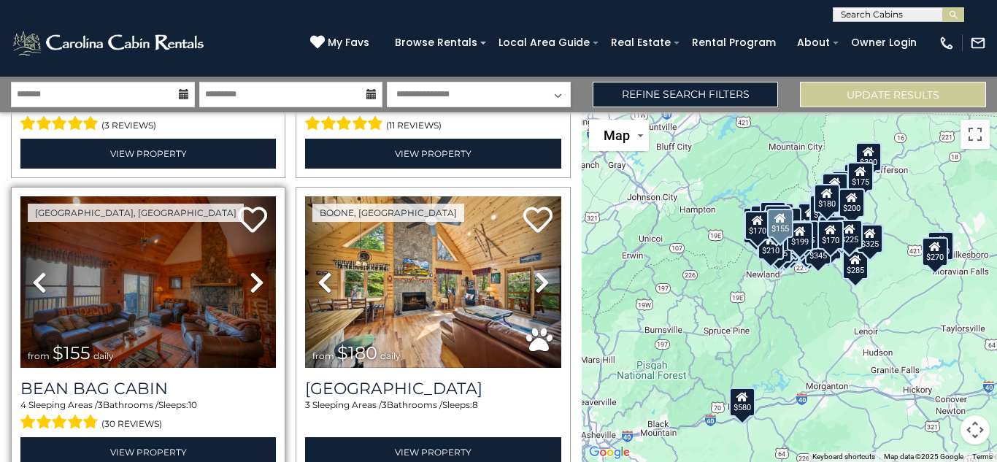
click at [259, 282] on icon at bounding box center [257, 282] width 15 height 23
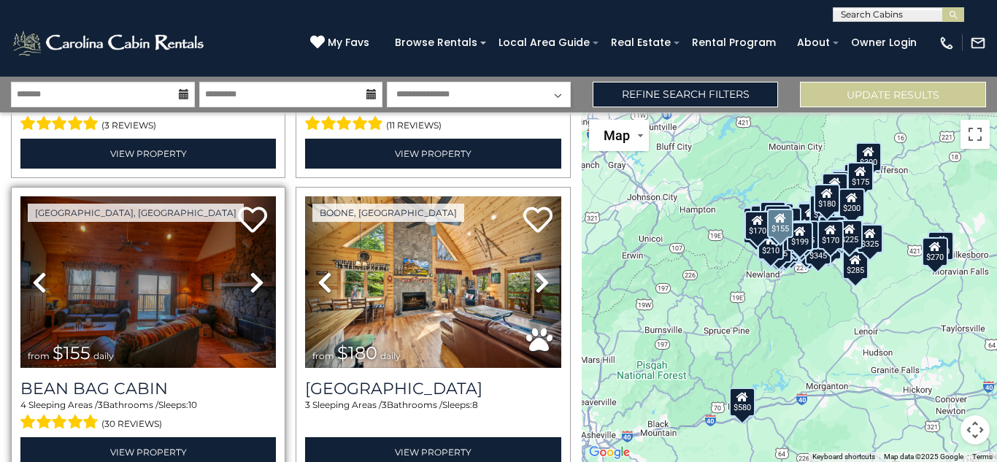
click at [259, 282] on icon at bounding box center [257, 282] width 15 height 23
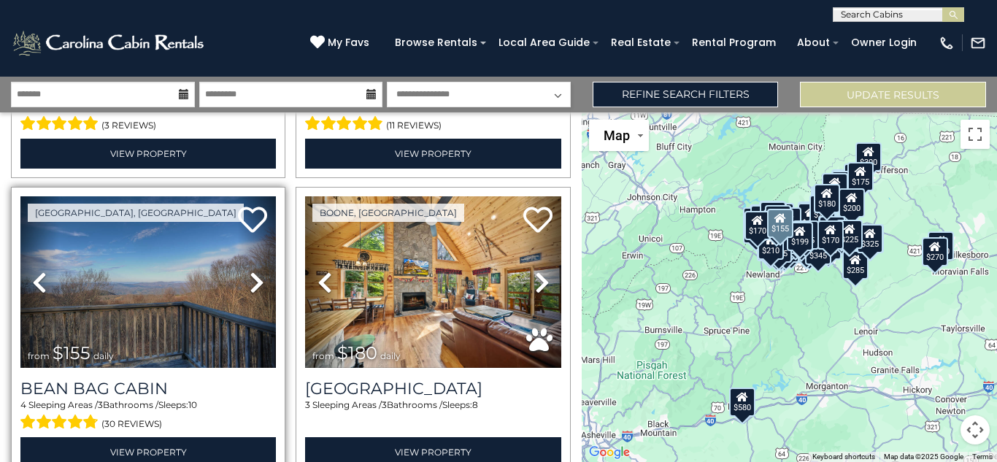
click at [259, 282] on icon at bounding box center [257, 282] width 15 height 23
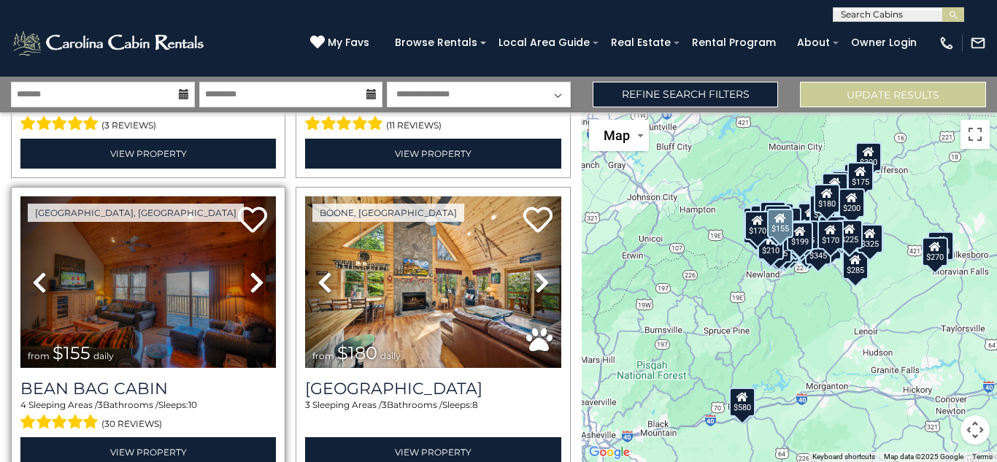
click at [259, 282] on icon at bounding box center [257, 282] width 15 height 23
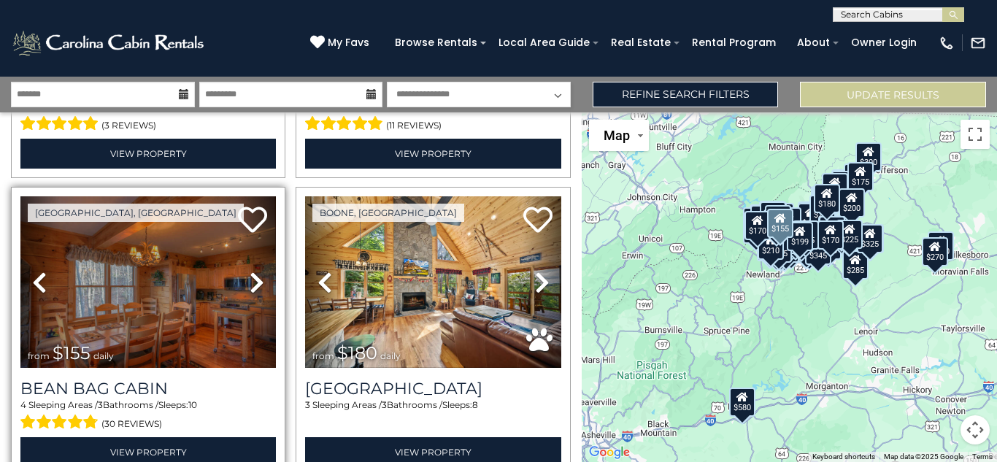
click at [259, 282] on icon at bounding box center [257, 282] width 15 height 23
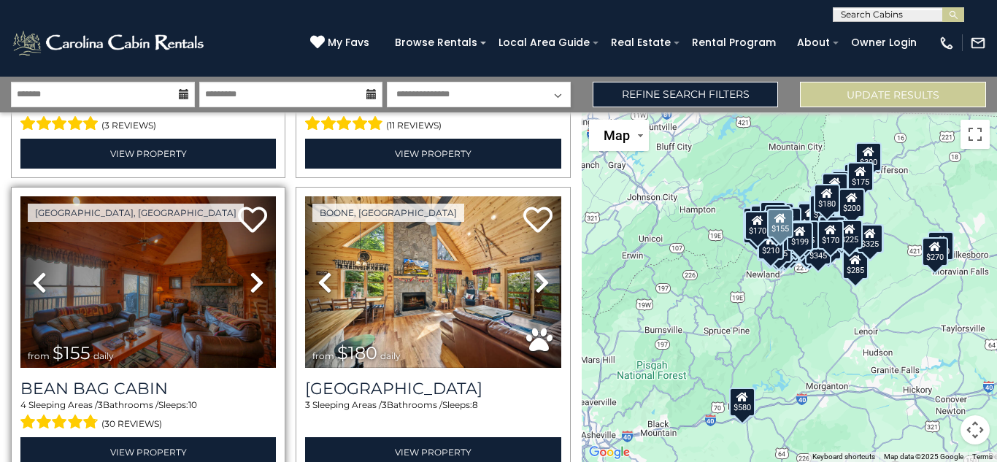
click at [259, 282] on icon at bounding box center [257, 282] width 15 height 23
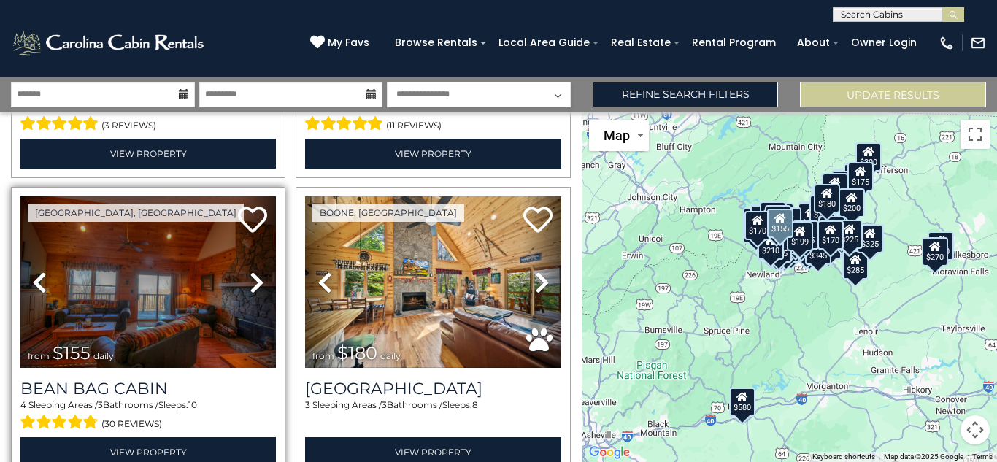
click at [259, 282] on icon at bounding box center [257, 282] width 15 height 23
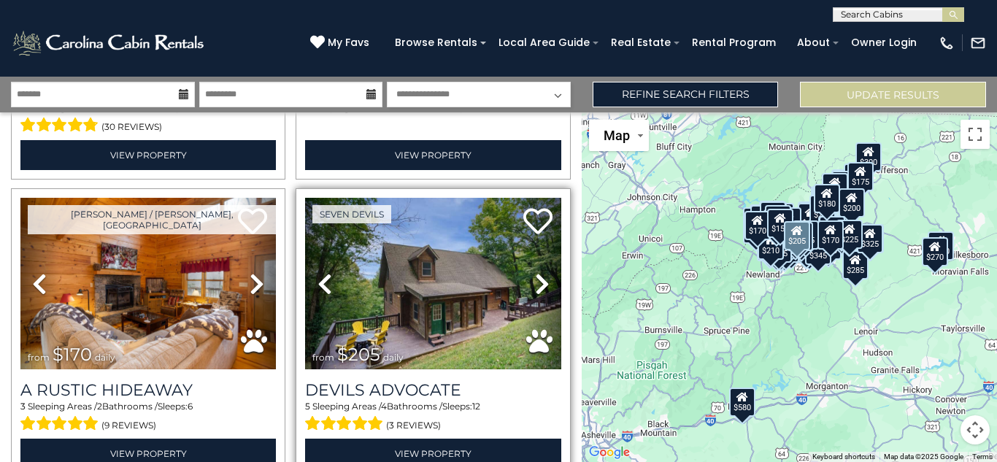
scroll to position [14009, 0]
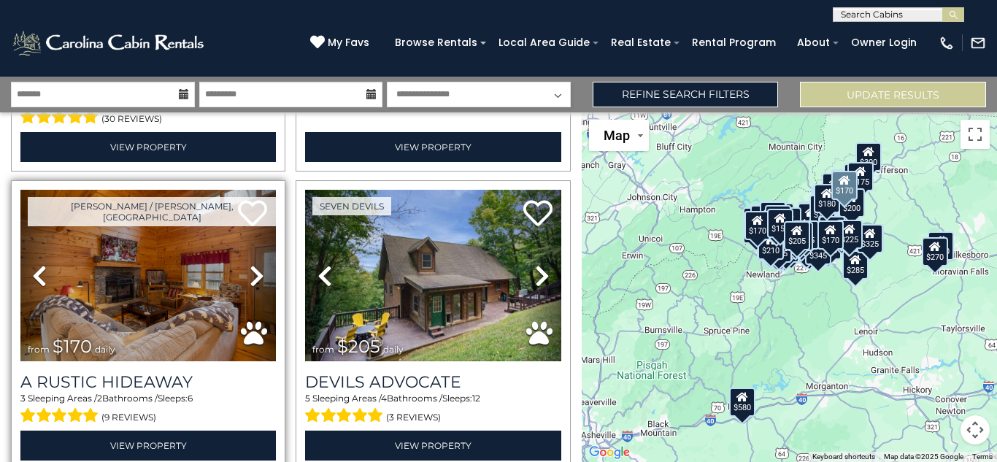
click at [258, 281] on icon at bounding box center [257, 275] width 15 height 23
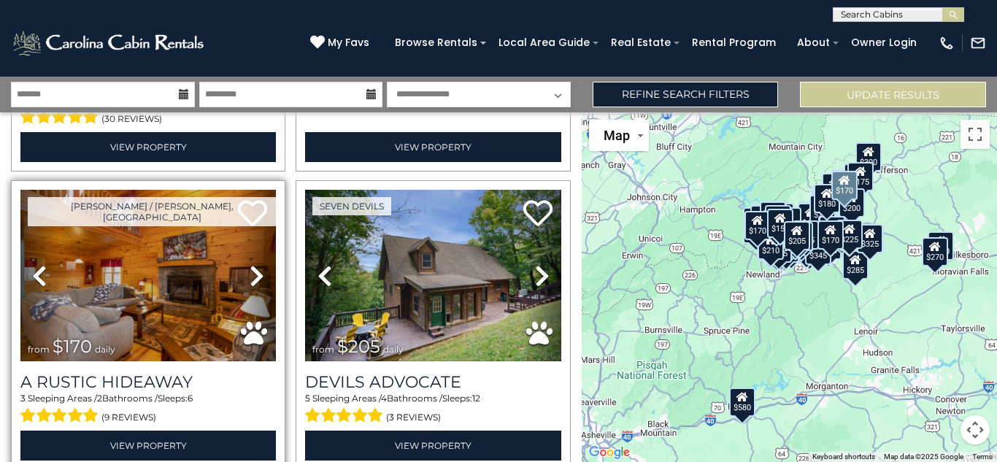
click at [258, 281] on icon at bounding box center [257, 275] width 15 height 23
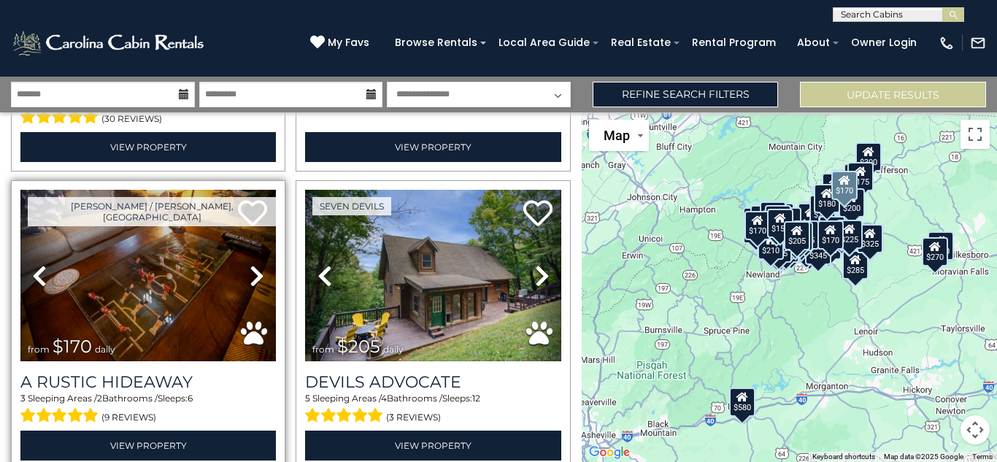
click at [258, 281] on icon at bounding box center [257, 275] width 15 height 23
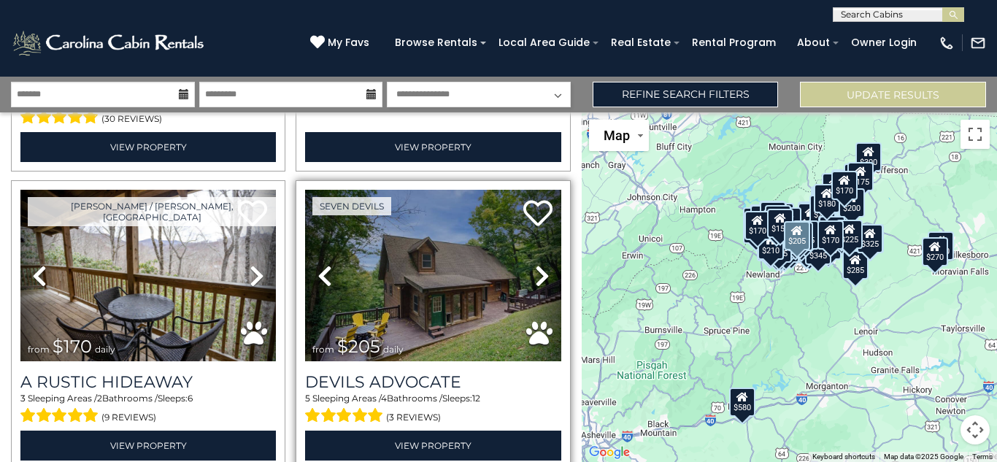
click at [539, 275] on icon at bounding box center [542, 275] width 15 height 23
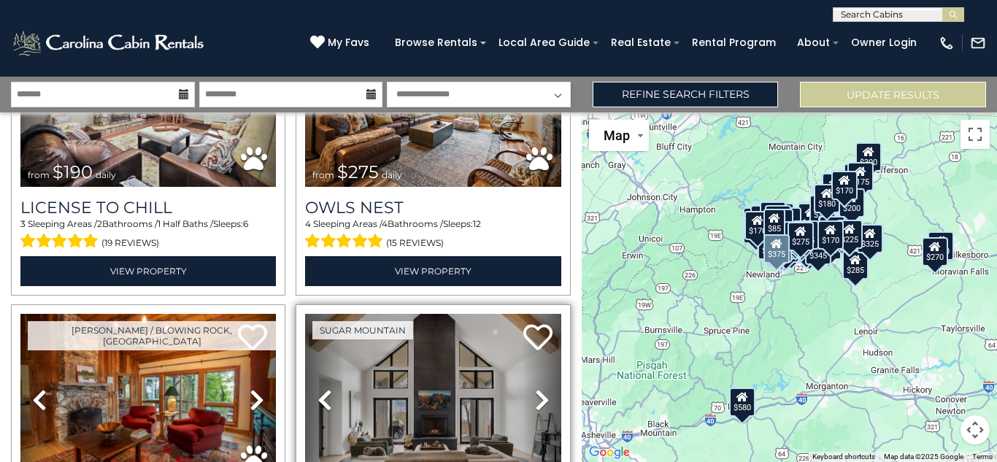
scroll to position [14925, 0]
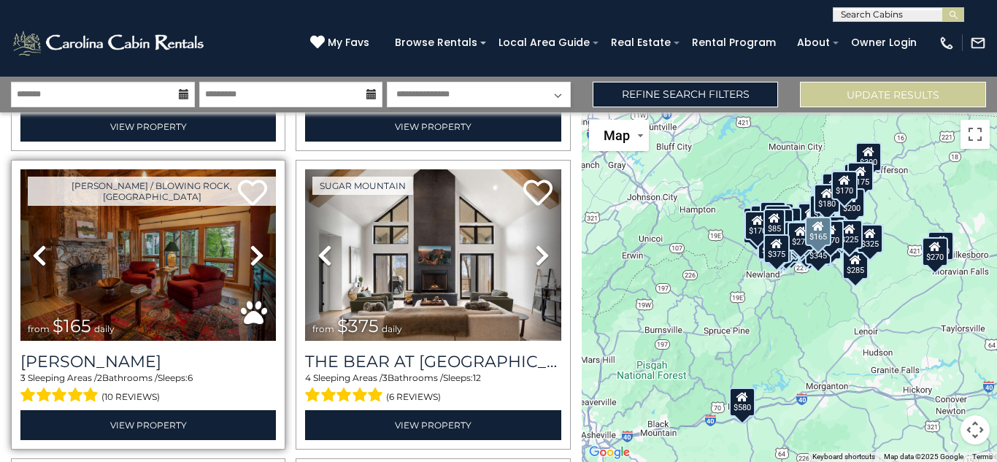
click at [258, 255] on icon at bounding box center [257, 255] width 15 height 23
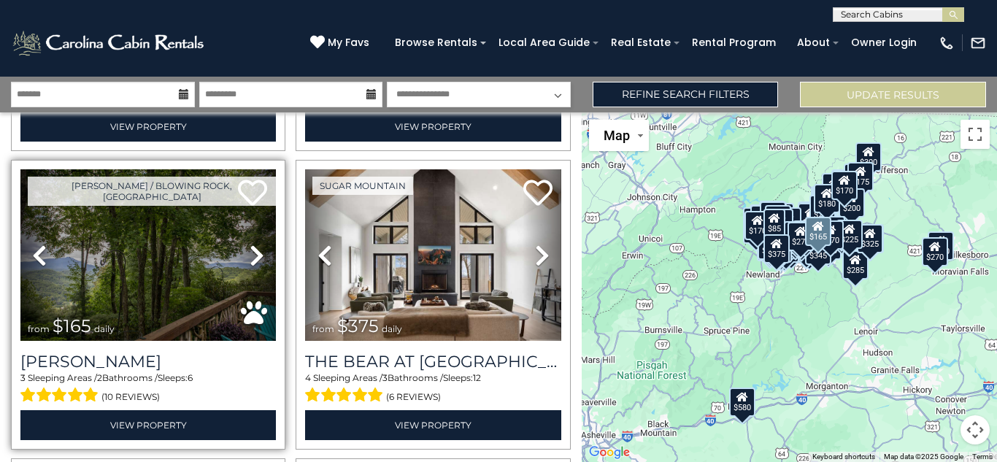
click at [258, 255] on icon at bounding box center [257, 255] width 15 height 23
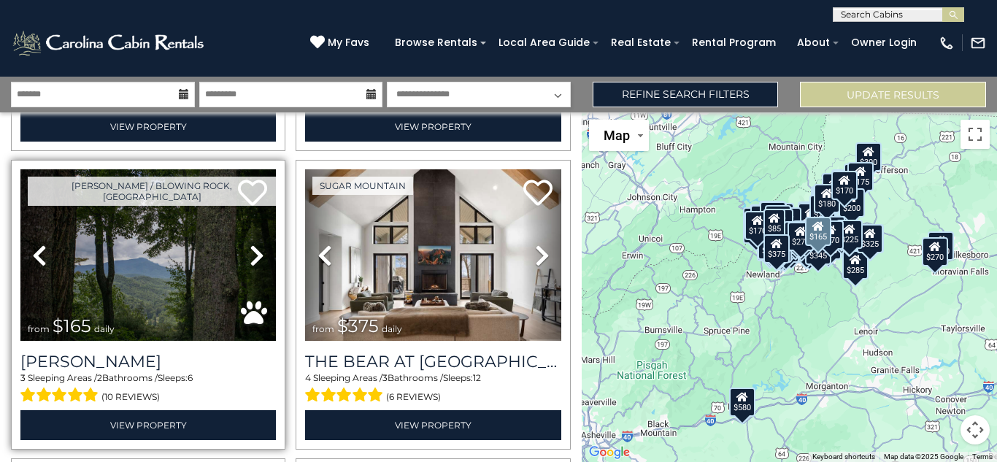
click at [258, 255] on icon at bounding box center [257, 255] width 15 height 23
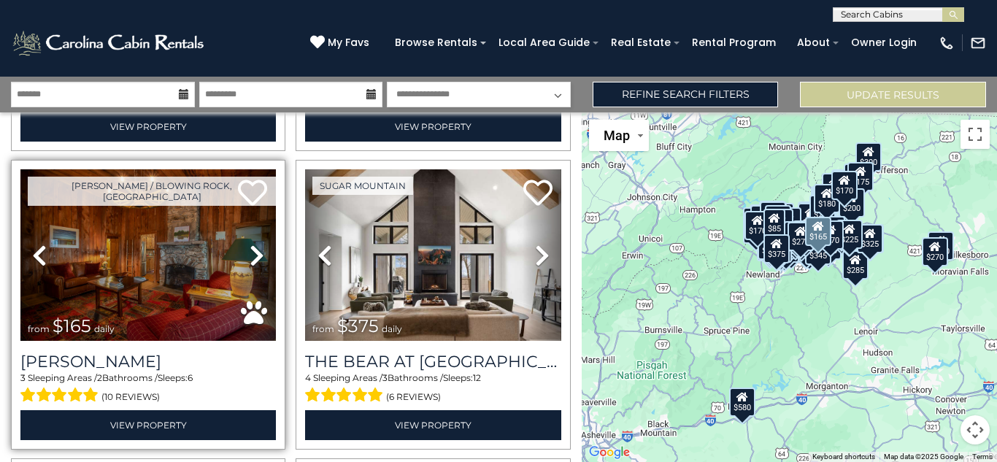
click at [259, 254] on icon at bounding box center [257, 255] width 15 height 23
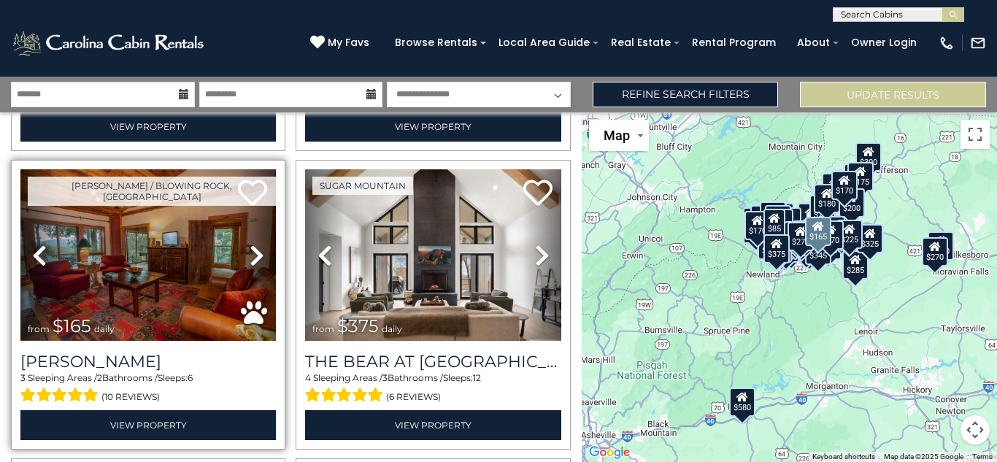
click at [259, 254] on icon at bounding box center [257, 255] width 15 height 23
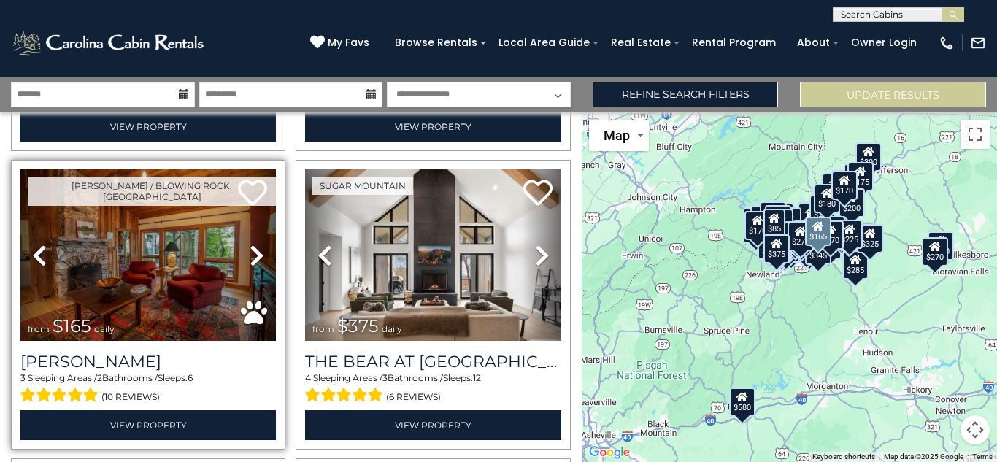
click at [259, 254] on icon at bounding box center [257, 255] width 15 height 23
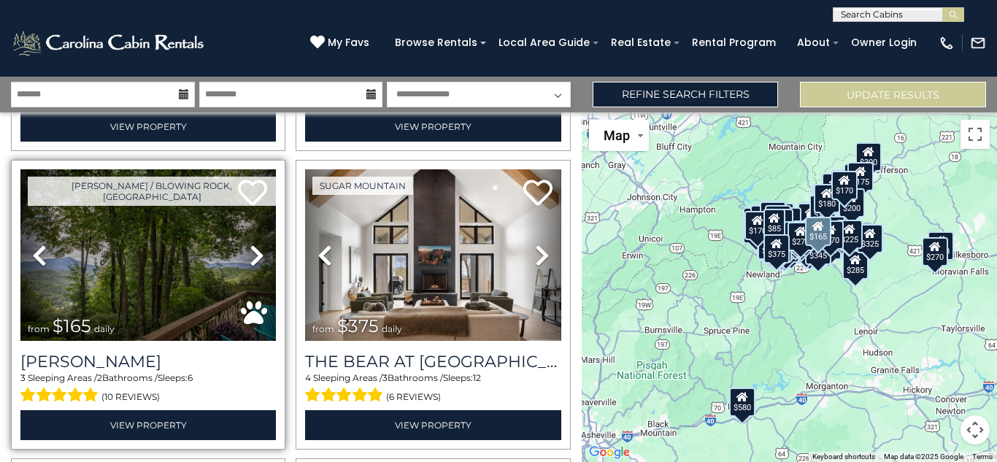
click at [259, 254] on icon at bounding box center [257, 255] width 15 height 23
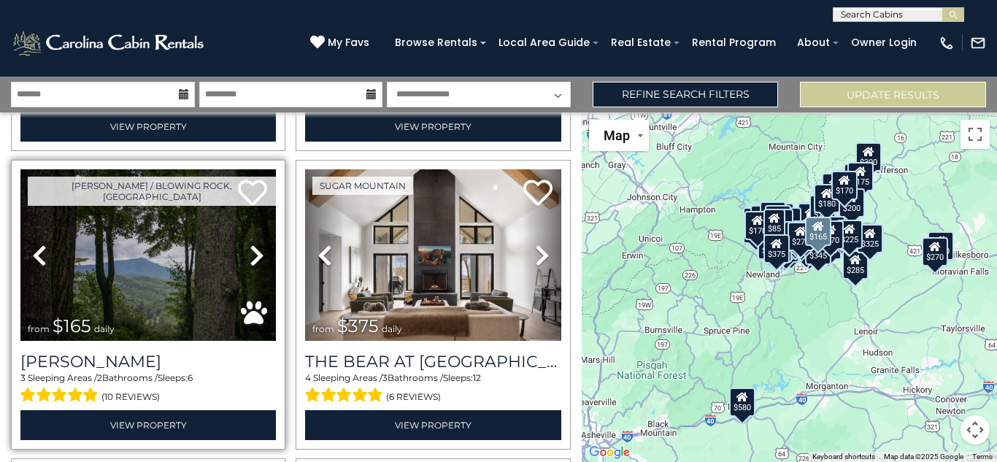
click at [259, 254] on icon at bounding box center [257, 255] width 15 height 23
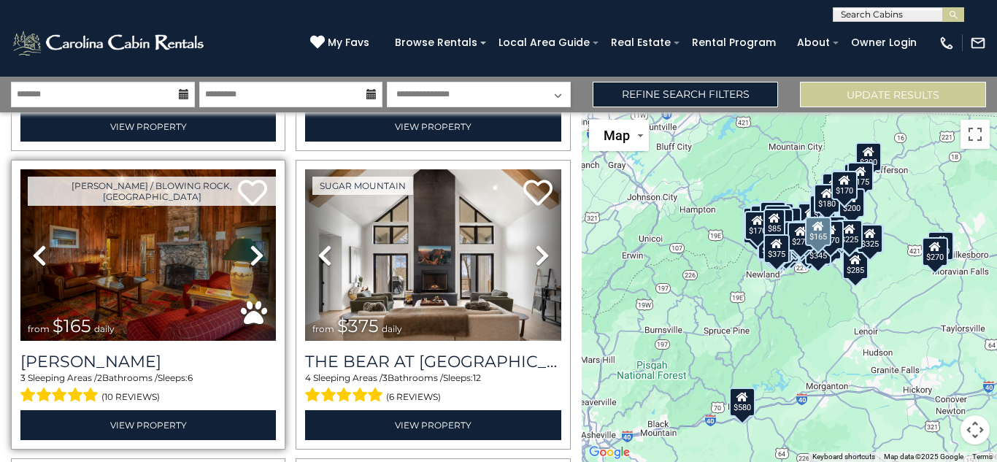
click at [259, 254] on icon at bounding box center [257, 255] width 15 height 23
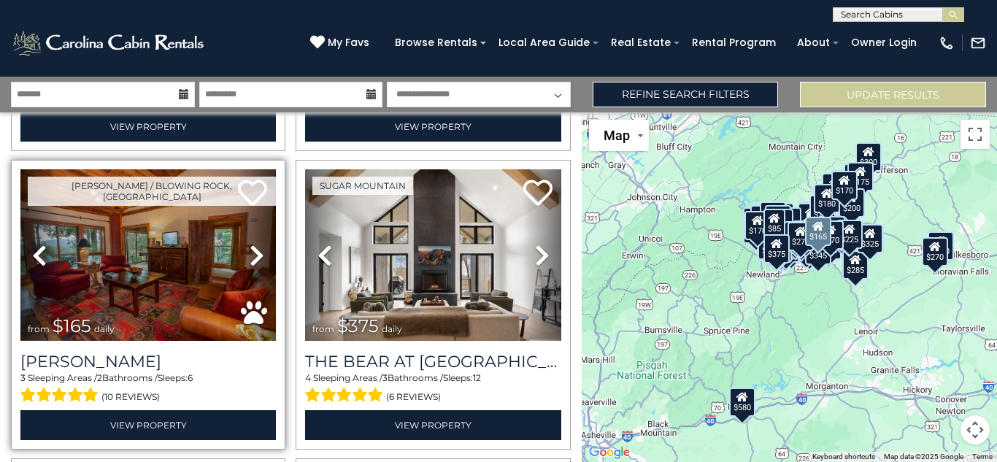
click at [259, 253] on icon at bounding box center [257, 255] width 15 height 23
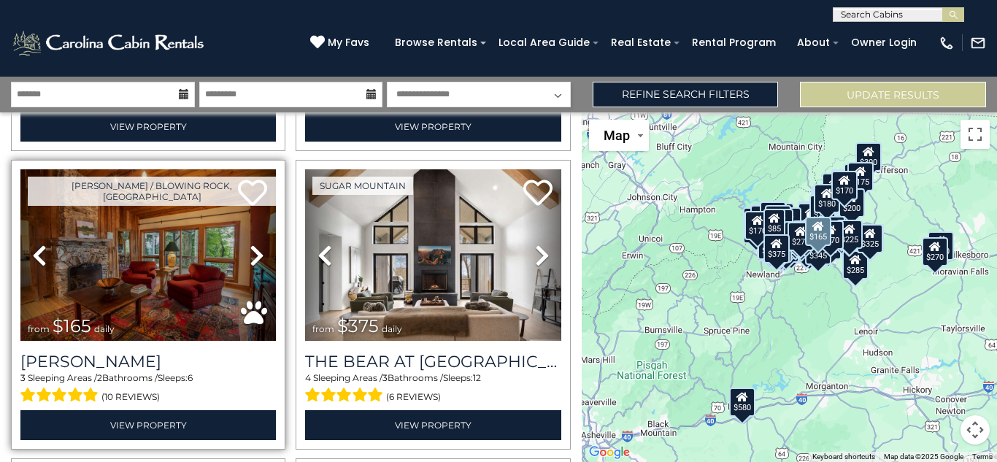
click at [259, 253] on icon at bounding box center [257, 255] width 15 height 23
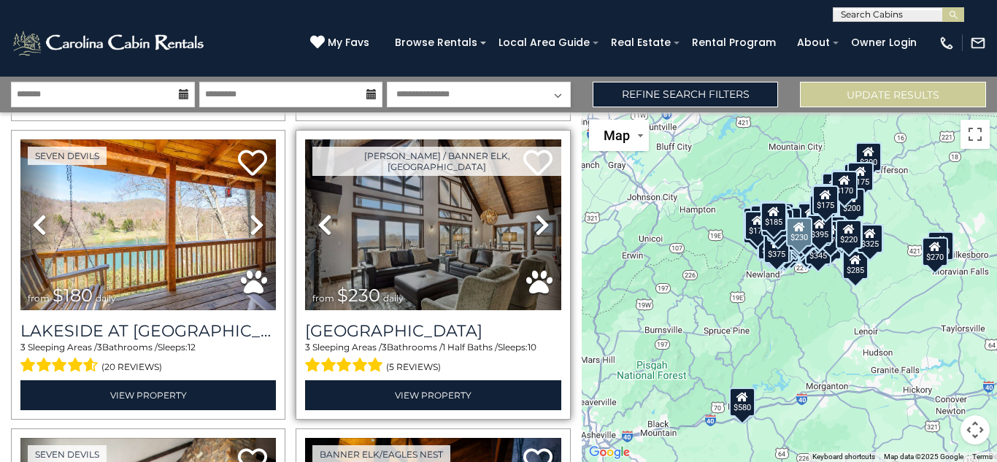
scroll to position [17557, 0]
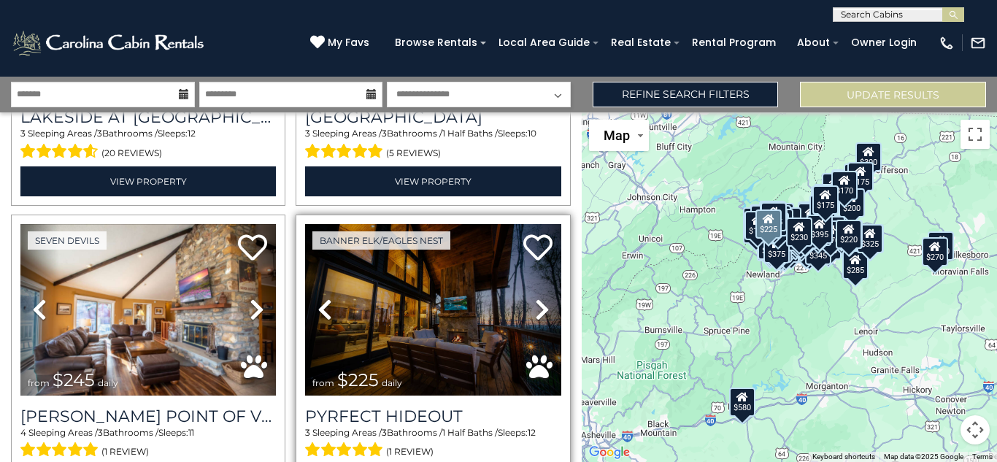
click at [539, 310] on icon at bounding box center [542, 309] width 15 height 23
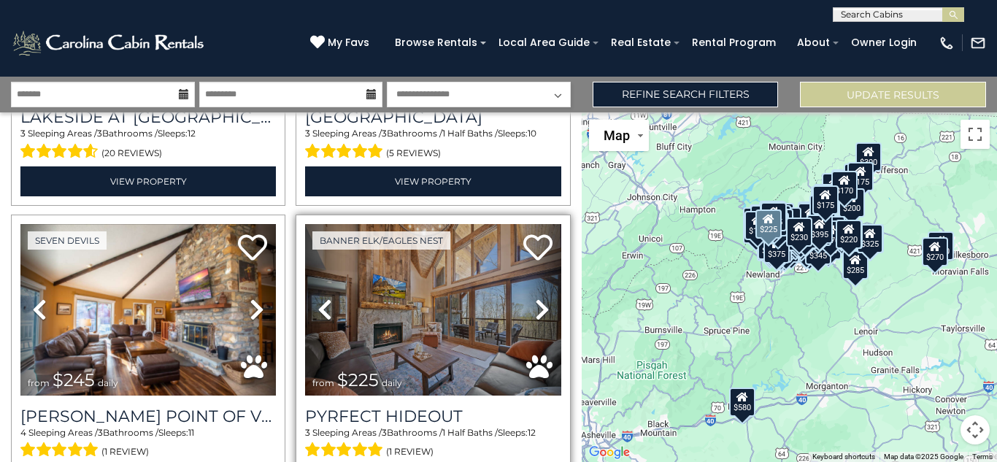
click at [539, 310] on icon at bounding box center [542, 309] width 15 height 23
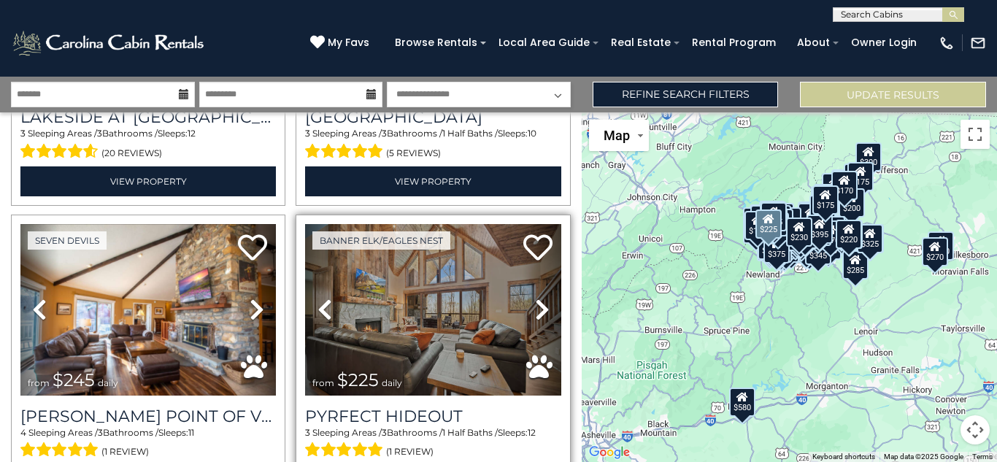
click at [539, 310] on icon at bounding box center [542, 309] width 15 height 23
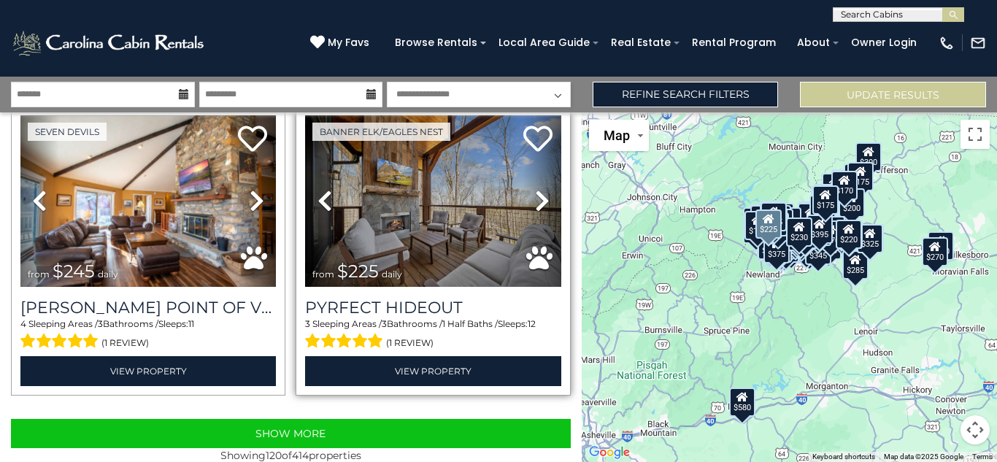
scroll to position [17688, 0]
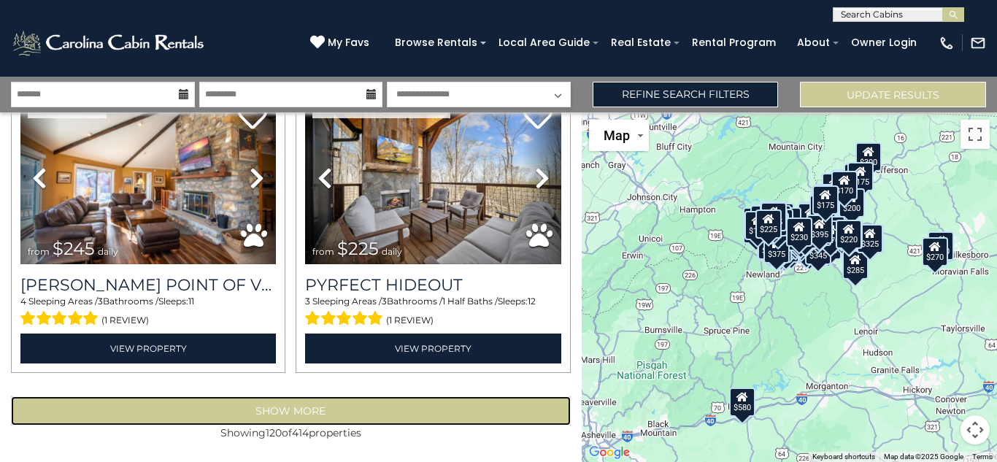
click at [302, 409] on button "Show More" at bounding box center [291, 410] width 560 height 29
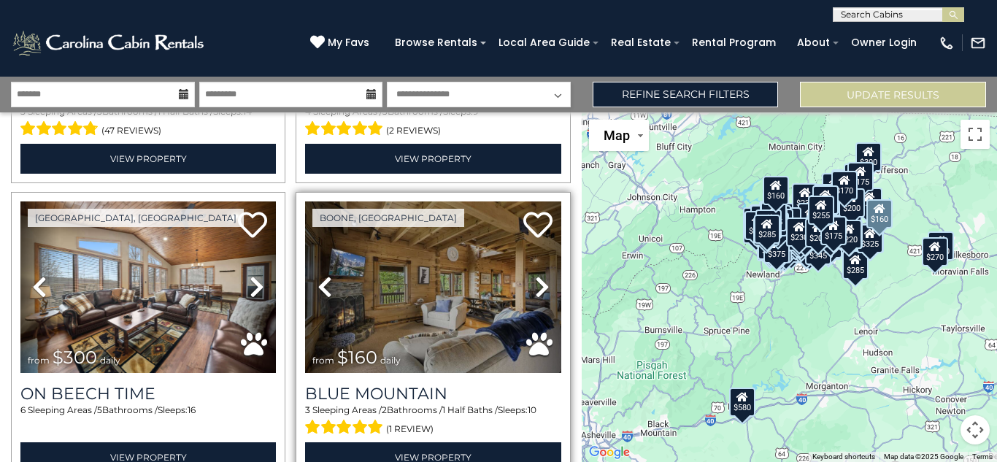
scroll to position [19673, 0]
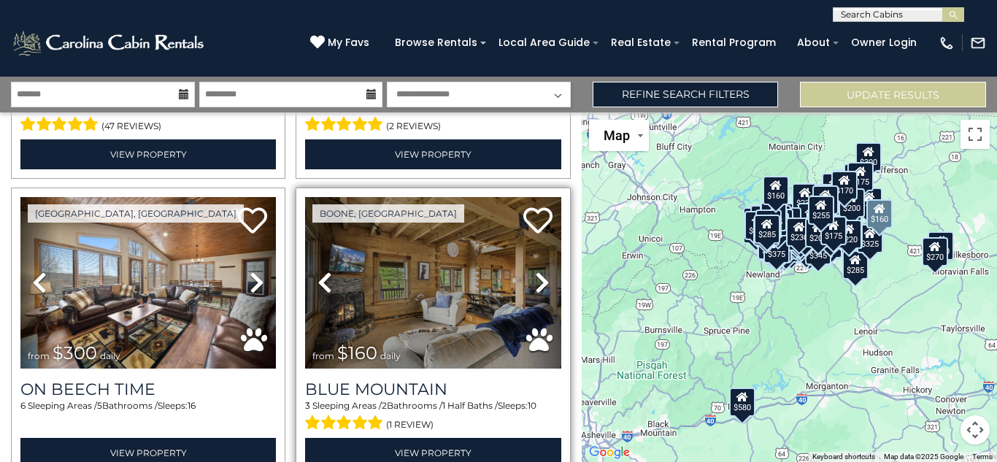
click at [543, 279] on icon at bounding box center [542, 282] width 15 height 23
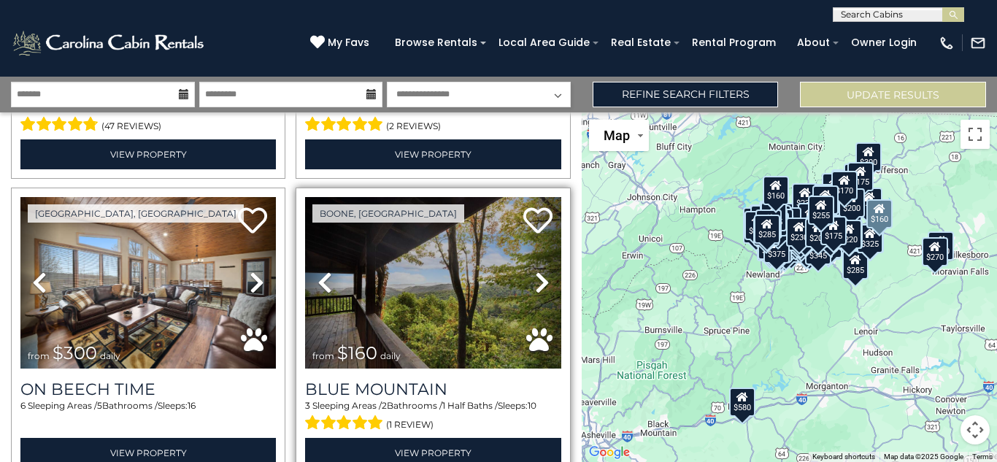
click at [543, 279] on icon at bounding box center [542, 282] width 15 height 23
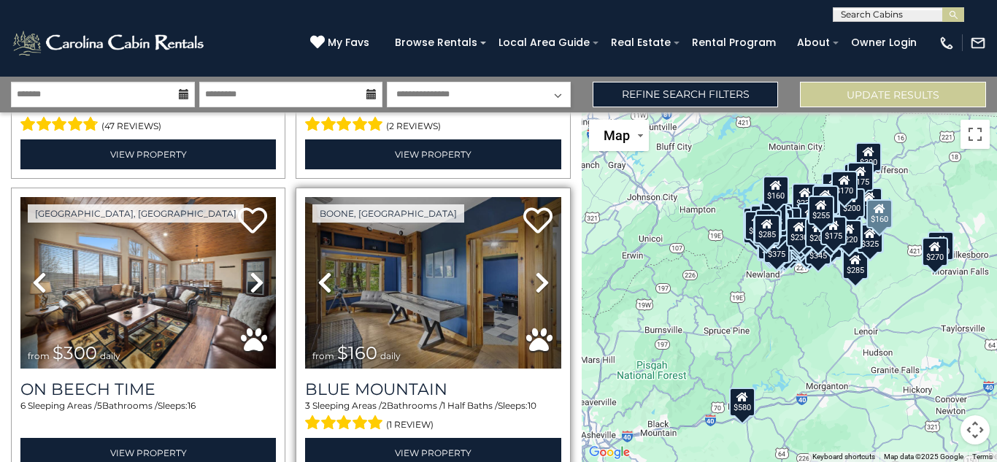
click at [543, 279] on icon at bounding box center [542, 282] width 15 height 23
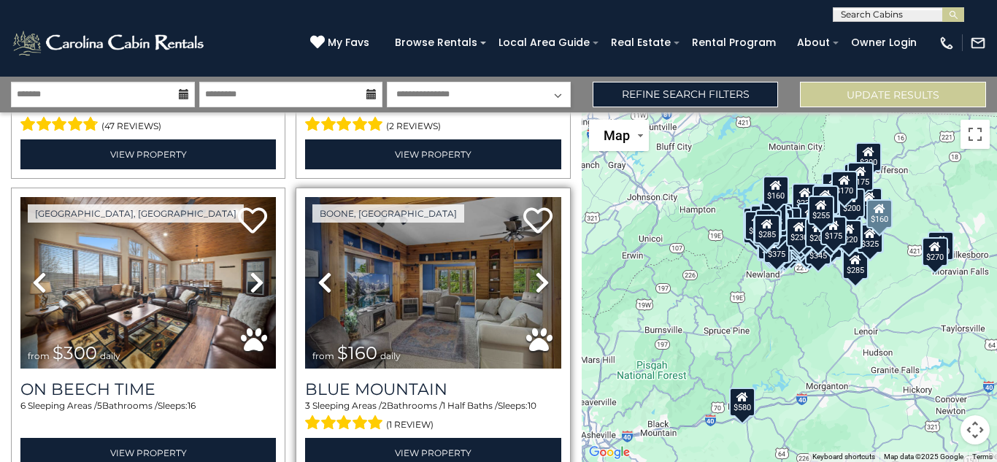
click at [543, 279] on icon at bounding box center [542, 282] width 15 height 23
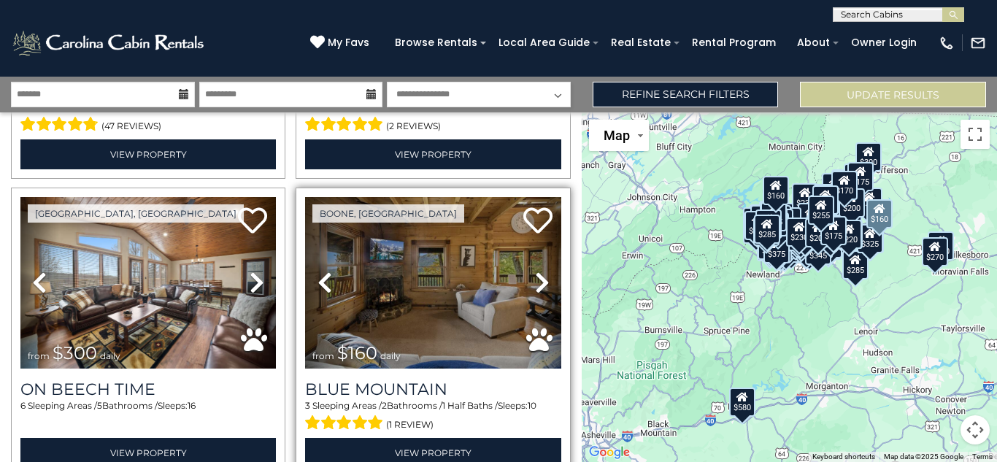
click at [543, 279] on icon at bounding box center [542, 282] width 15 height 23
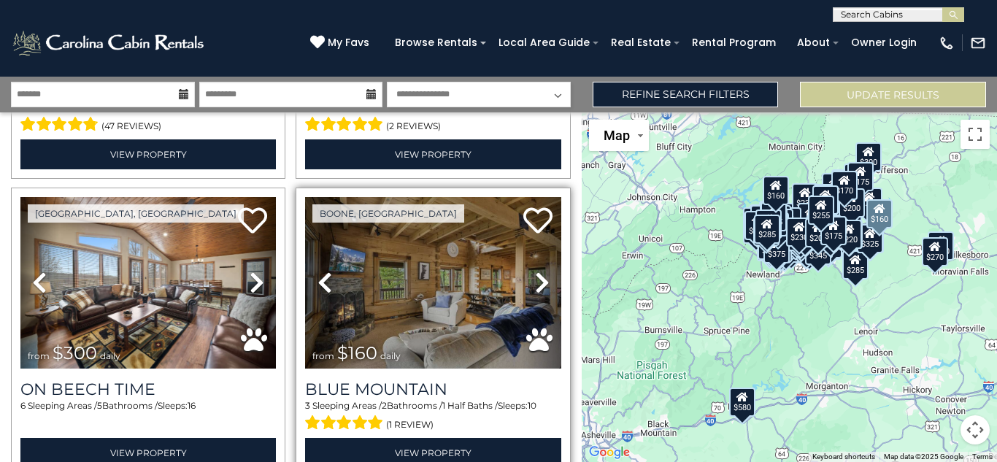
click at [543, 279] on icon at bounding box center [542, 282] width 15 height 23
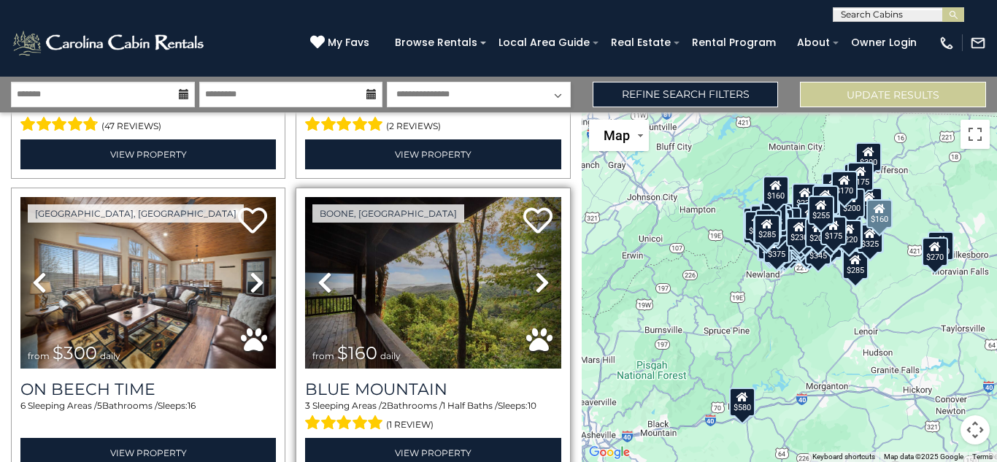
click at [542, 280] on icon at bounding box center [542, 282] width 15 height 23
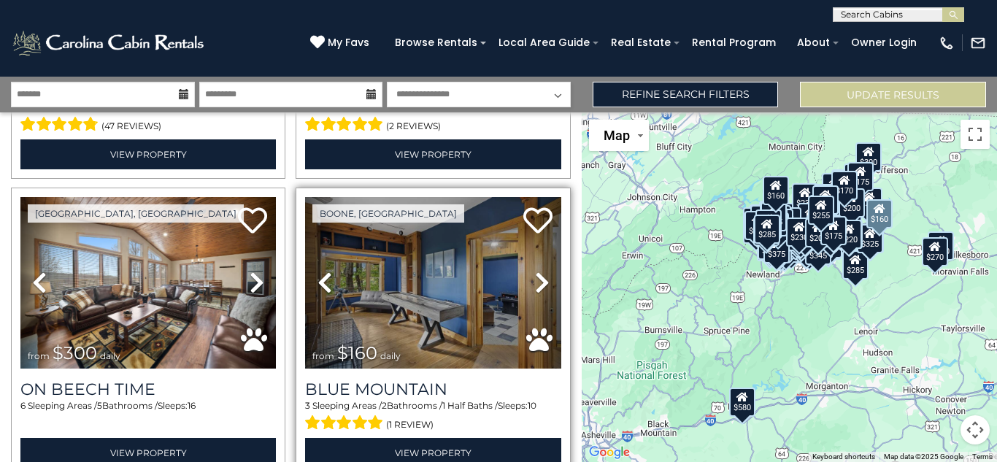
click at [542, 280] on icon at bounding box center [542, 282] width 15 height 23
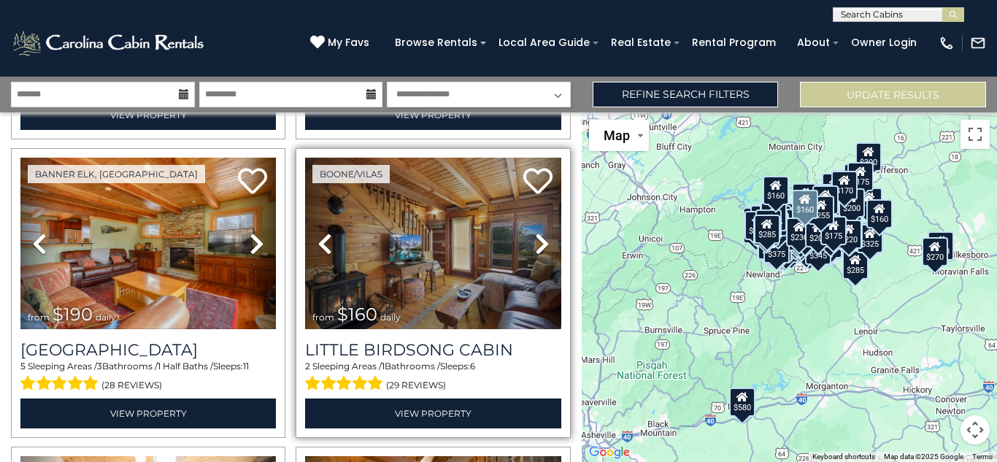
scroll to position [20012, 0]
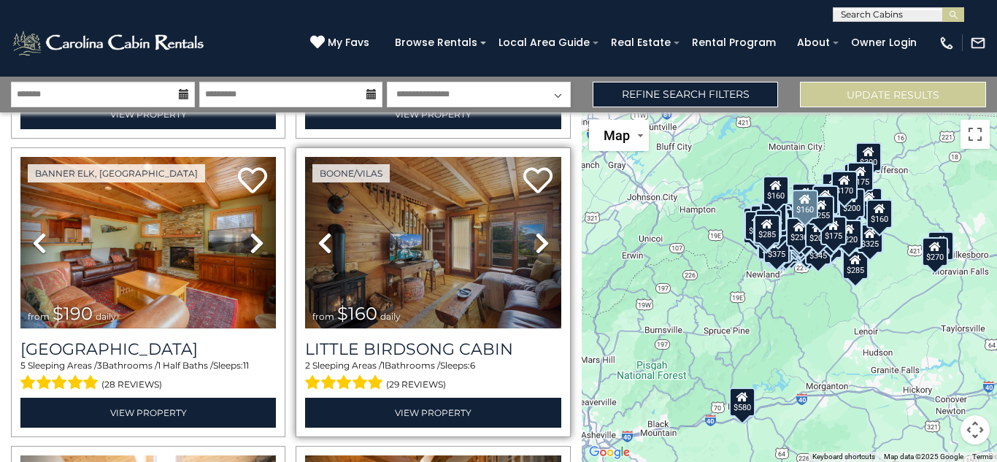
click at [544, 244] on icon at bounding box center [542, 242] width 15 height 23
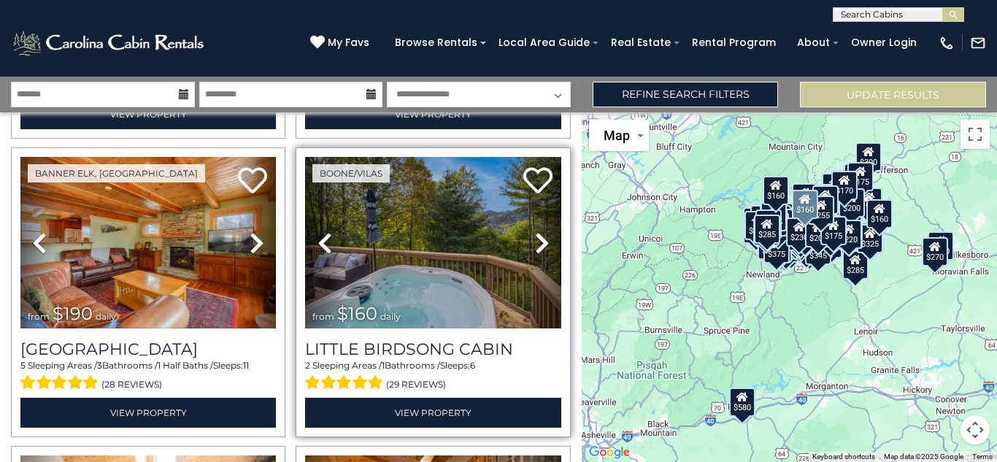
click at [544, 244] on icon at bounding box center [542, 242] width 15 height 23
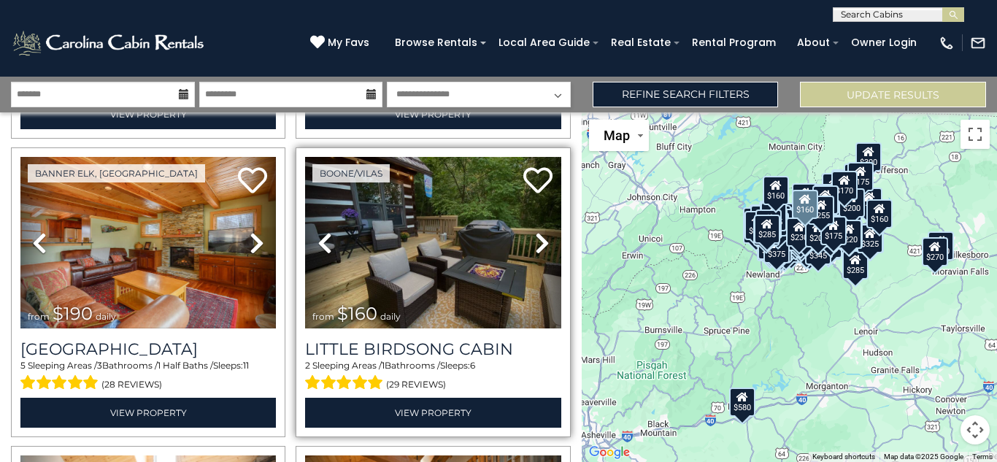
click at [544, 242] on icon at bounding box center [542, 242] width 15 height 23
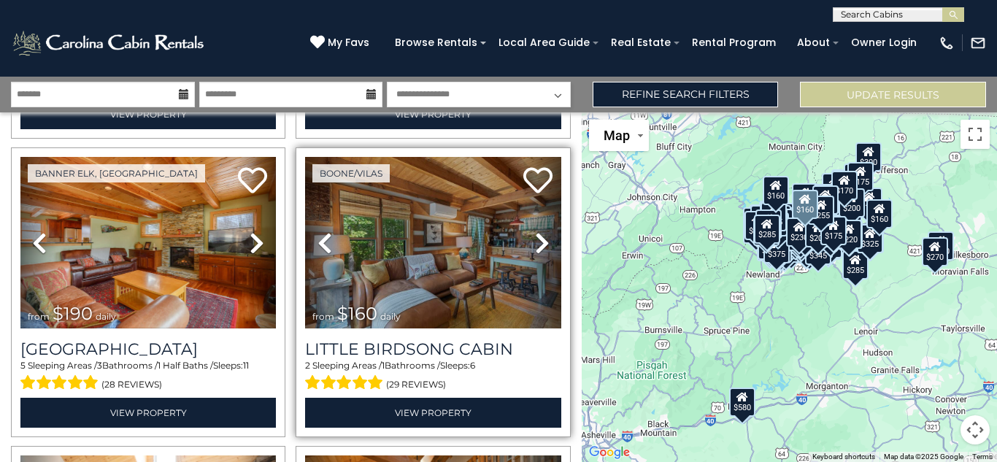
click at [544, 242] on icon at bounding box center [542, 242] width 15 height 23
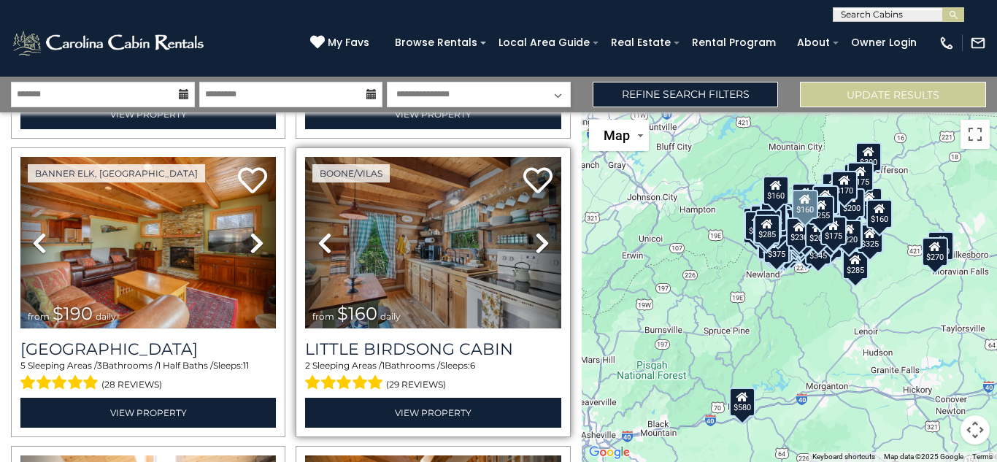
click at [544, 242] on icon at bounding box center [542, 242] width 15 height 23
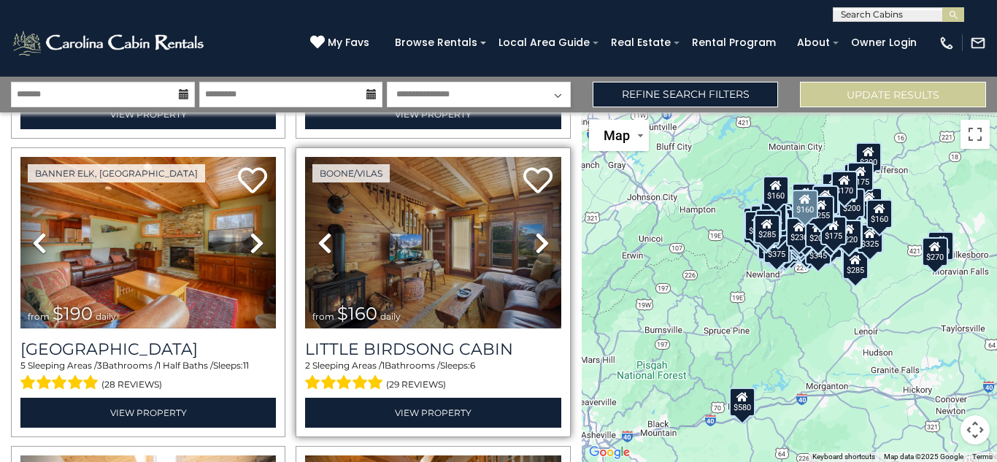
click at [544, 242] on icon at bounding box center [542, 242] width 15 height 23
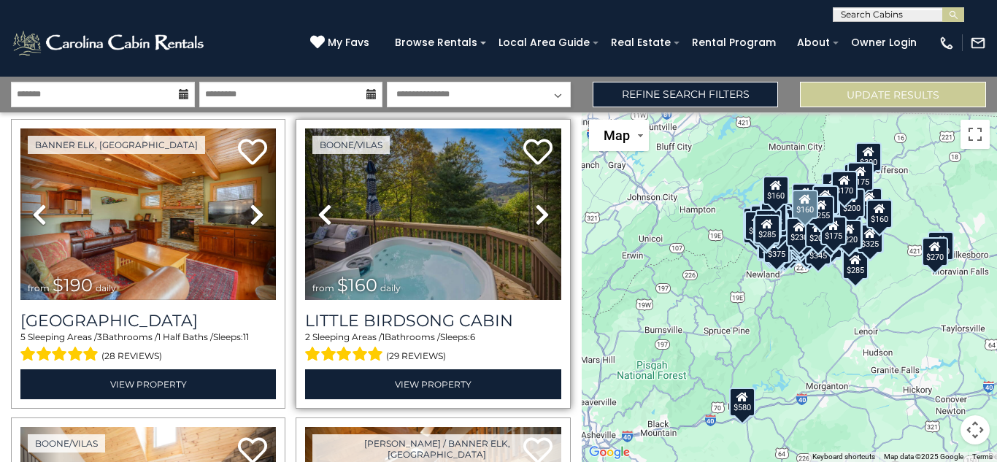
scroll to position [20055, 0]
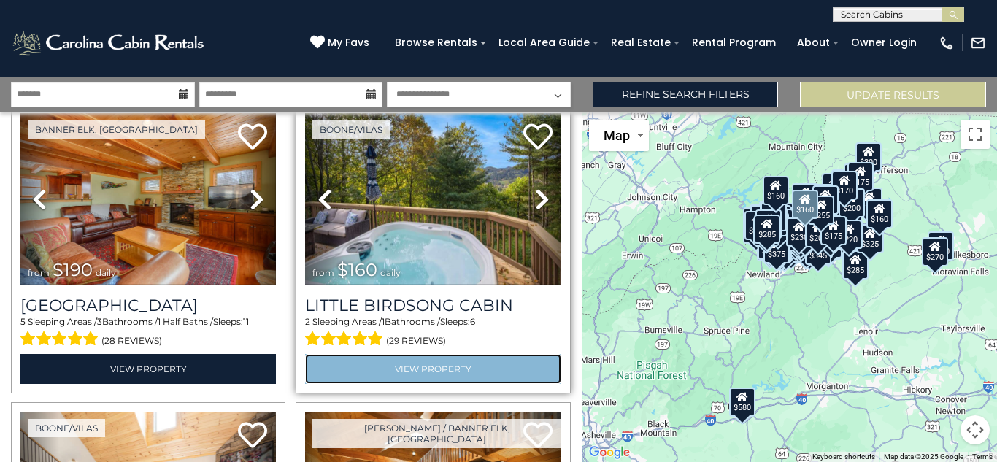
click at [460, 367] on link "View Property" at bounding box center [432, 369] width 255 height 30
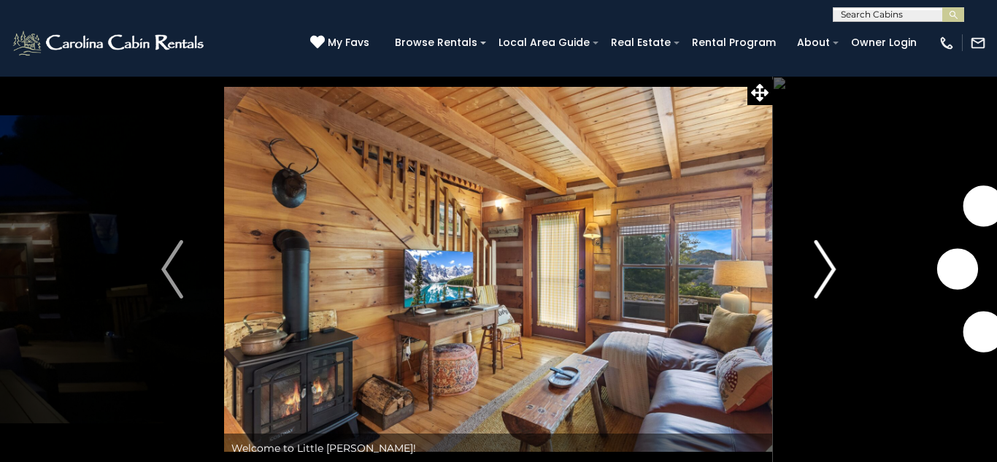
click at [830, 269] on img "Next" at bounding box center [825, 269] width 22 height 58
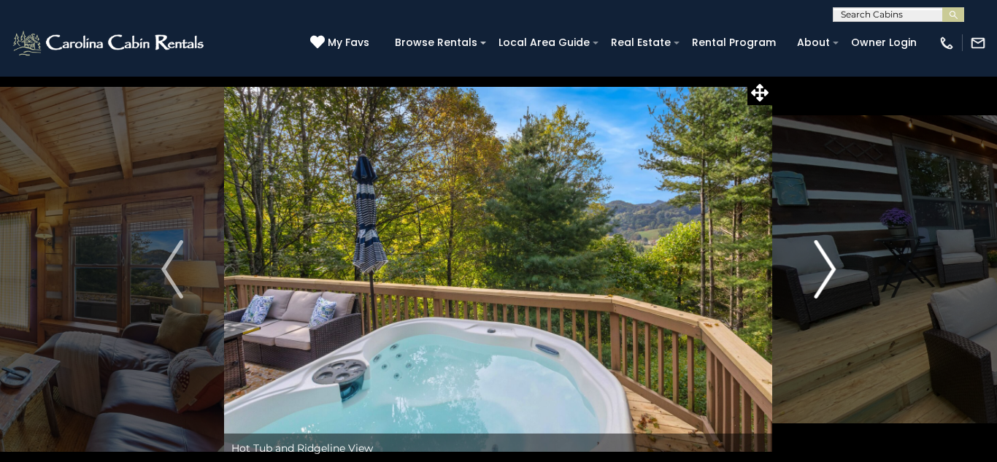
click at [830, 269] on img "Next" at bounding box center [825, 269] width 22 height 58
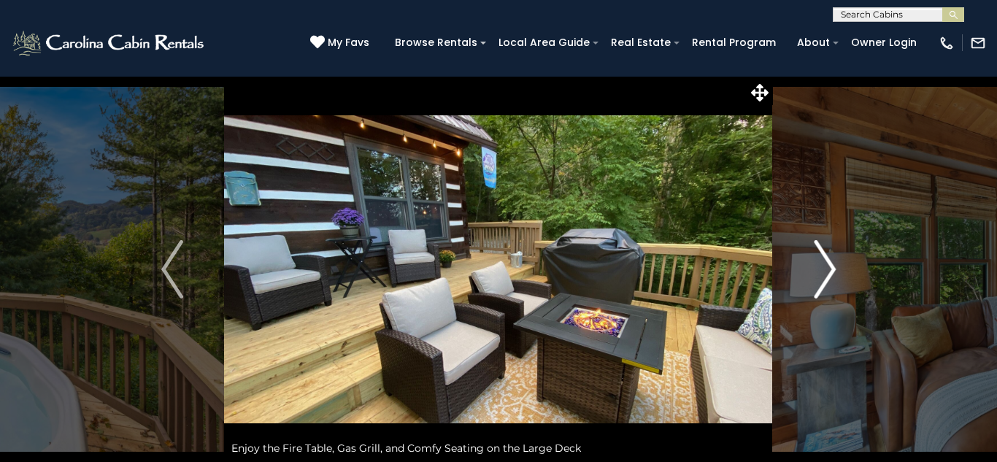
click at [830, 269] on img "Next" at bounding box center [825, 269] width 22 height 58
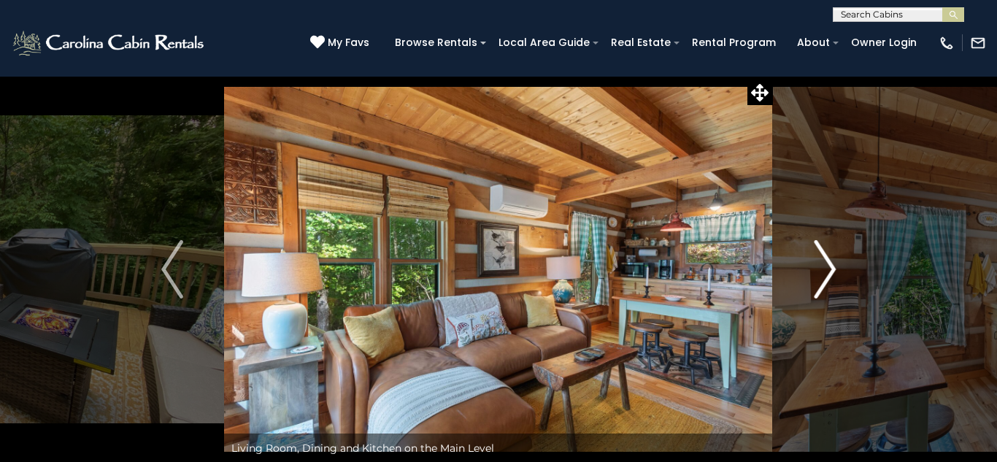
click at [830, 269] on img "Next" at bounding box center [825, 269] width 22 height 58
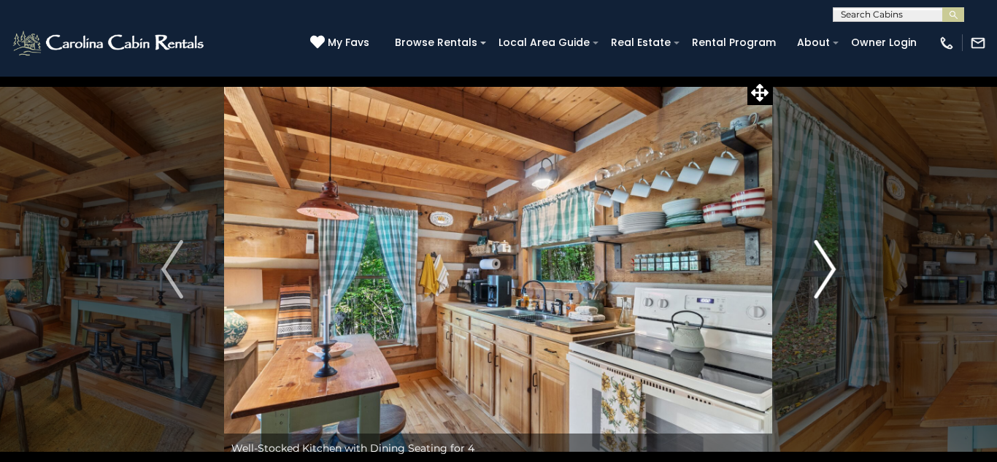
click at [830, 269] on img "Next" at bounding box center [825, 269] width 22 height 58
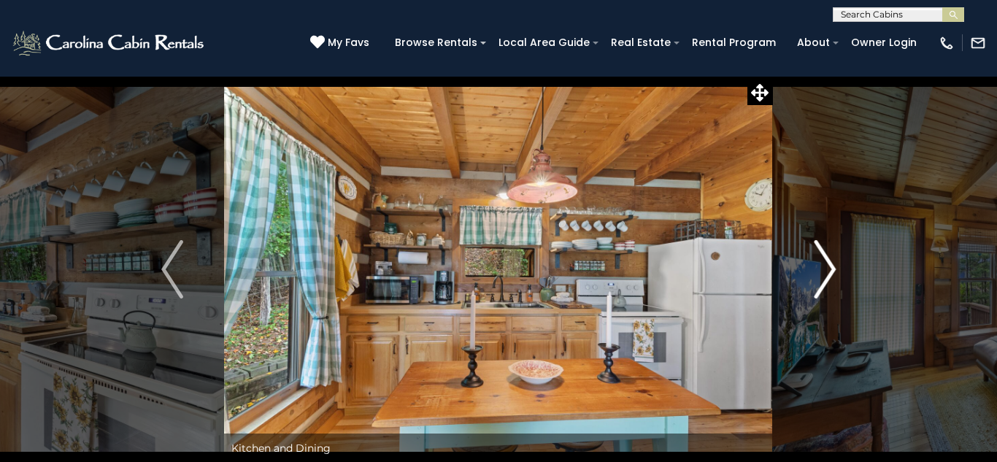
click at [830, 269] on img "Next" at bounding box center [825, 269] width 22 height 58
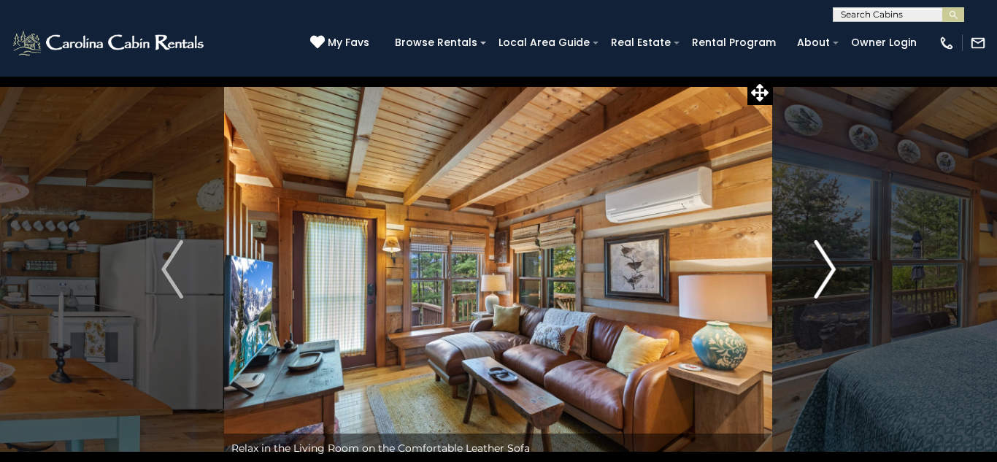
click at [830, 269] on img "Next" at bounding box center [825, 269] width 22 height 58
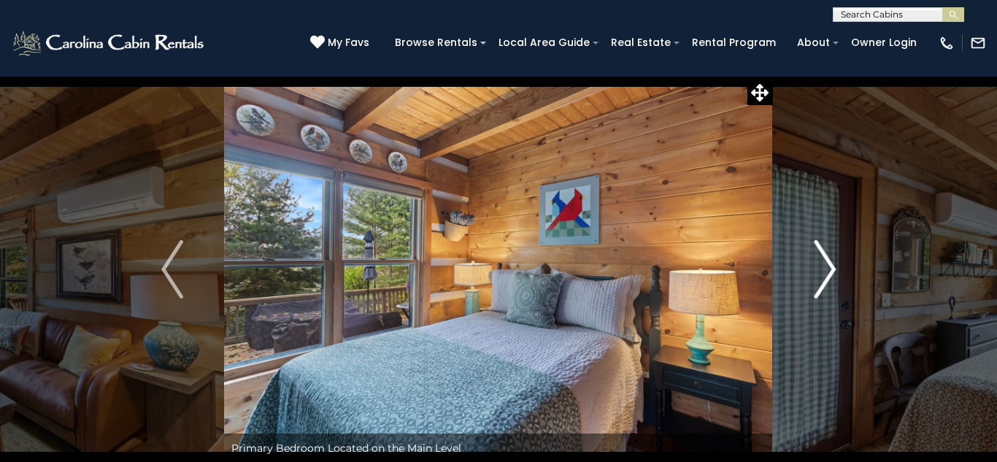
click at [829, 269] on img "Next" at bounding box center [825, 269] width 22 height 58
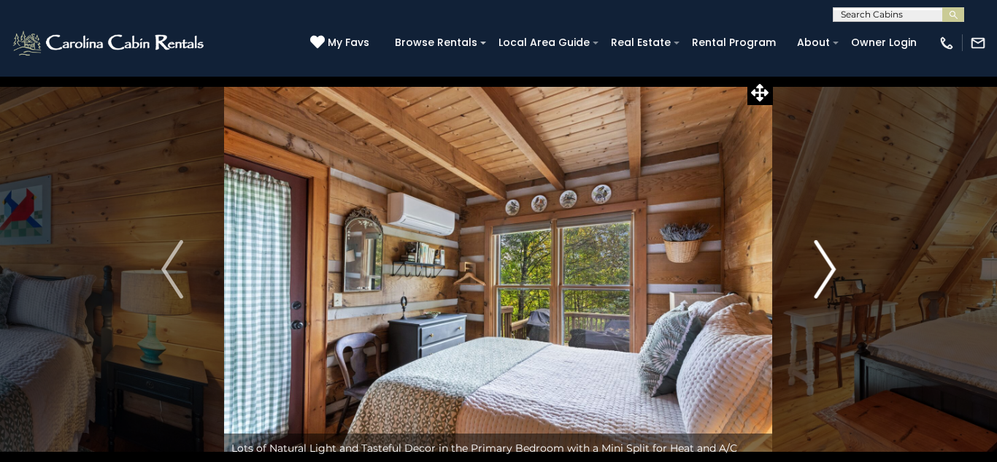
click at [829, 269] on img "Next" at bounding box center [825, 269] width 22 height 58
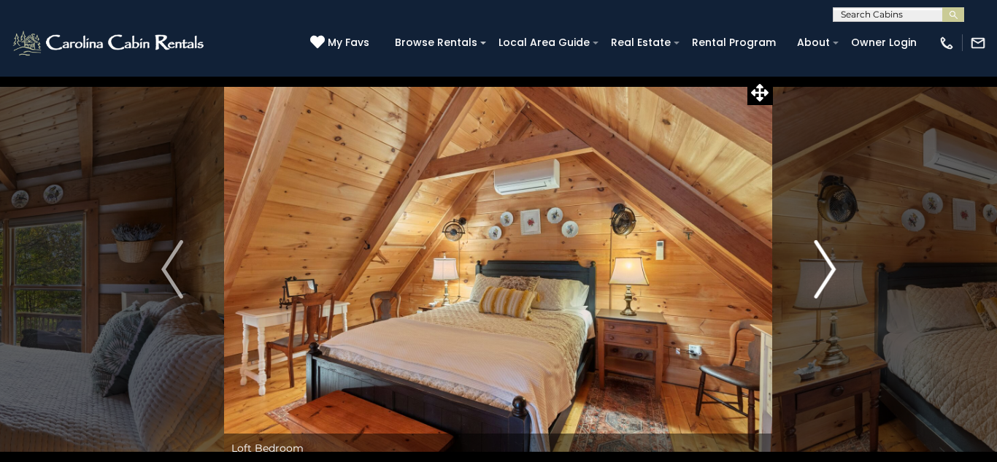
click at [829, 269] on img "Next" at bounding box center [825, 269] width 22 height 58
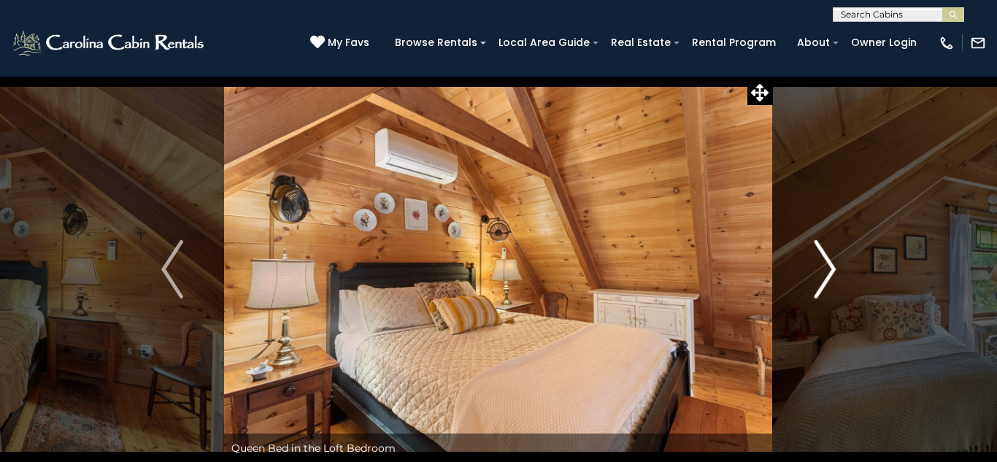
click at [829, 269] on img "Next" at bounding box center [825, 269] width 22 height 58
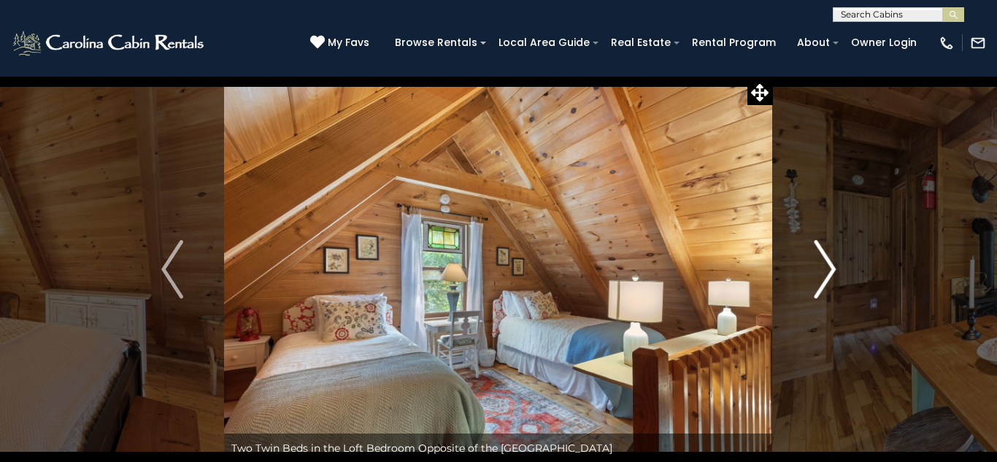
click at [829, 270] on img "Next" at bounding box center [825, 269] width 22 height 58
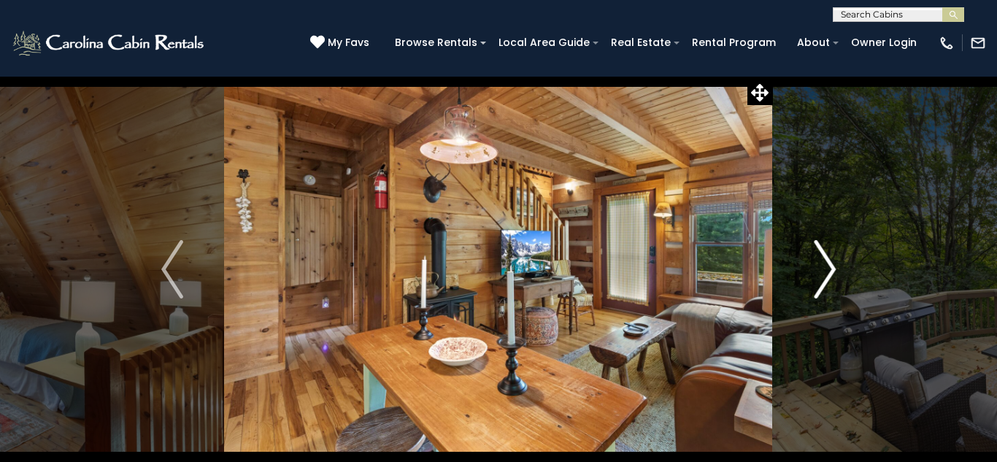
click at [829, 270] on img "Next" at bounding box center [825, 269] width 22 height 58
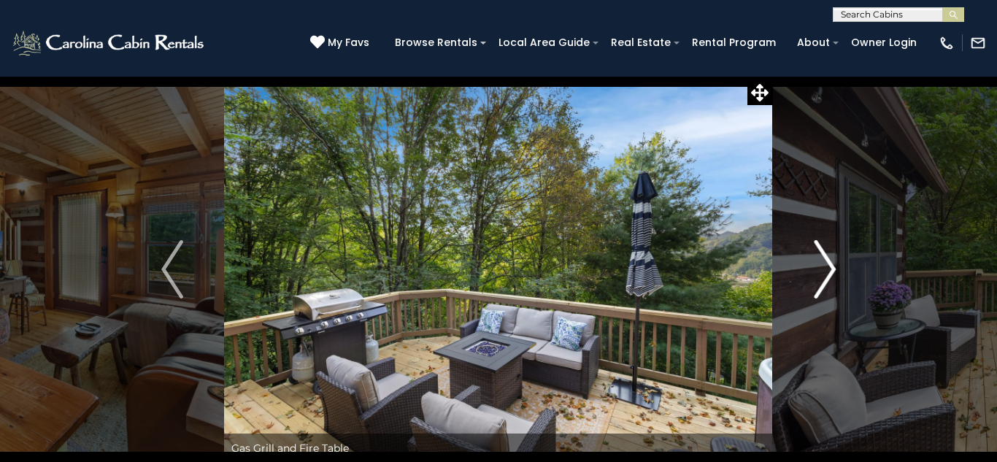
click at [829, 270] on img "Next" at bounding box center [825, 269] width 22 height 58
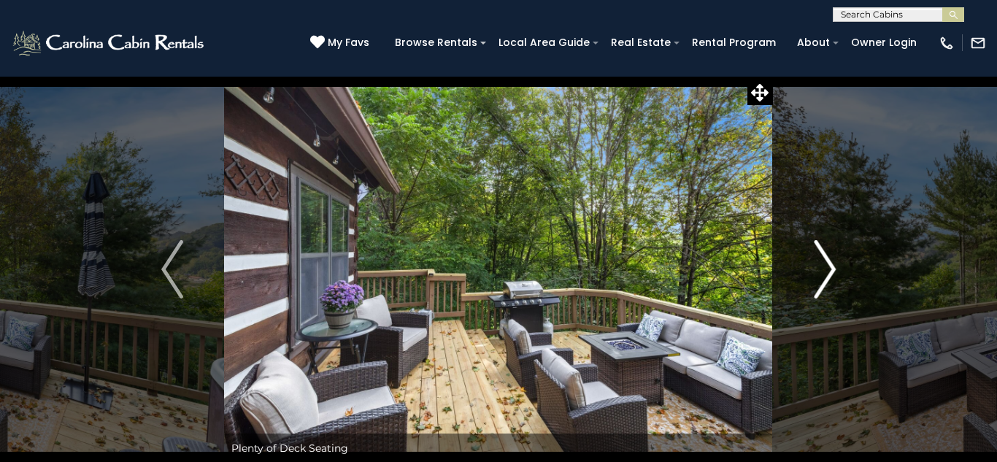
click at [829, 270] on img "Next" at bounding box center [825, 269] width 22 height 58
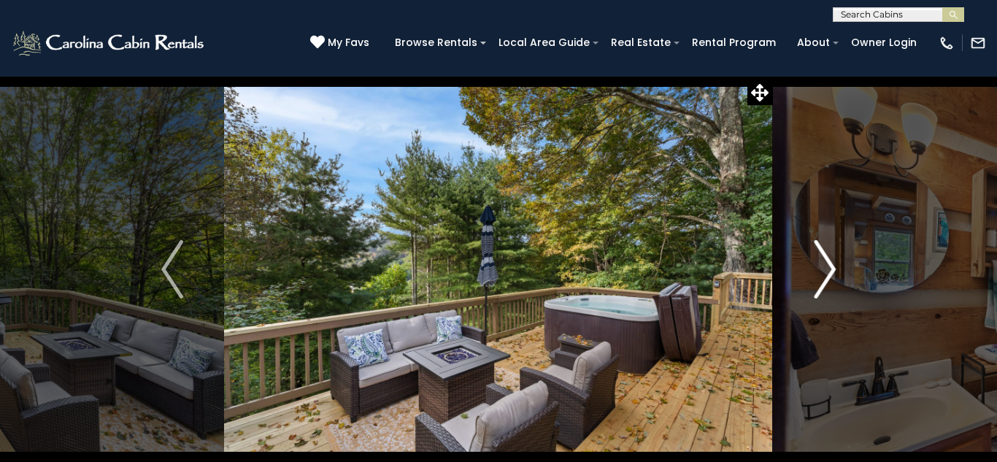
click at [829, 270] on img "Next" at bounding box center [825, 269] width 22 height 58
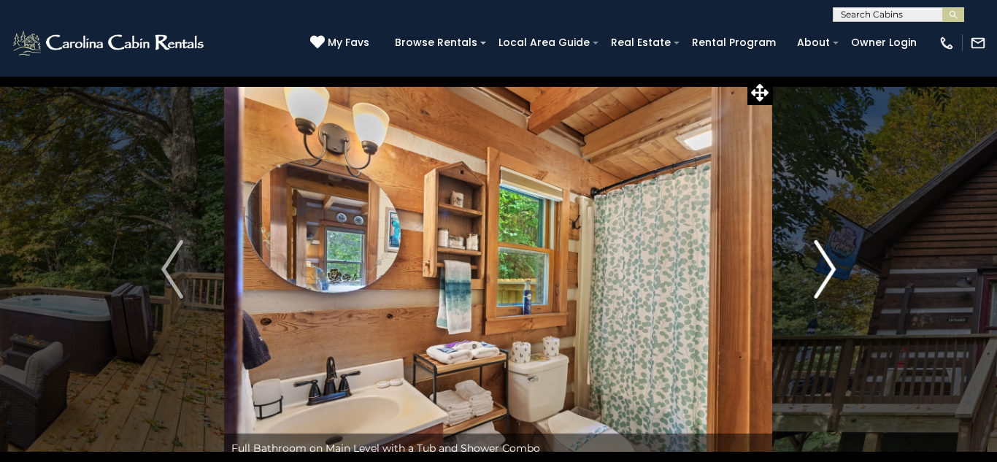
click at [829, 270] on img "Next" at bounding box center [825, 269] width 22 height 58
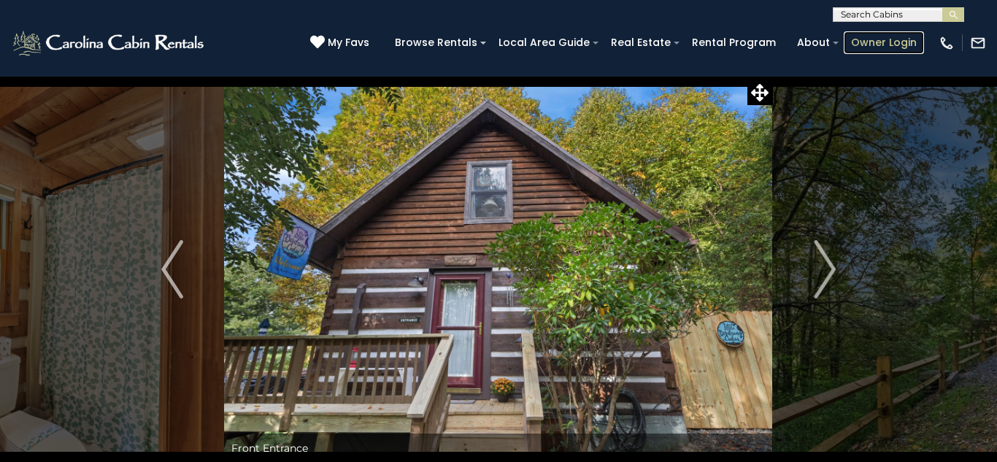
click at [865, 44] on link "Owner Login" at bounding box center [884, 42] width 80 height 23
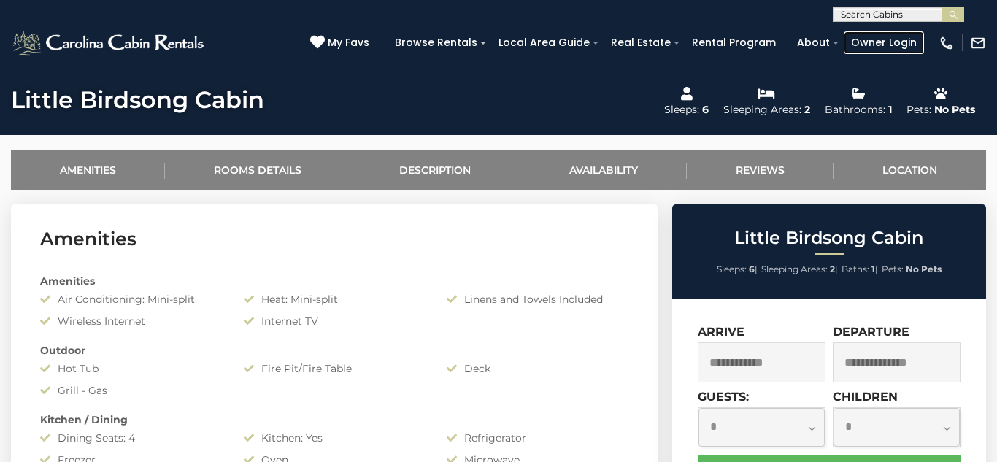
scroll to position [510, 0]
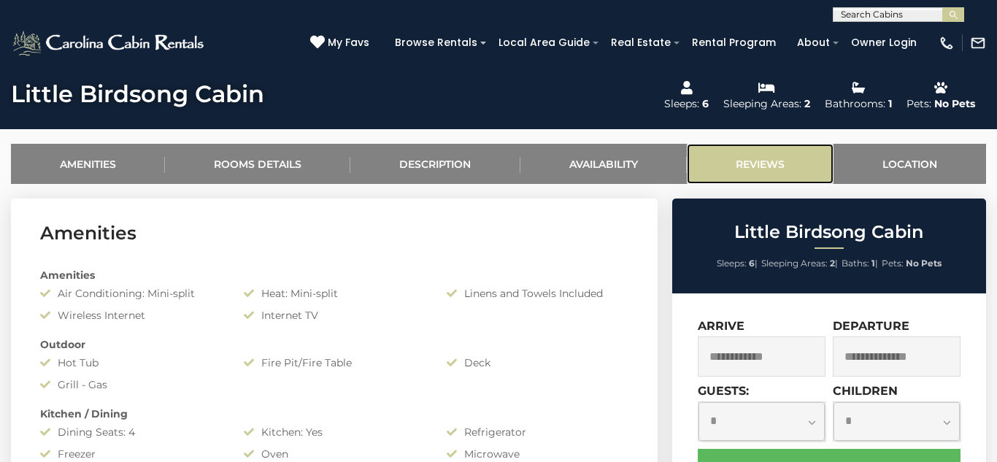
click at [749, 163] on link "Reviews" at bounding box center [760, 164] width 147 height 40
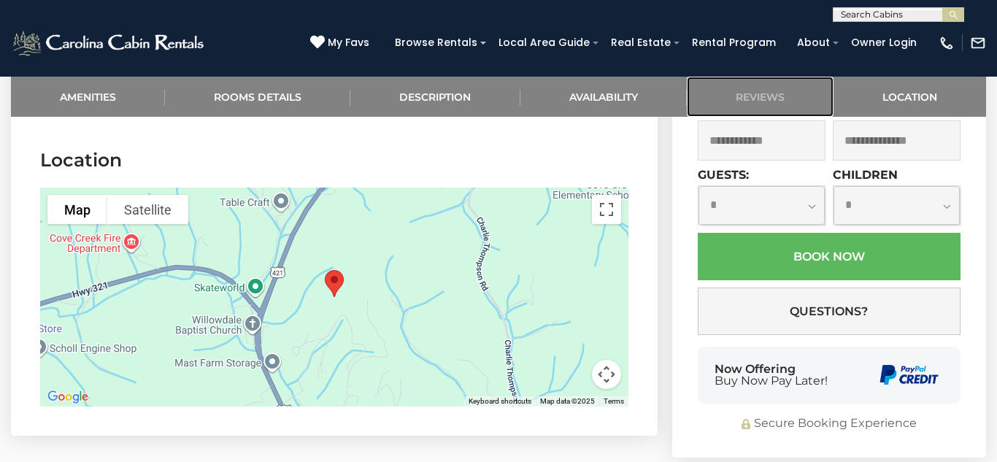
scroll to position [2887, 0]
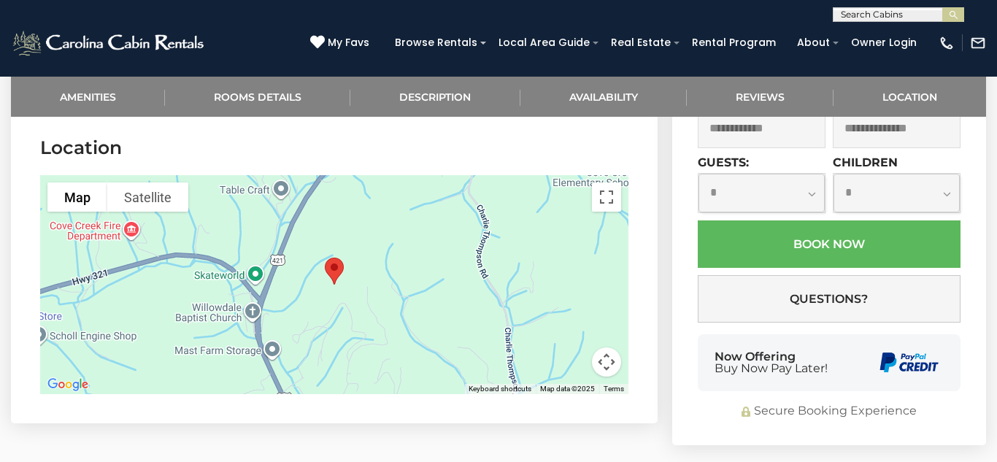
click at [333, 252] on img "Little Birdsong Cabin" at bounding box center [334, 271] width 31 height 39
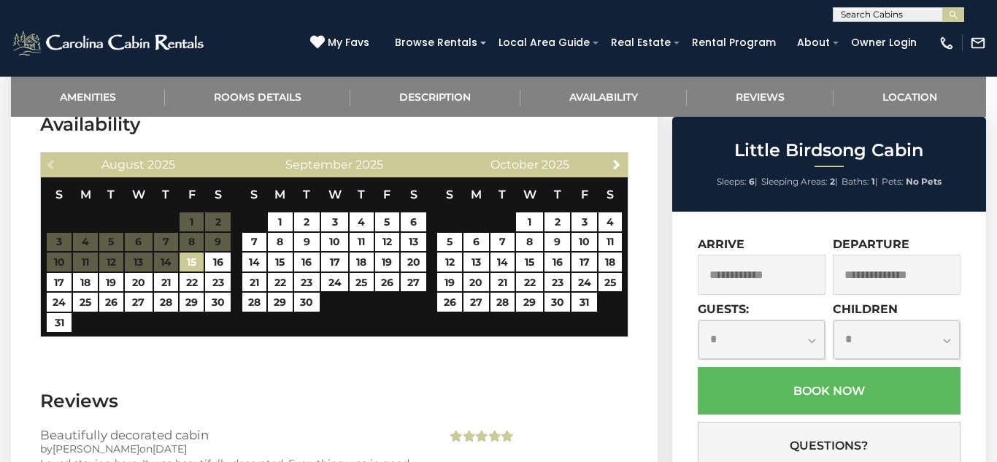
scroll to position [1998, 0]
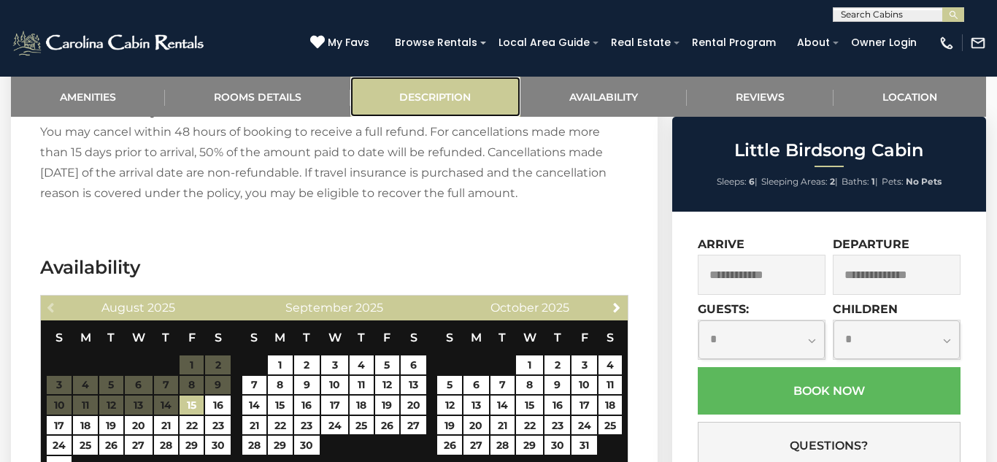
click at [457, 98] on link "Description" at bounding box center [434, 97] width 169 height 40
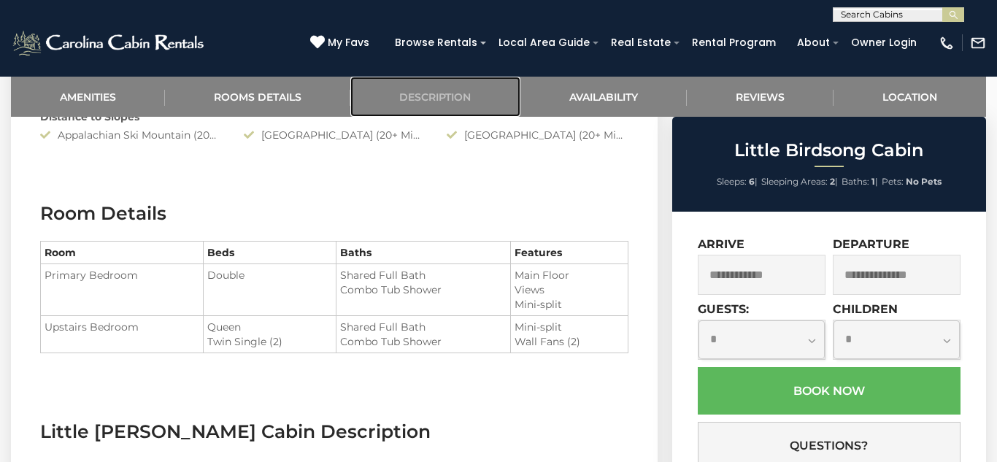
scroll to position [779, 0]
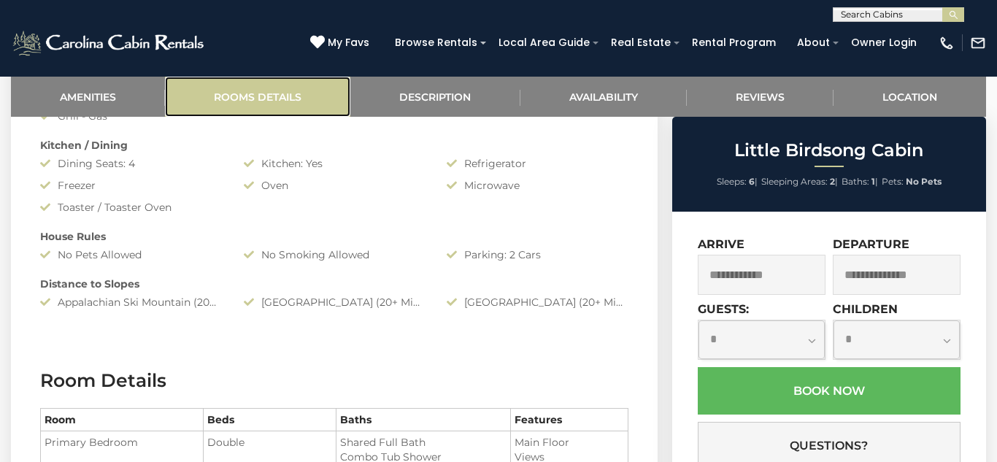
click at [304, 93] on link "Rooms Details" at bounding box center [257, 97] width 185 height 40
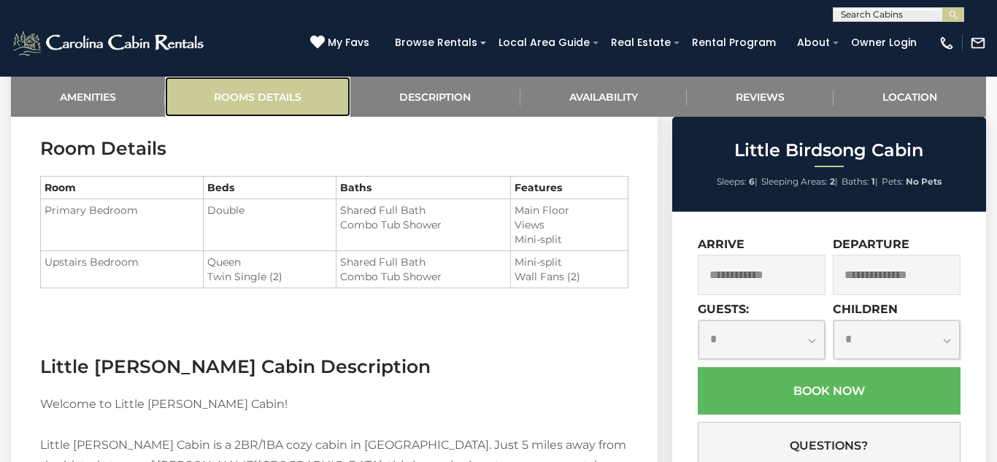
scroll to position [1015, 0]
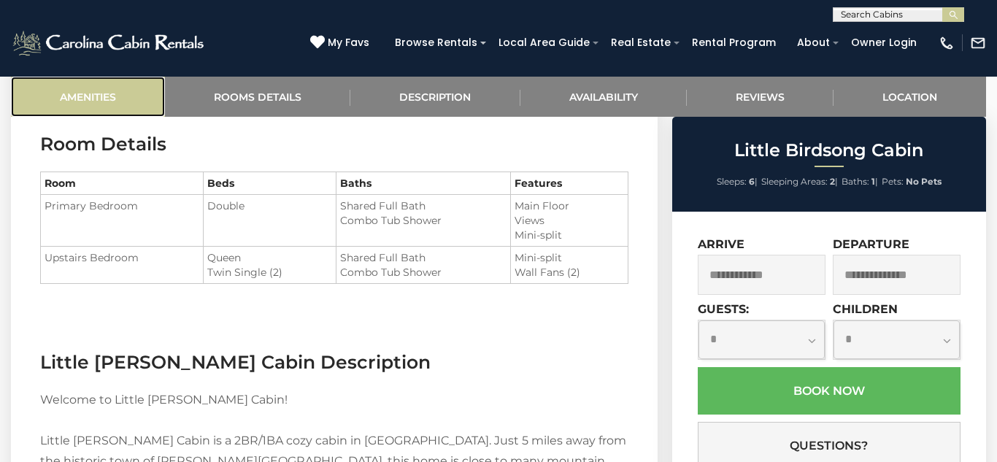
click at [113, 96] on link "Amenities" at bounding box center [88, 97] width 154 height 40
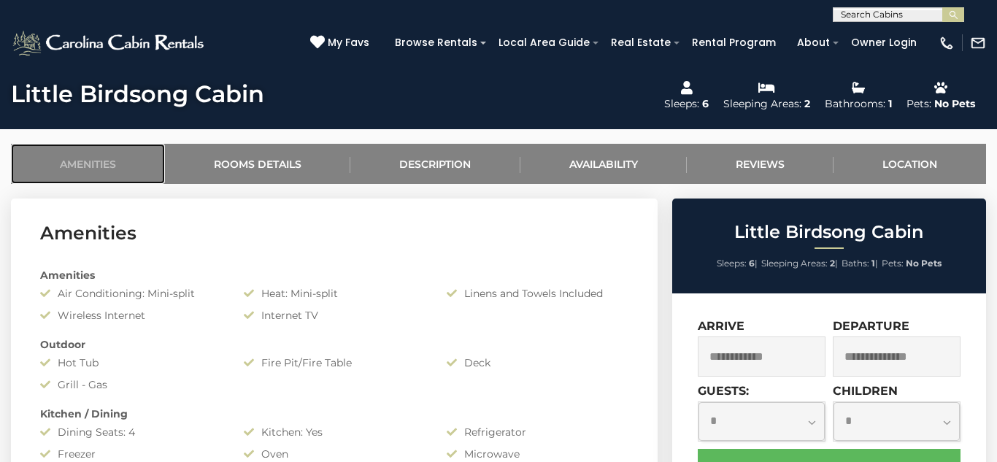
scroll to position [282, 0]
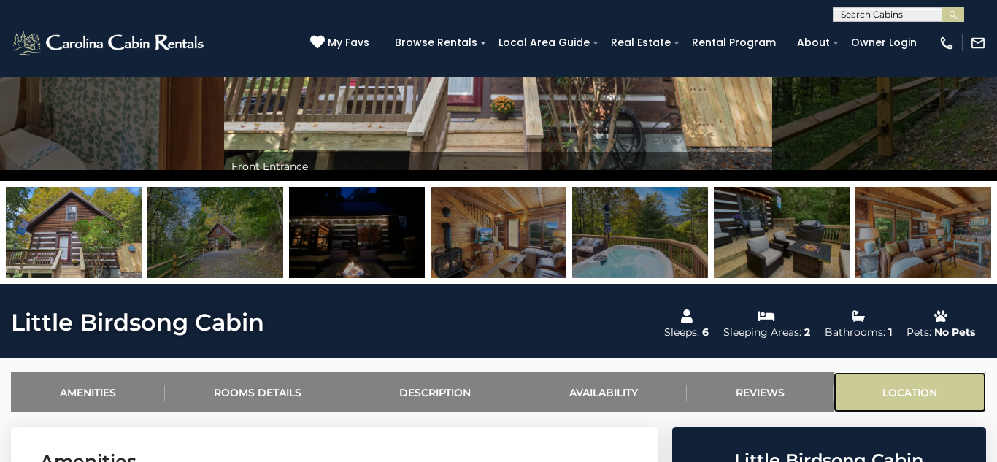
click at [932, 386] on link "Location" at bounding box center [909, 392] width 153 height 40
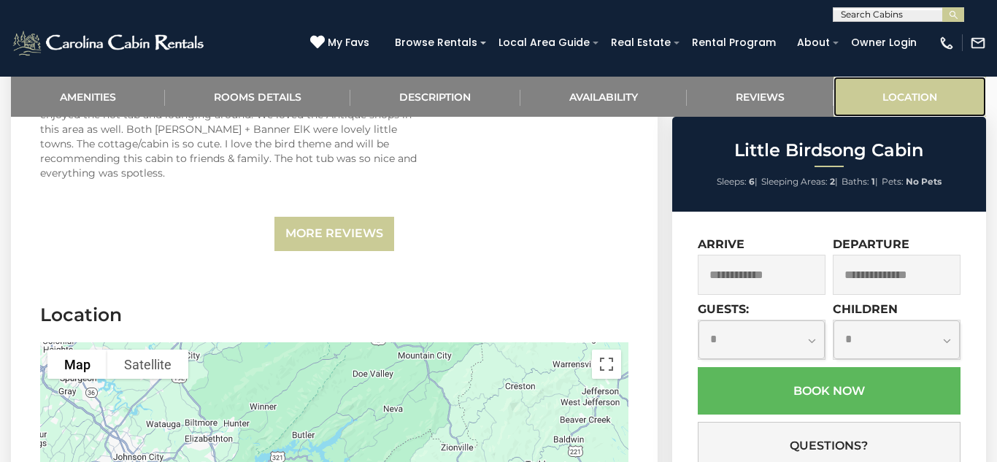
scroll to position [2870, 0]
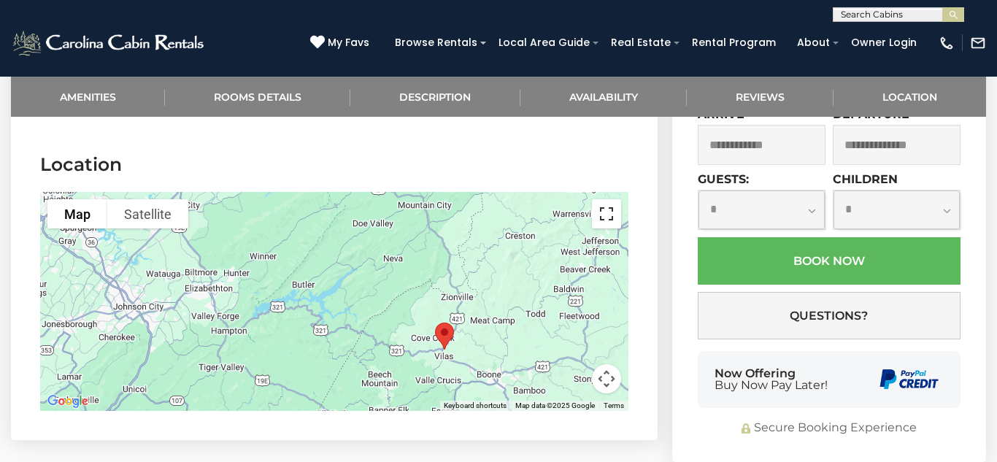
click at [607, 199] on button "Toggle fullscreen view" at bounding box center [606, 213] width 29 height 29
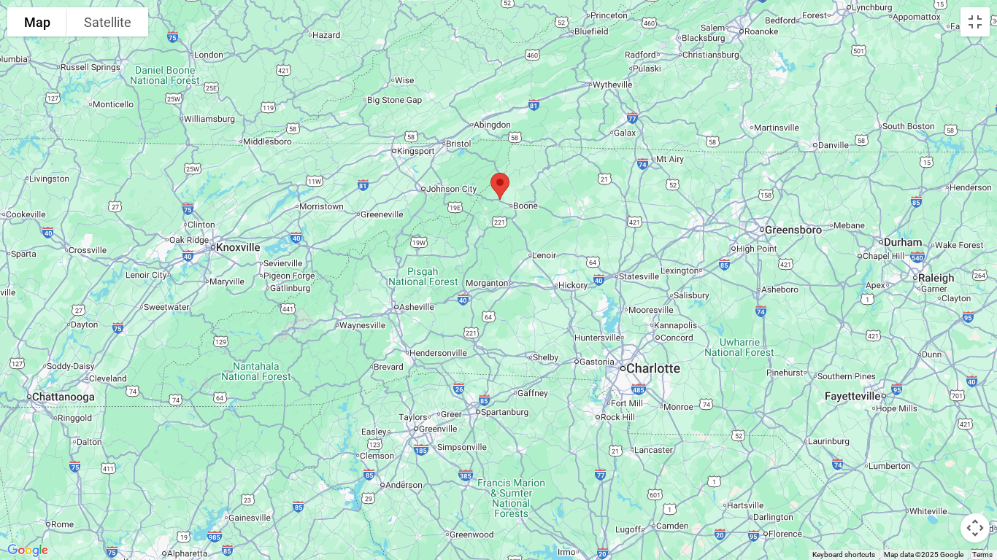
click at [433, 336] on div at bounding box center [498, 280] width 997 height 560
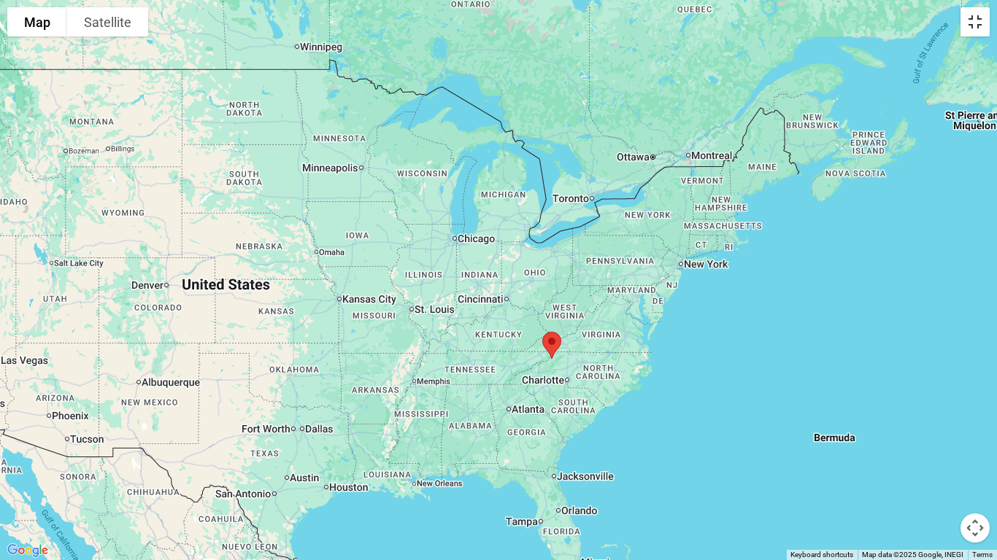
click at [979, 26] on button "Toggle fullscreen view" at bounding box center [974, 21] width 29 height 29
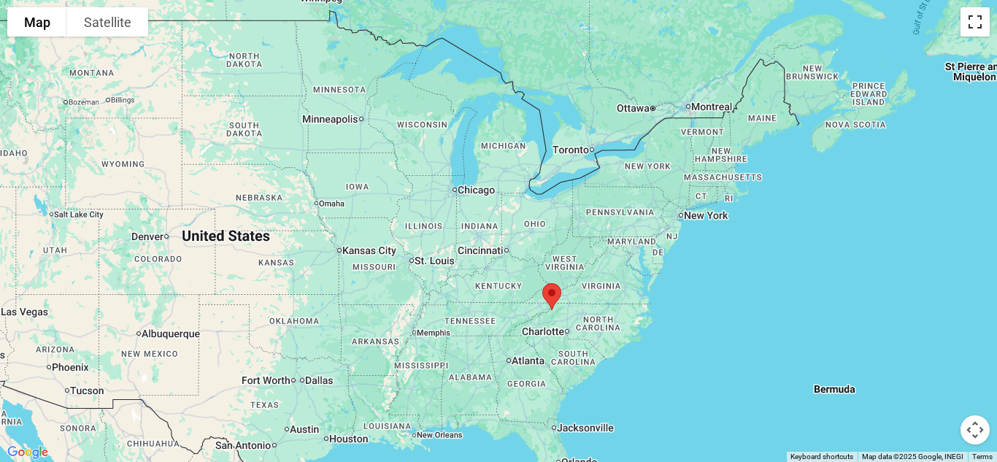
scroll to position [27, 0]
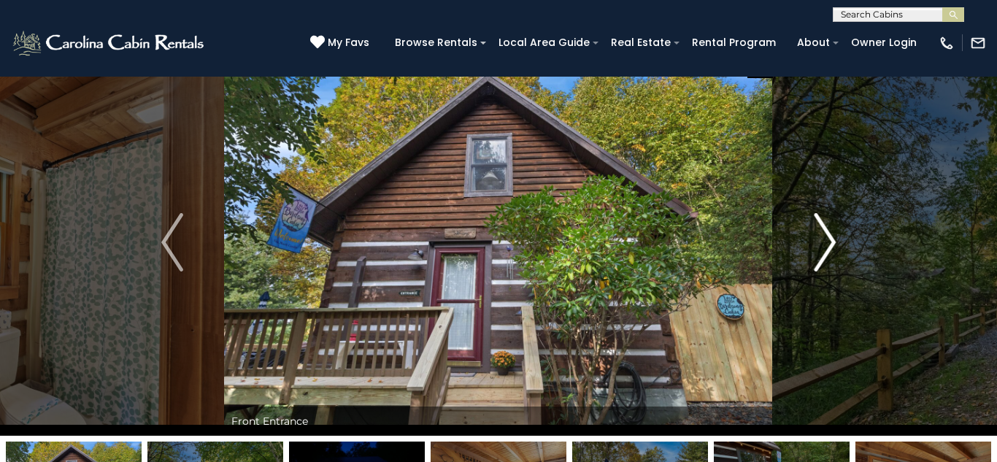
click at [835, 249] on img "Next" at bounding box center [825, 242] width 22 height 58
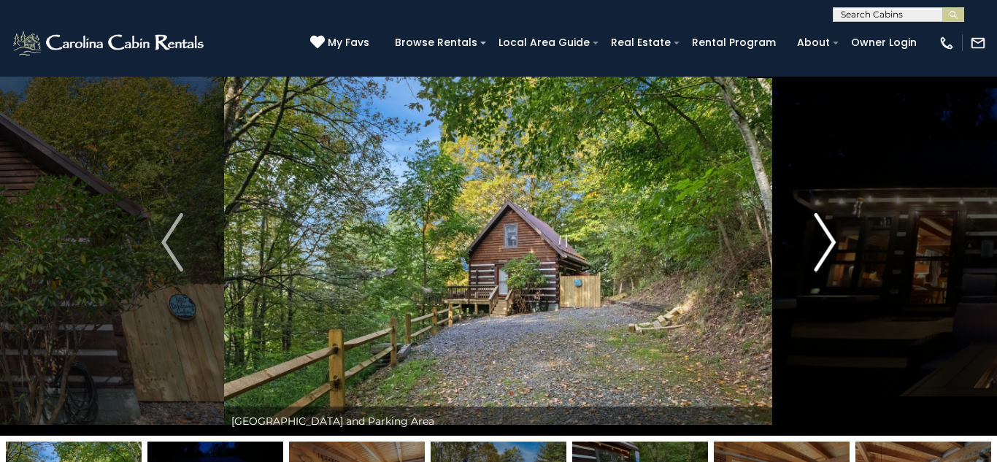
click at [827, 248] on img "Next" at bounding box center [825, 242] width 22 height 58
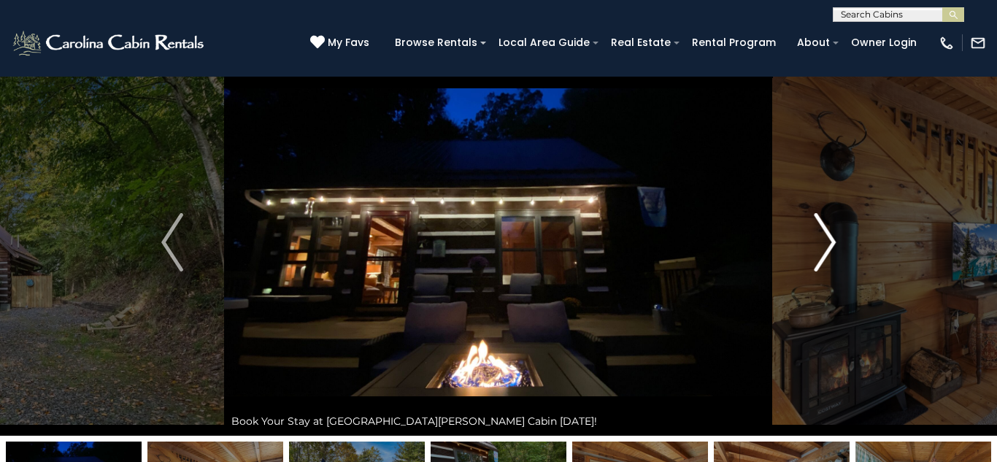
click at [828, 248] on img "Next" at bounding box center [825, 242] width 22 height 58
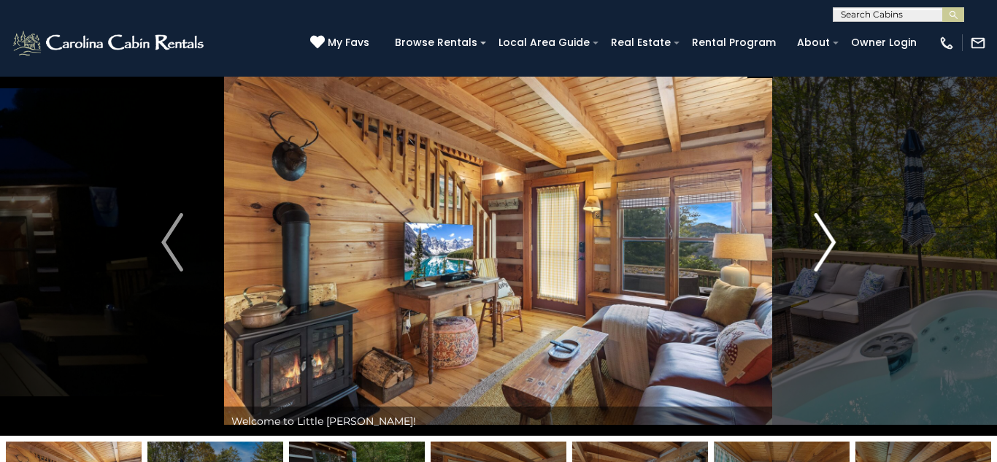
click at [828, 248] on img "Next" at bounding box center [825, 242] width 22 height 58
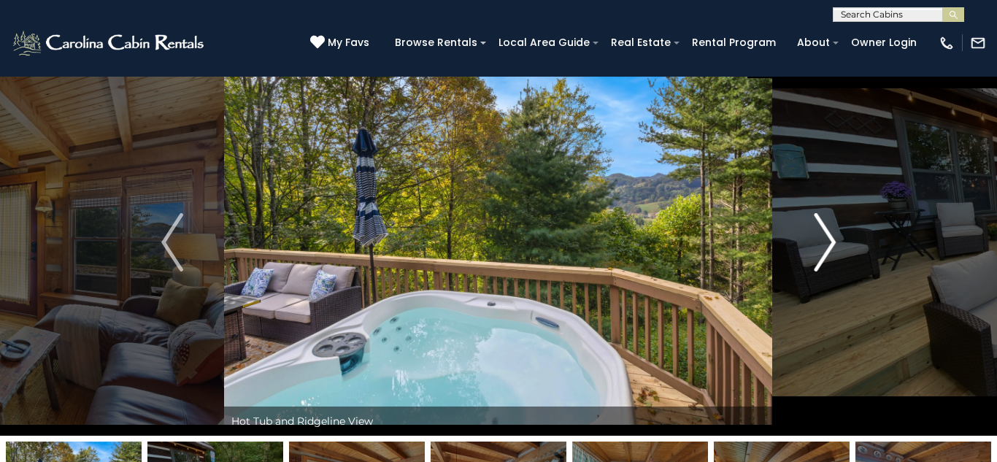
click at [828, 247] on img "Next" at bounding box center [825, 242] width 22 height 58
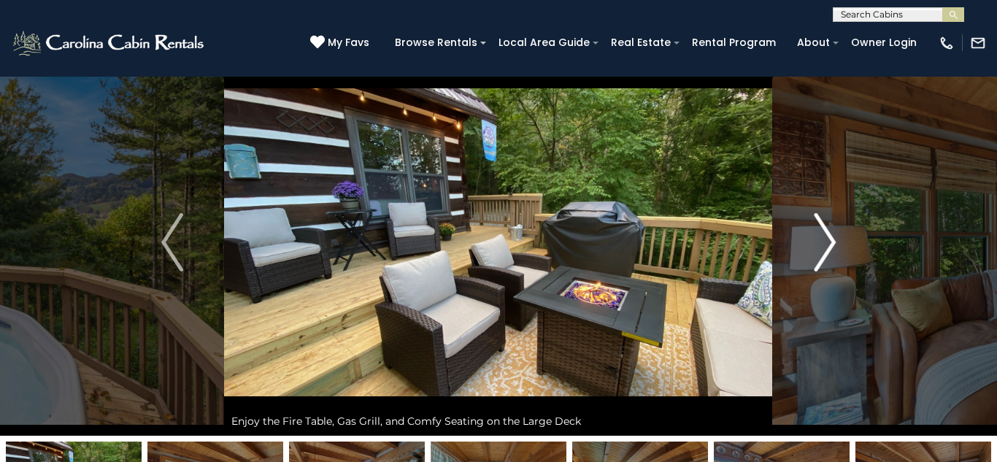
click at [828, 247] on img "Next" at bounding box center [825, 242] width 22 height 58
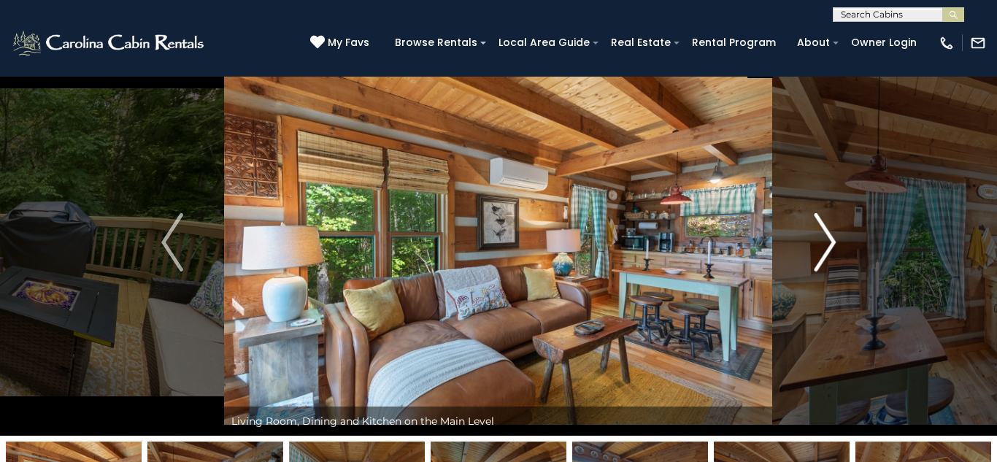
click at [828, 247] on img "Next" at bounding box center [825, 242] width 22 height 58
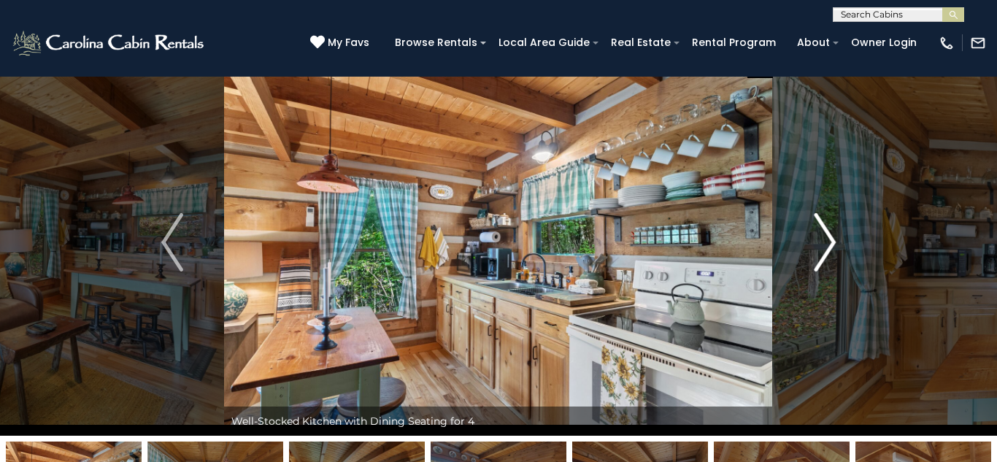
click at [823, 252] on img "Next" at bounding box center [825, 242] width 22 height 58
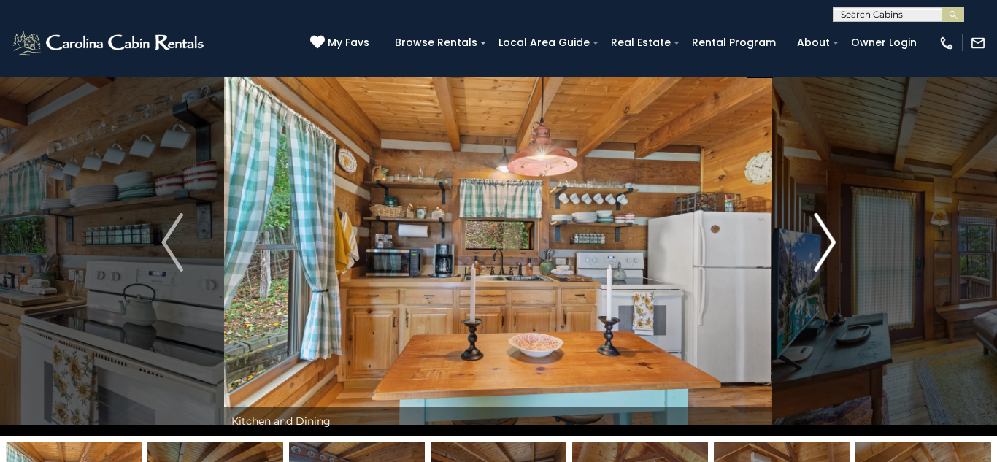
click at [823, 252] on img "Next" at bounding box center [825, 242] width 22 height 58
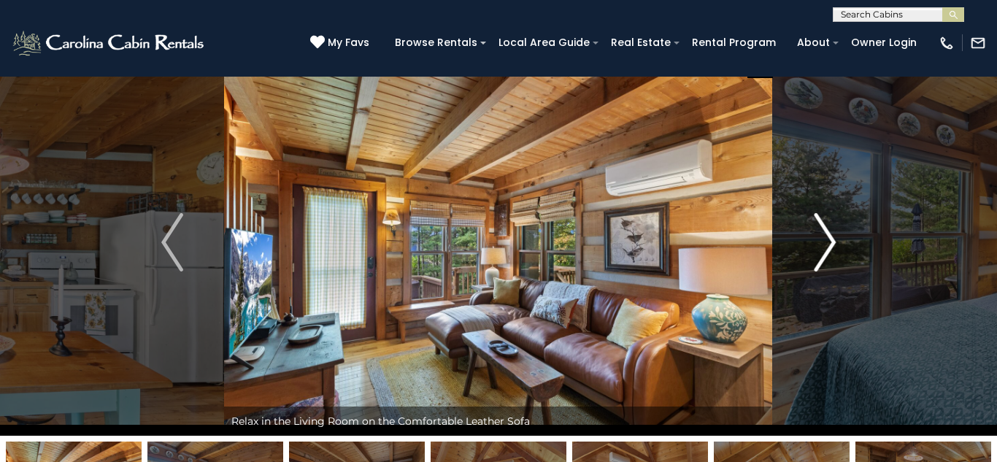
click at [827, 255] on img "Next" at bounding box center [825, 242] width 22 height 58
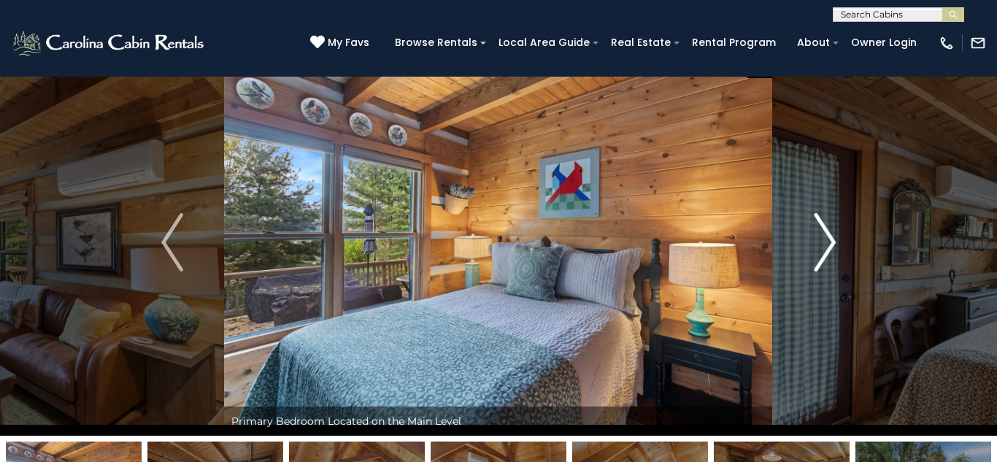
click at [828, 247] on img "Next" at bounding box center [825, 242] width 22 height 58
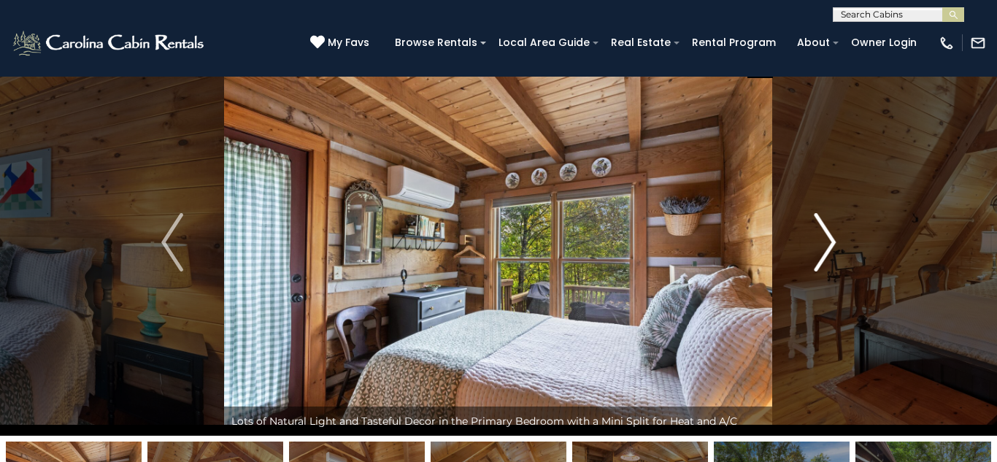
click at [828, 248] on img "Next" at bounding box center [825, 242] width 22 height 58
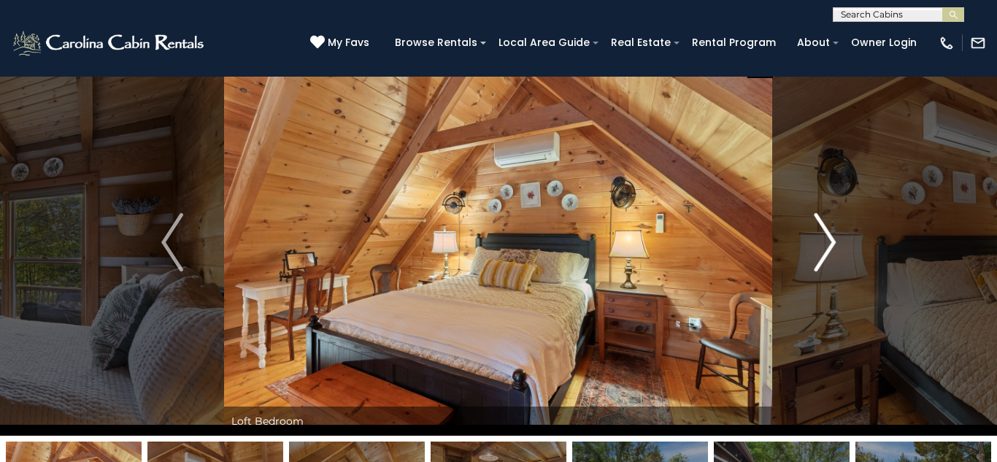
click at [828, 248] on img "Next" at bounding box center [825, 242] width 22 height 58
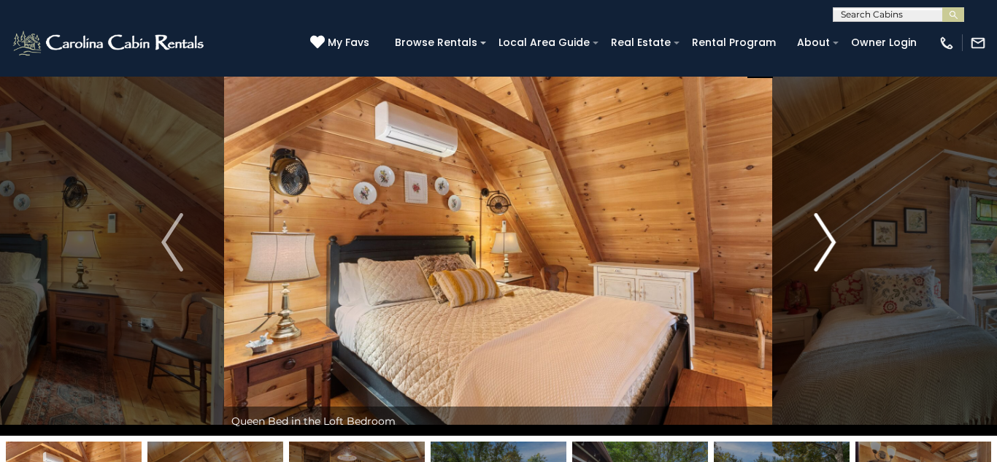
click at [828, 248] on img "Next" at bounding box center [825, 242] width 22 height 58
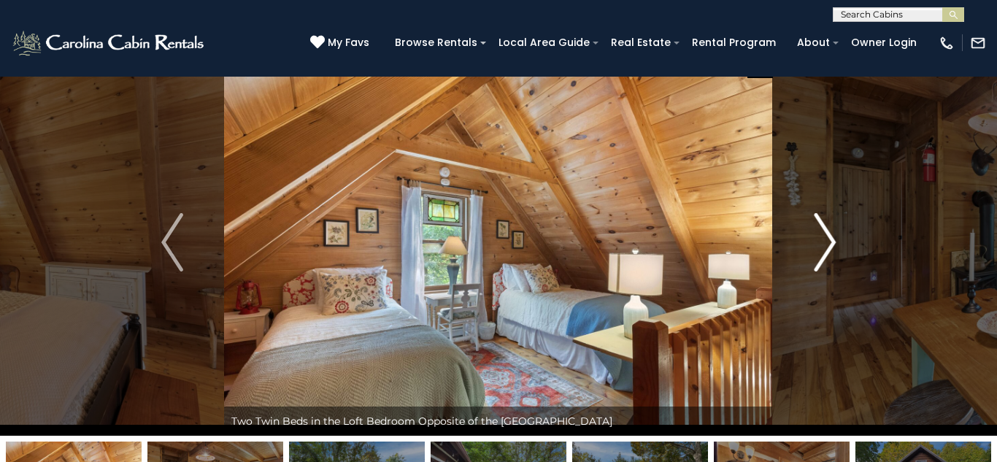
click at [828, 248] on img "Next" at bounding box center [825, 242] width 22 height 58
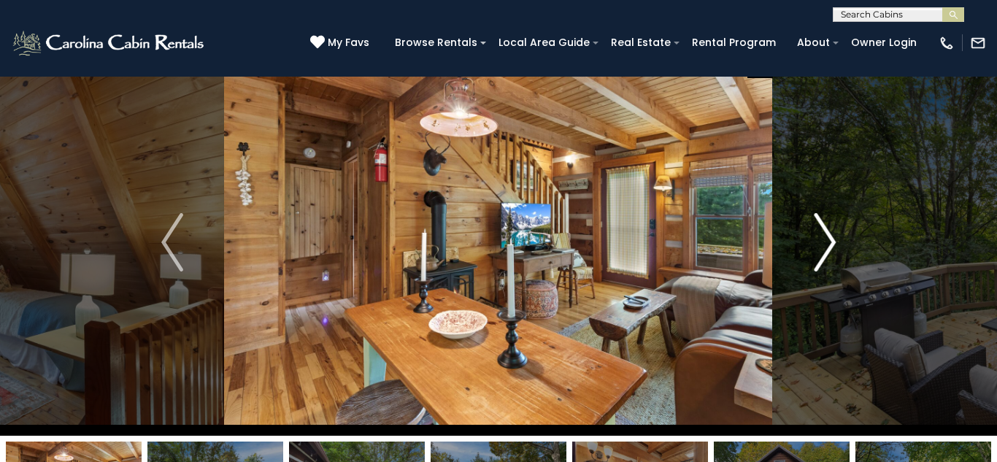
click at [828, 248] on img "Next" at bounding box center [825, 242] width 22 height 58
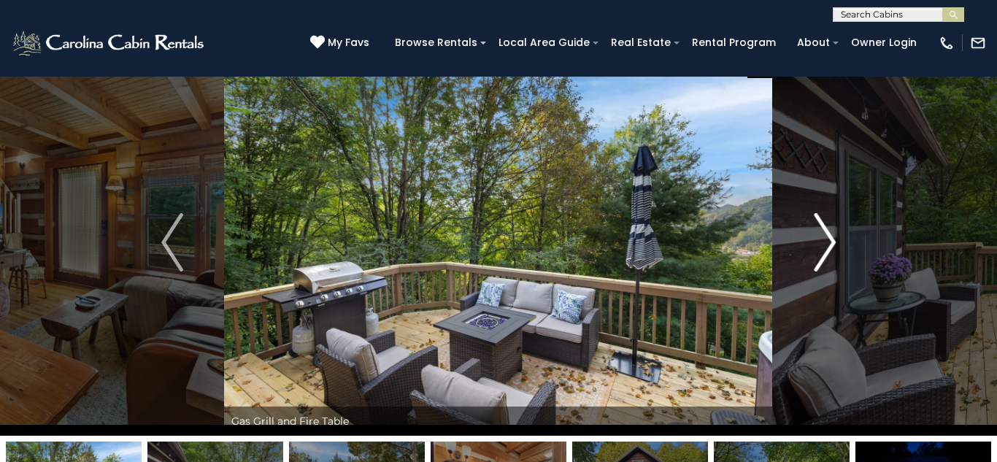
click at [828, 248] on img "Next" at bounding box center [825, 242] width 22 height 58
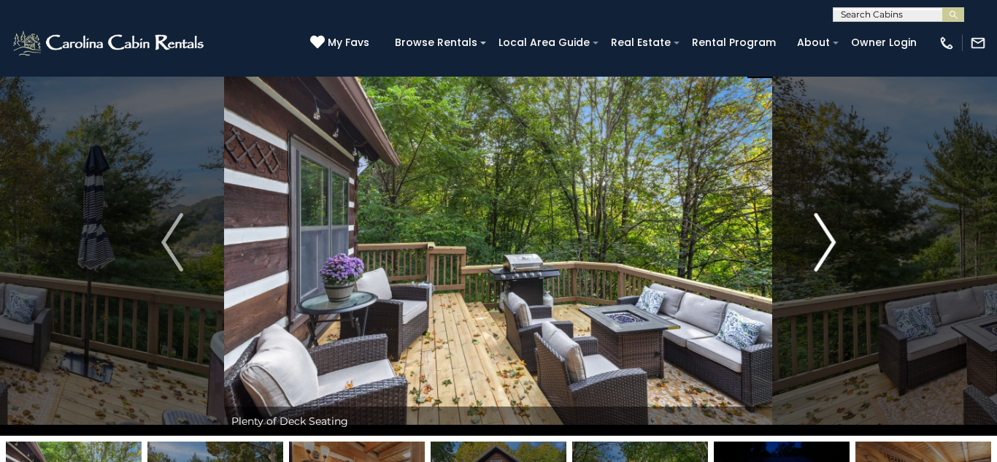
click at [828, 248] on img "Next" at bounding box center [825, 242] width 22 height 58
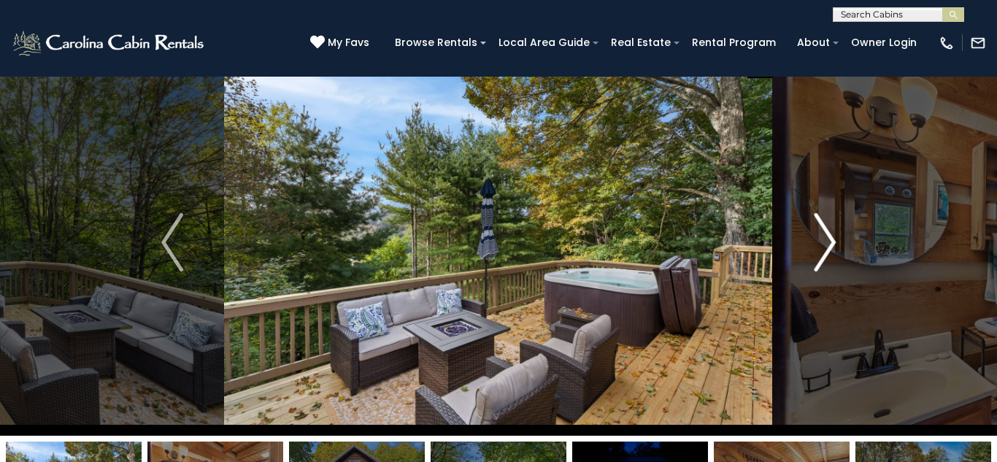
click at [828, 248] on img "Next" at bounding box center [825, 242] width 22 height 58
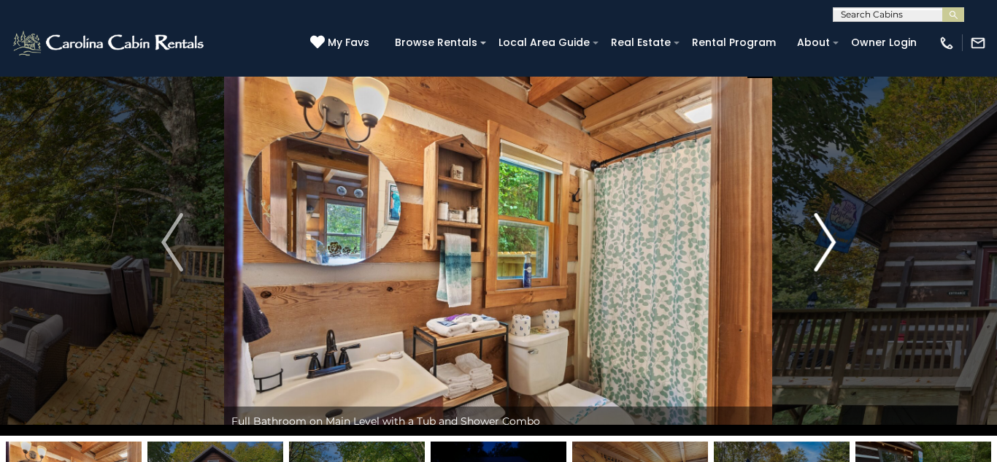
click at [828, 248] on img "Next" at bounding box center [825, 242] width 22 height 58
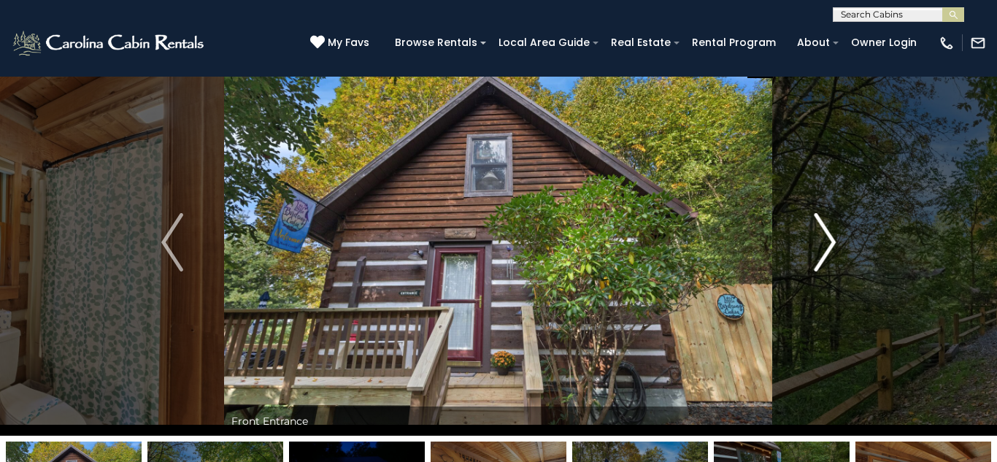
click at [828, 248] on img "Next" at bounding box center [825, 242] width 22 height 58
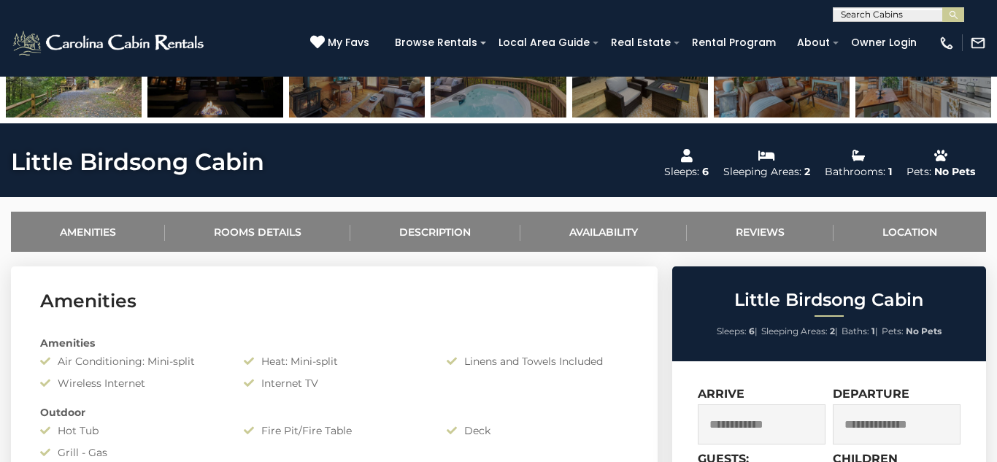
scroll to position [443, 0]
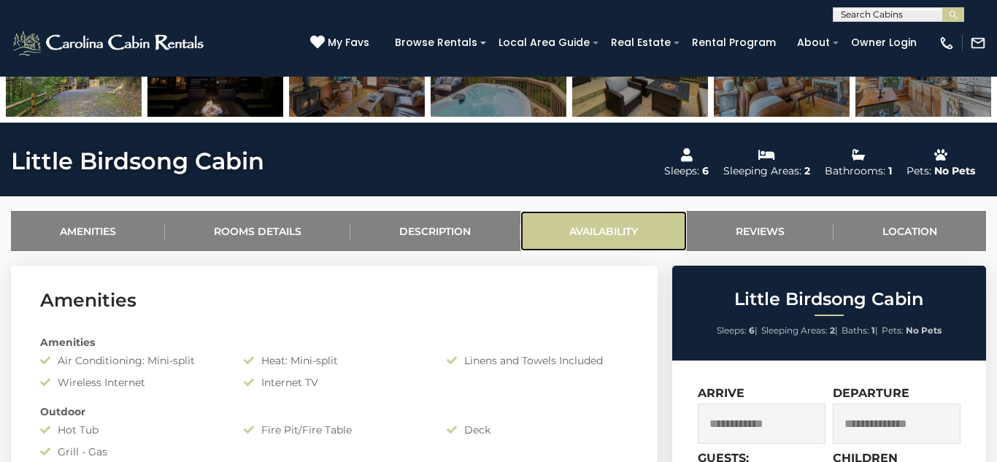
click at [635, 231] on link "Availability" at bounding box center [603, 231] width 166 height 40
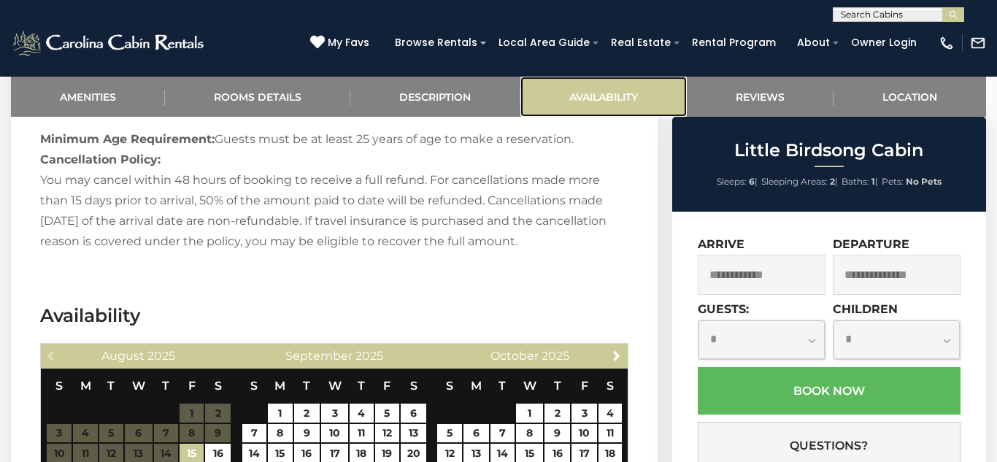
scroll to position [2101, 0]
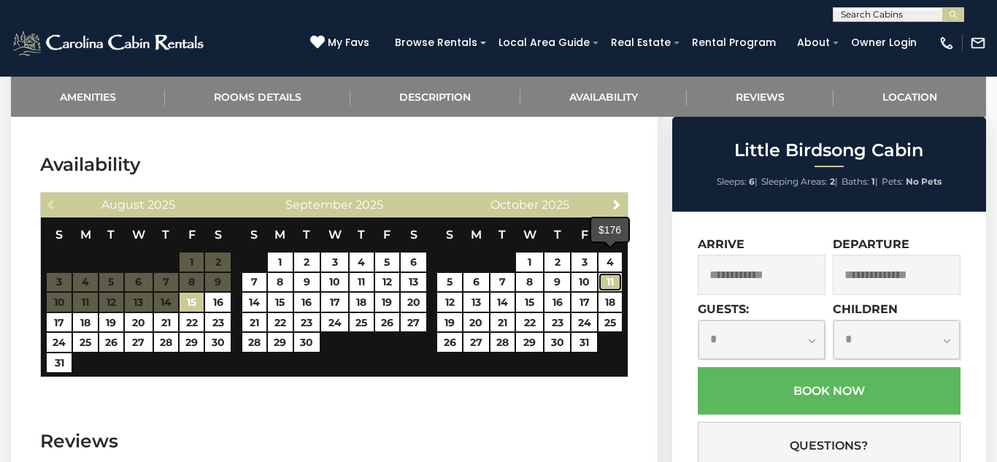
click at [613, 273] on link "11" at bounding box center [609, 282] width 23 height 19
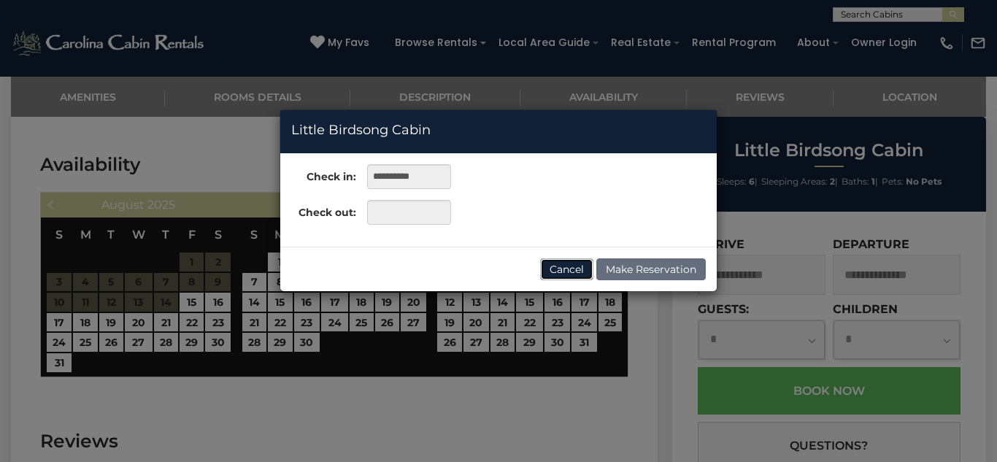
click at [552, 268] on button "Cancel" at bounding box center [566, 269] width 53 height 22
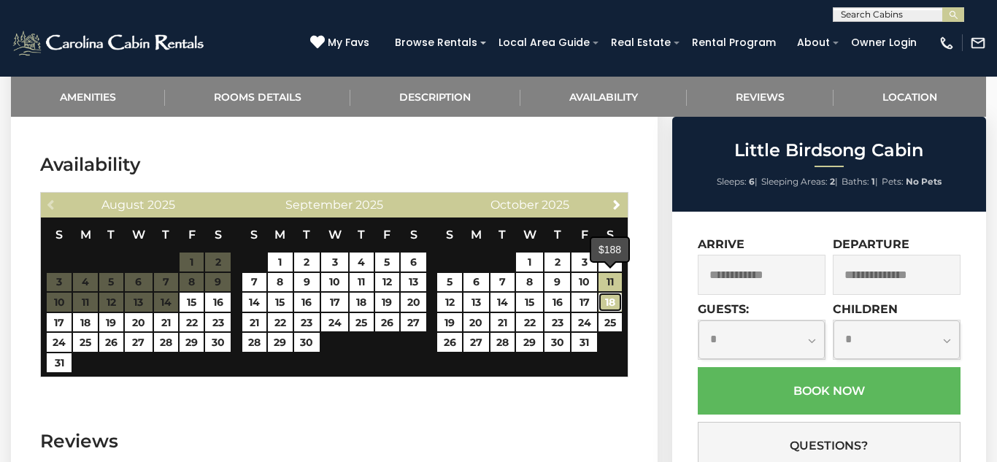
click at [608, 293] on link "18" at bounding box center [609, 302] width 23 height 19
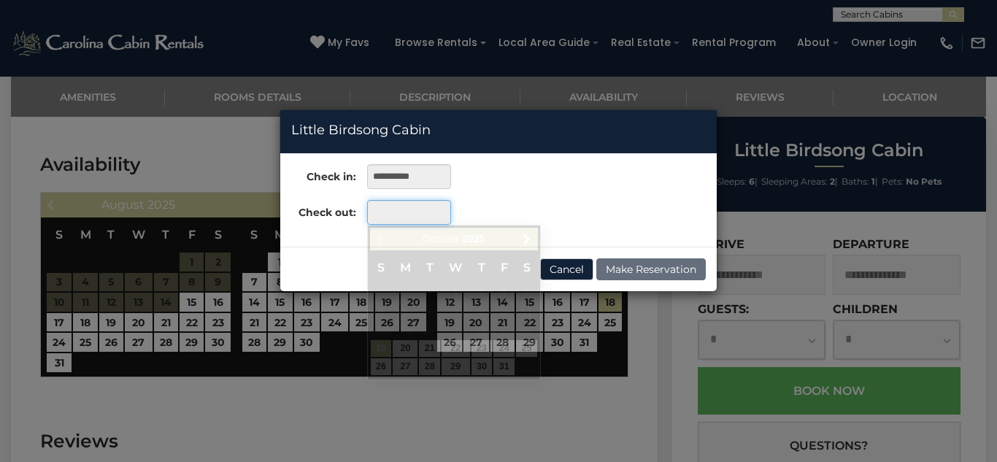
click at [415, 210] on input "text" at bounding box center [409, 212] width 84 height 25
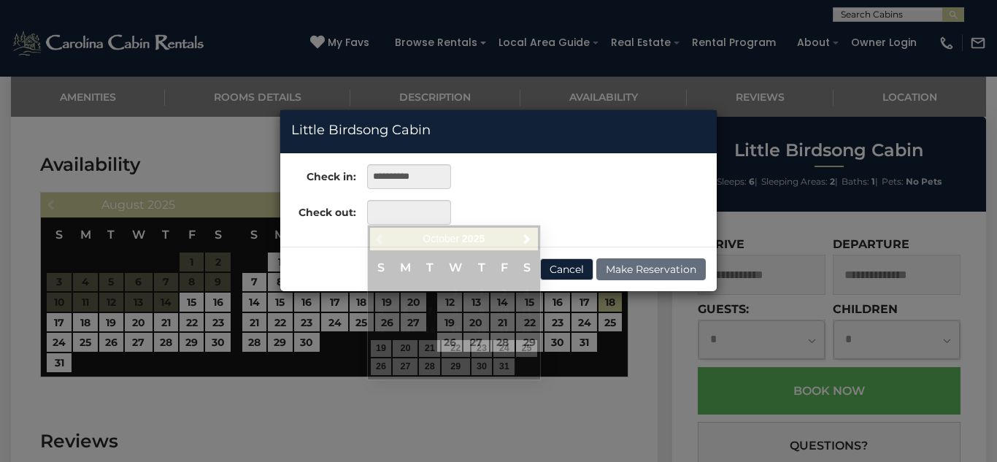
click at [587, 395] on div "**********" at bounding box center [498, 231] width 997 height 462
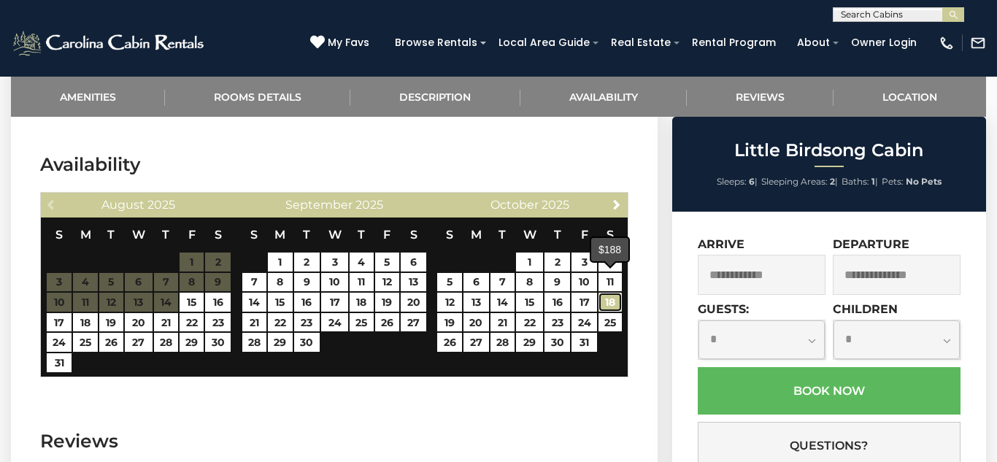
click at [607, 293] on link "18" at bounding box center [609, 302] width 23 height 19
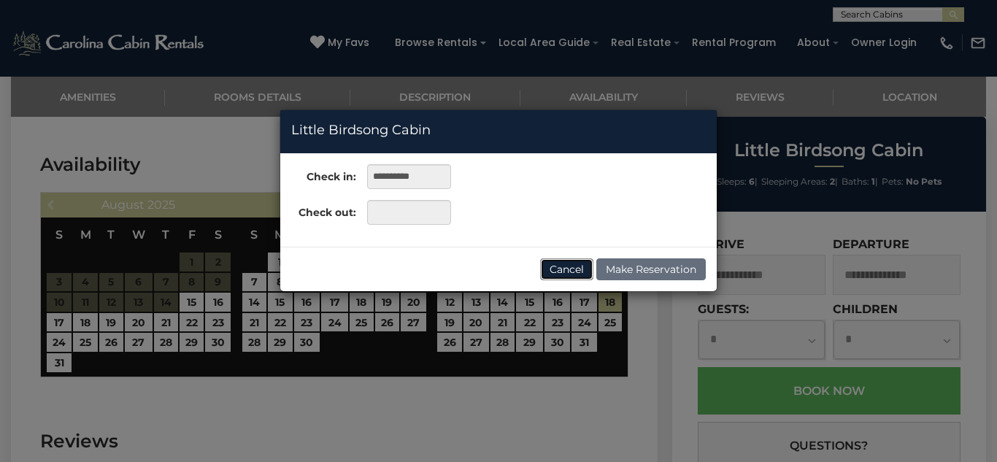
click at [567, 267] on button "Cancel" at bounding box center [566, 269] width 53 height 22
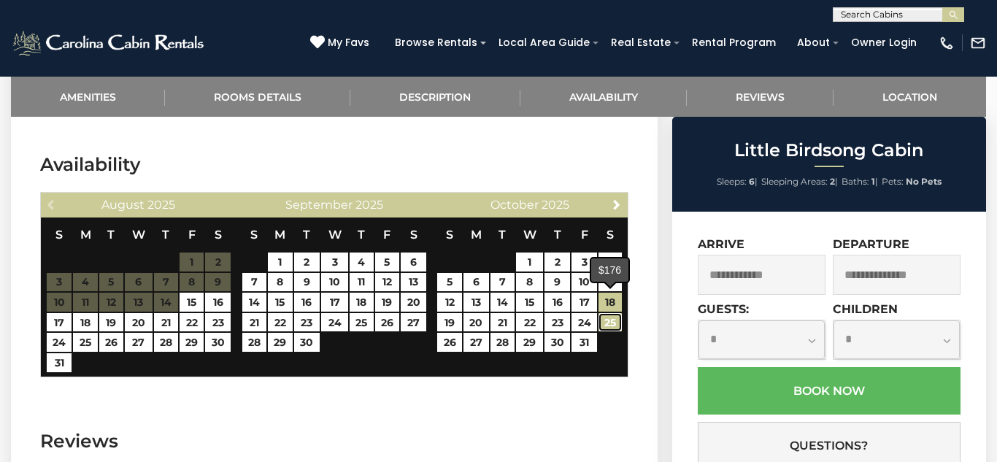
click at [608, 313] on link "25" at bounding box center [609, 322] width 23 height 19
type input "**********"
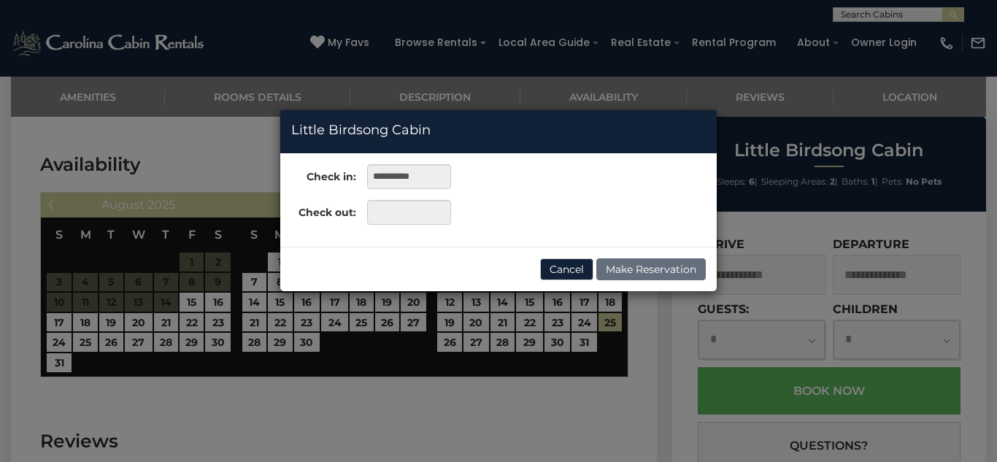
click at [587, 324] on div "**********" at bounding box center [498, 231] width 997 height 462
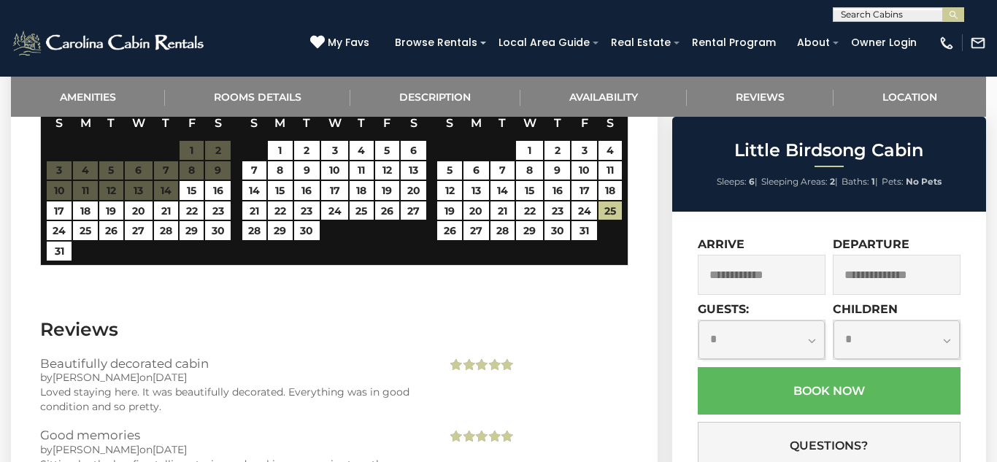
scroll to position [2220, 0]
